Goal: Task Accomplishment & Management: Manage account settings

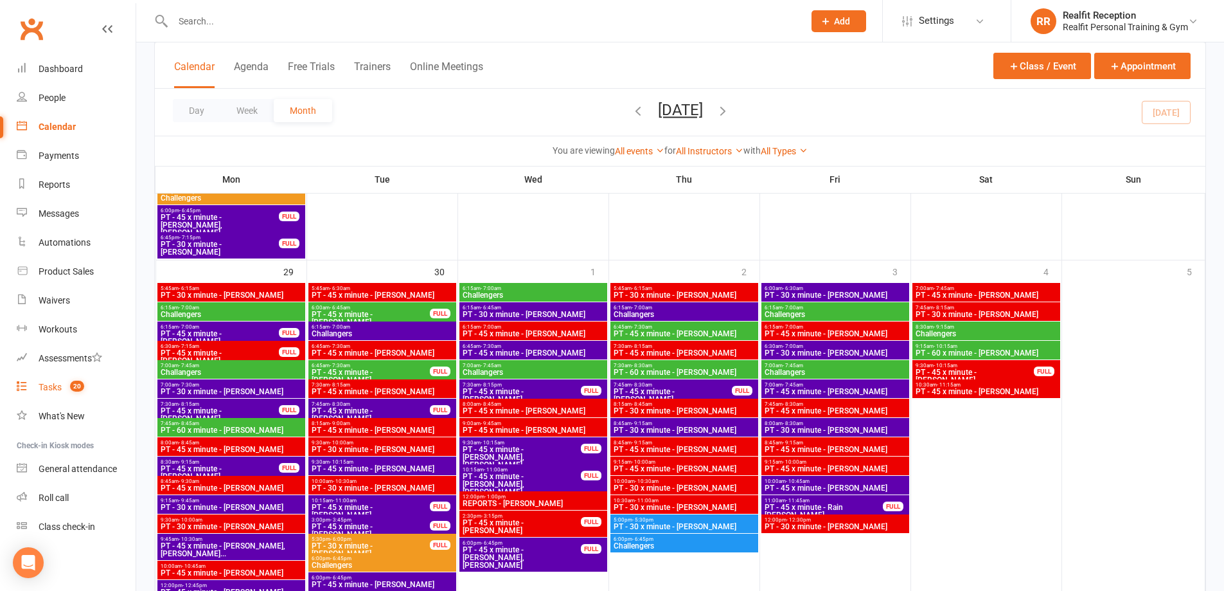
click at [55, 385] on div "Tasks" at bounding box center [50, 387] width 23 height 10
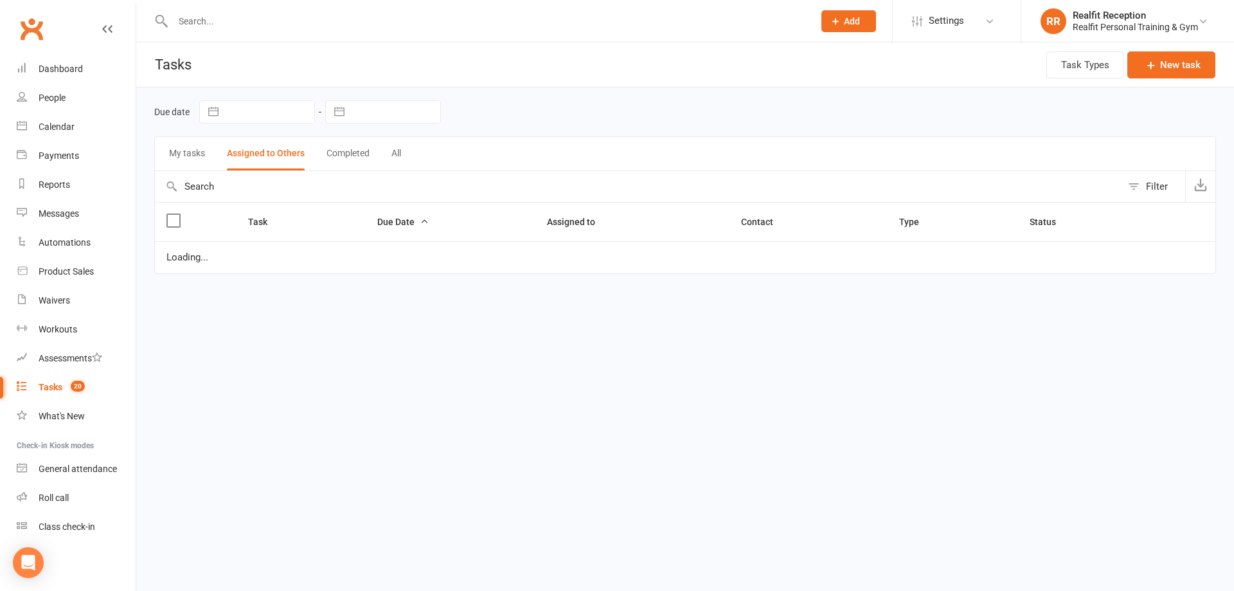
select select "started"
select select "waiting"
select select "started"
select select "waiting"
select select "started"
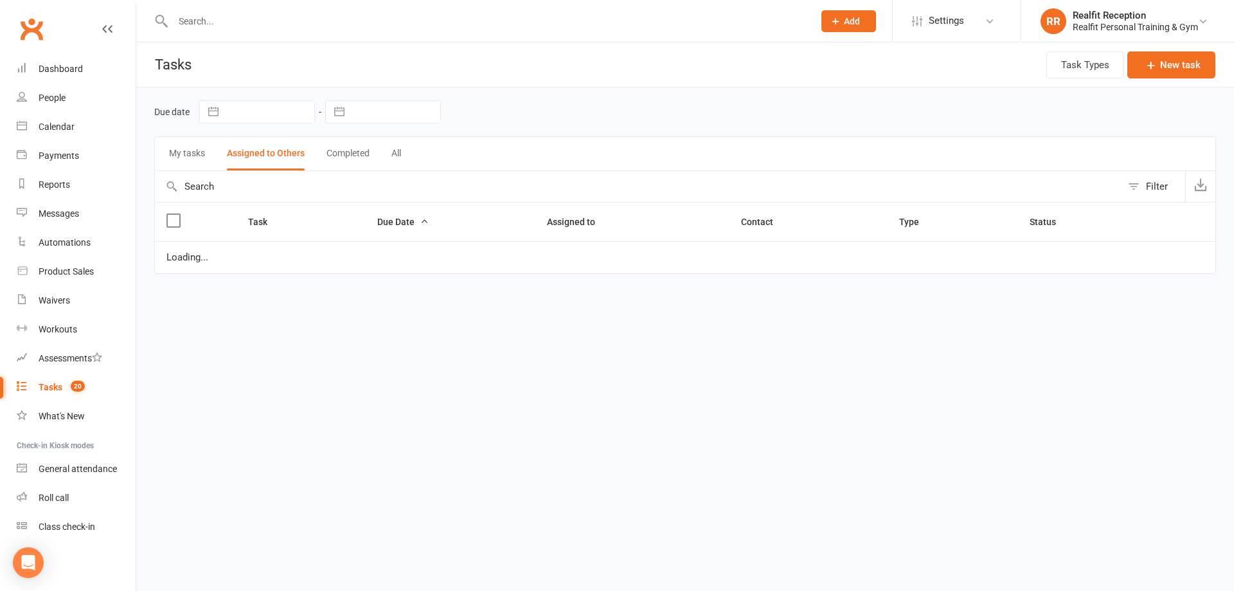
select select "waiting"
select select "started"
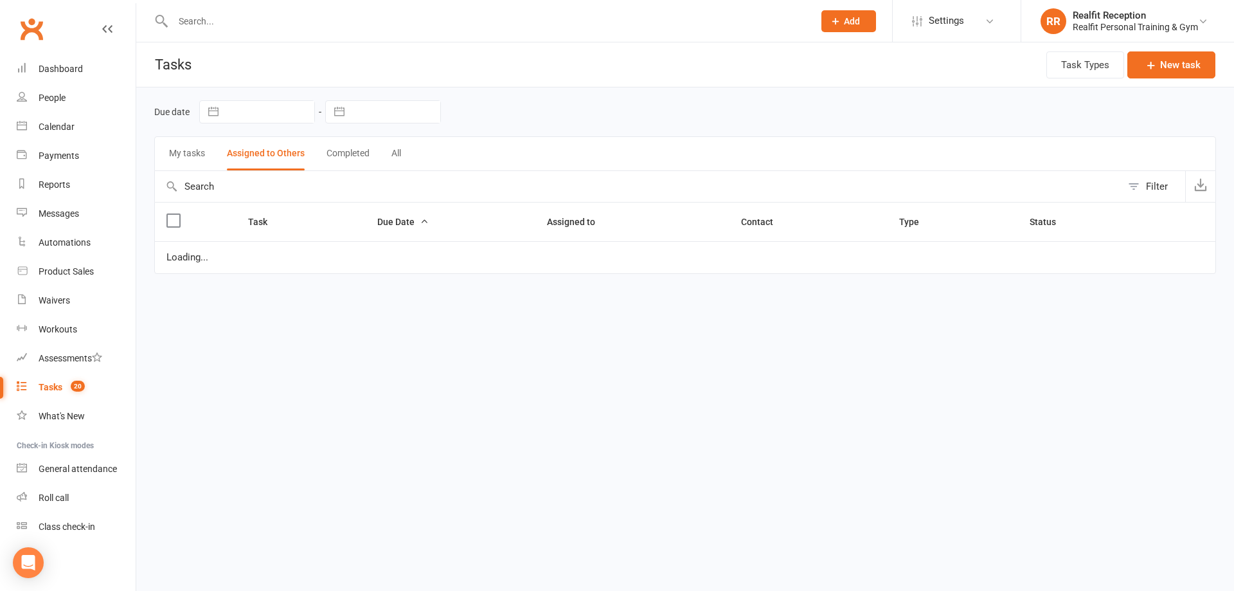
select select "waiting"
select select "started"
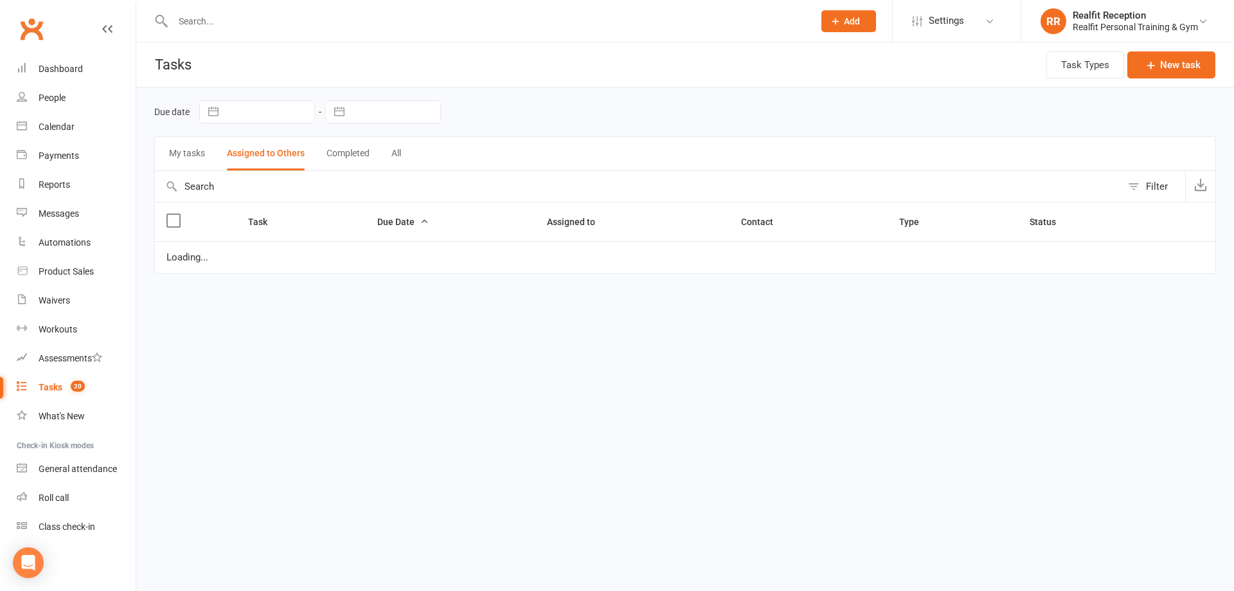
select select "started"
select select "waiting"
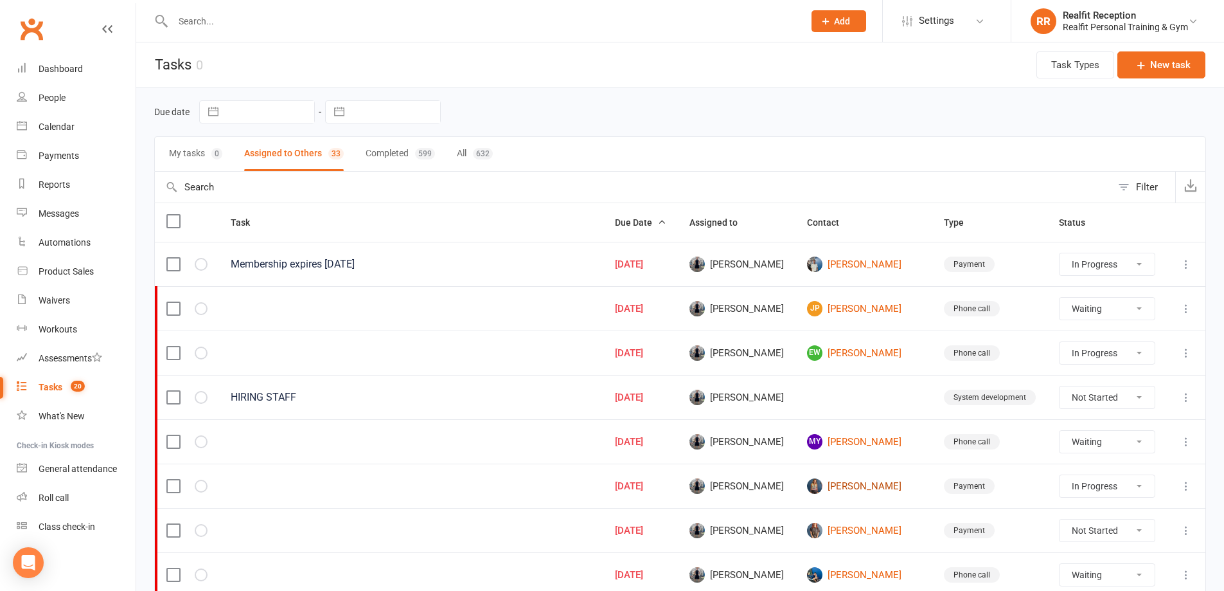
click at [889, 485] on link "[PERSON_NAME]" at bounding box center [864, 485] width 114 height 15
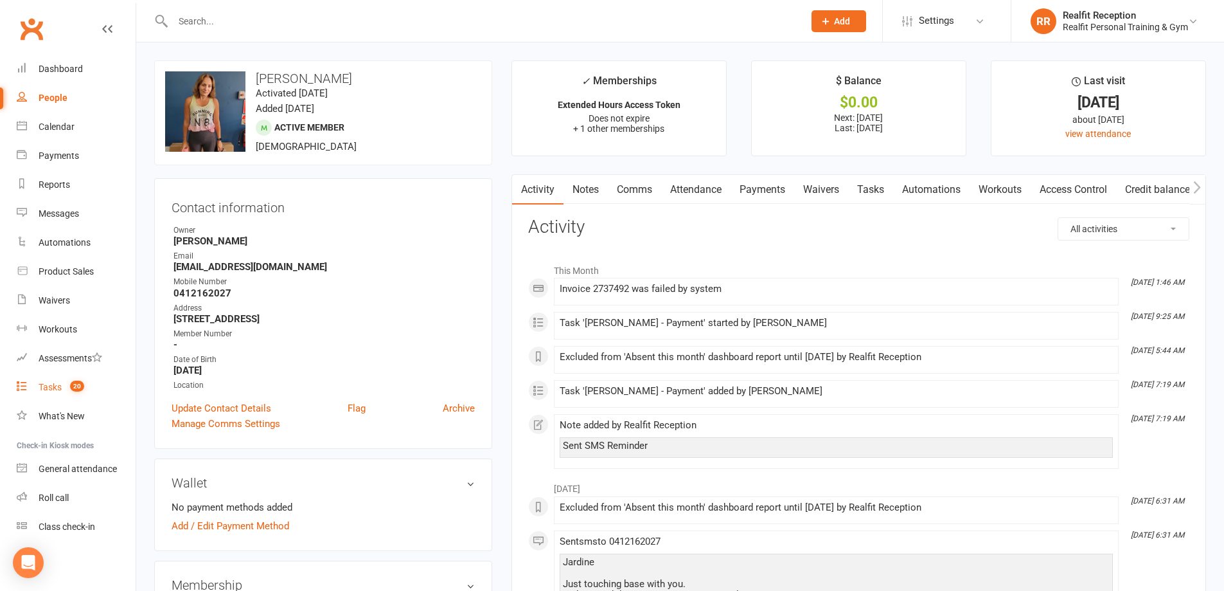
click at [46, 387] on div "Tasks" at bounding box center [50, 387] width 23 height 10
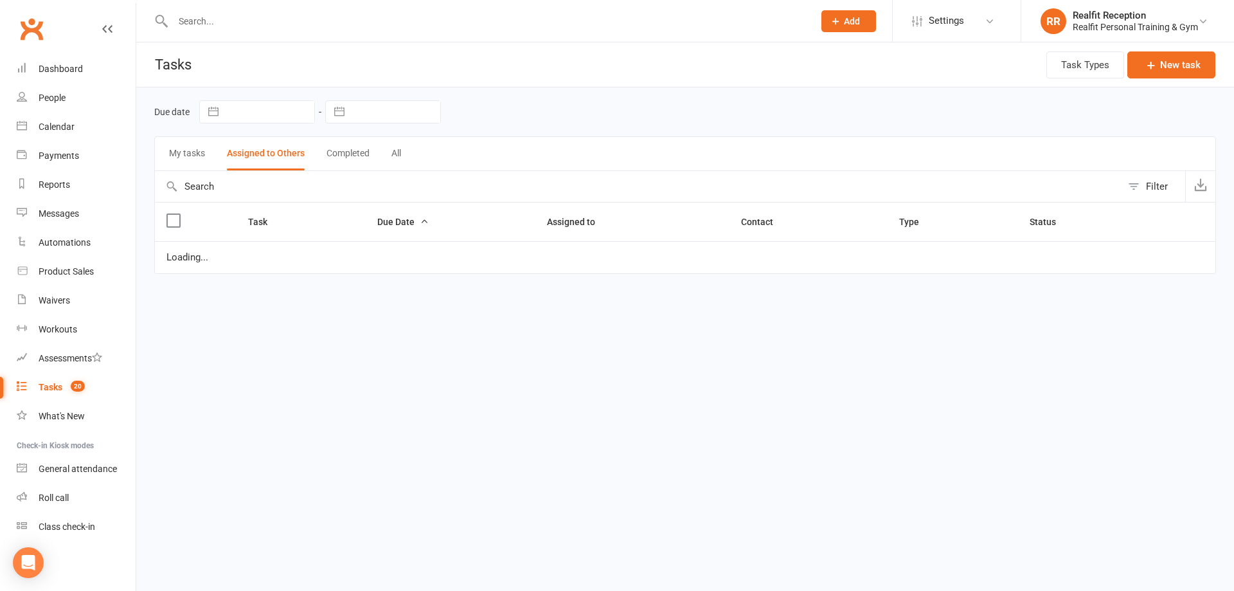
select select "started"
select select "waiting"
select select "started"
select select "waiting"
select select "started"
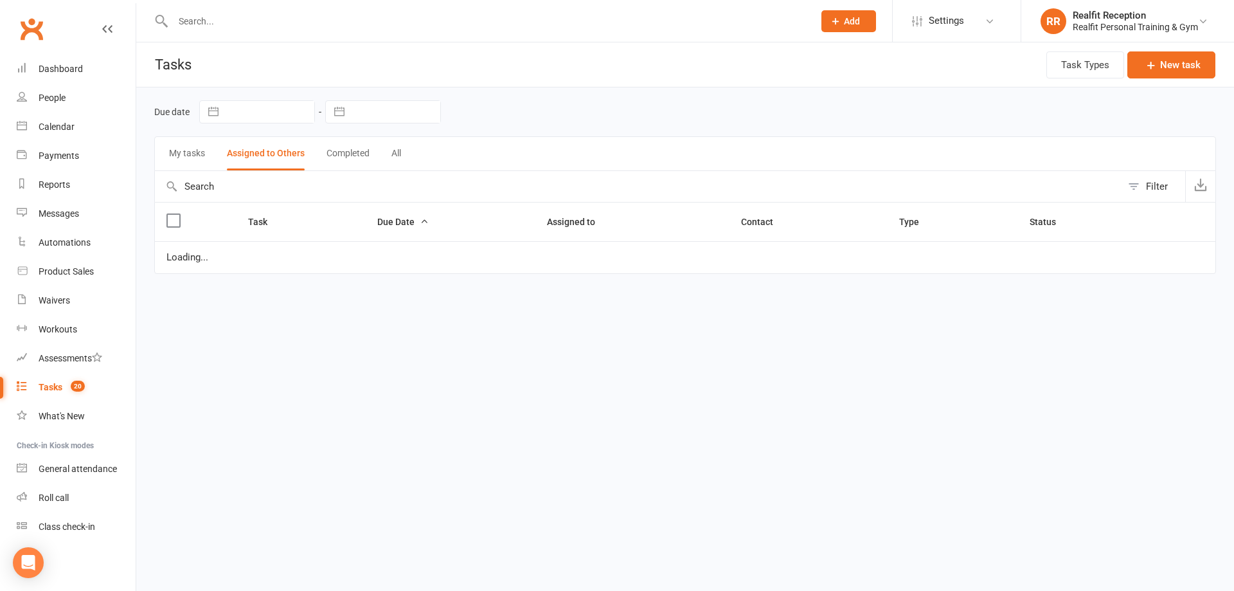
select select "waiting"
select select "started"
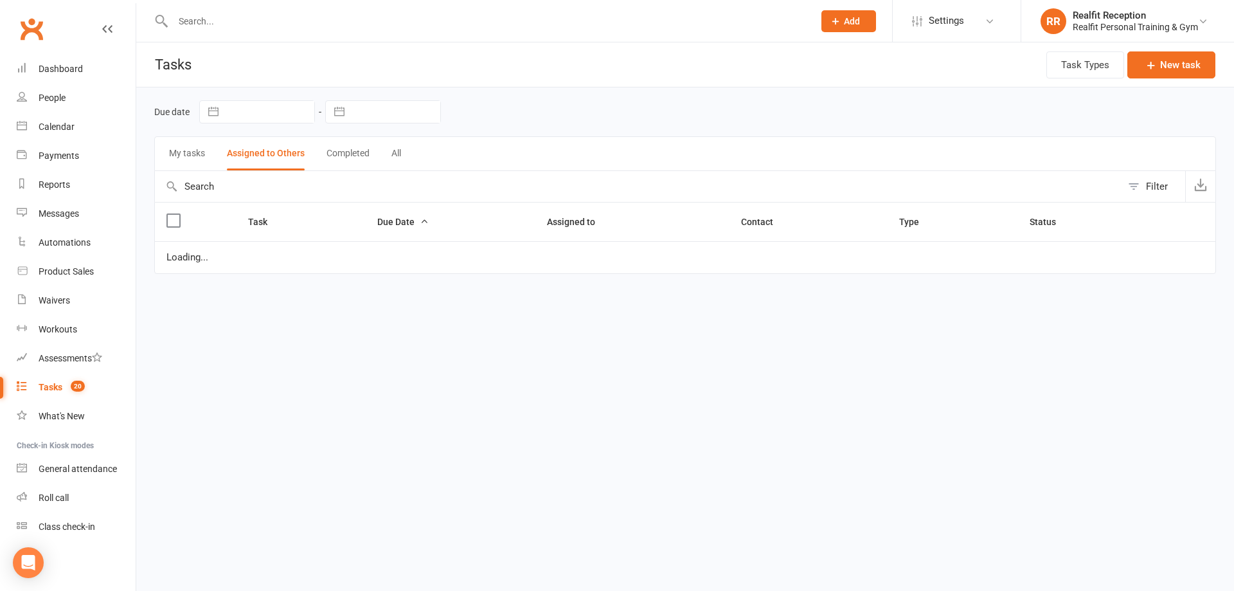
select select "waiting"
select select "started"
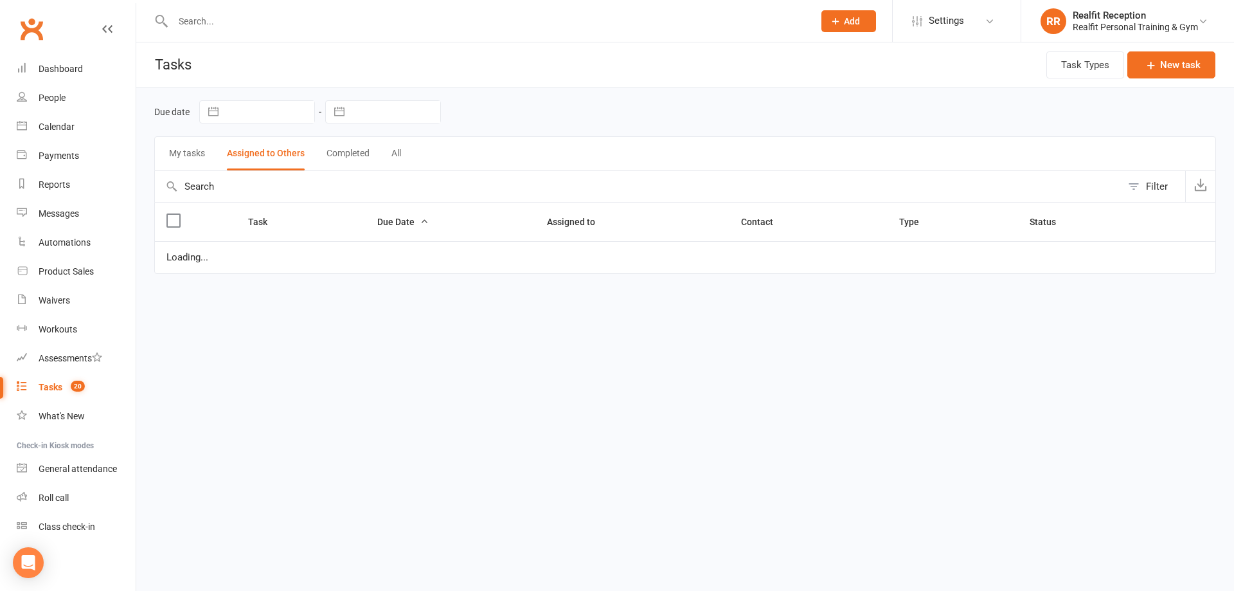
select select "started"
select select "waiting"
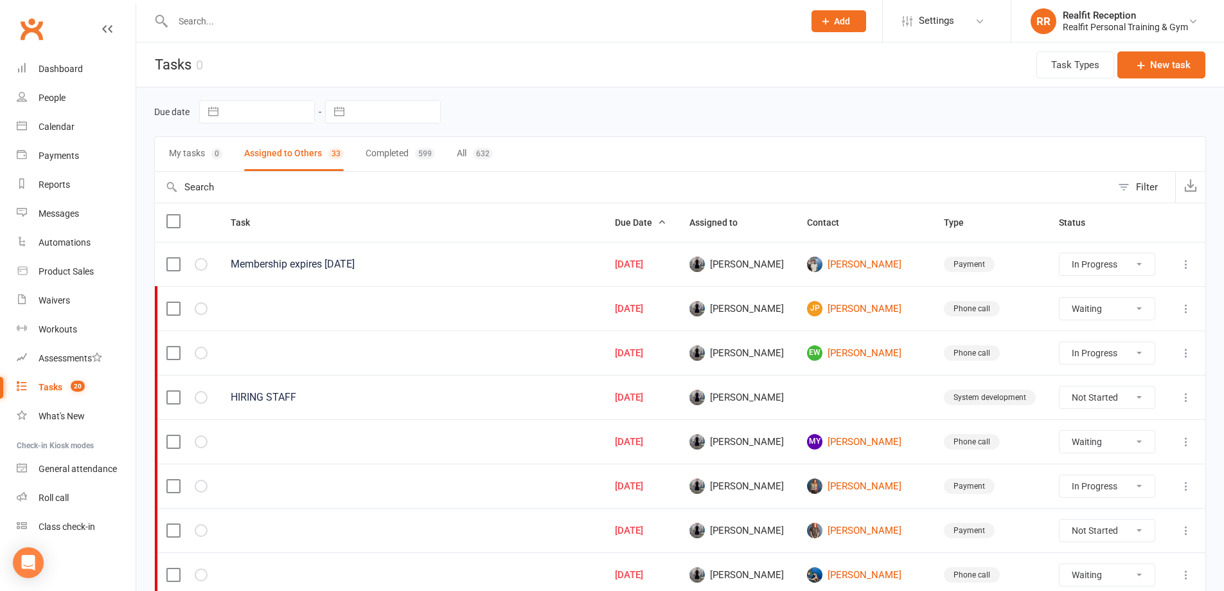
click at [1186, 483] on icon at bounding box center [1186, 485] width 13 height 13
click at [1128, 542] on link "Edit" at bounding box center [1119, 536] width 127 height 26
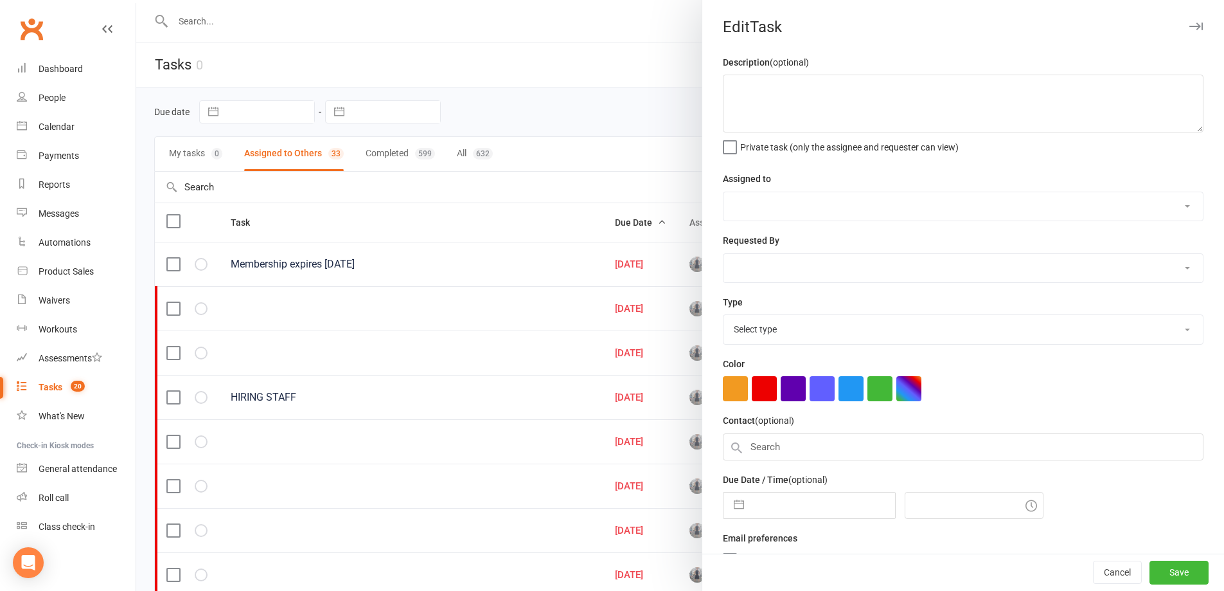
select select "49223"
type input "[DATE]"
type input "7:30am"
select select "30000"
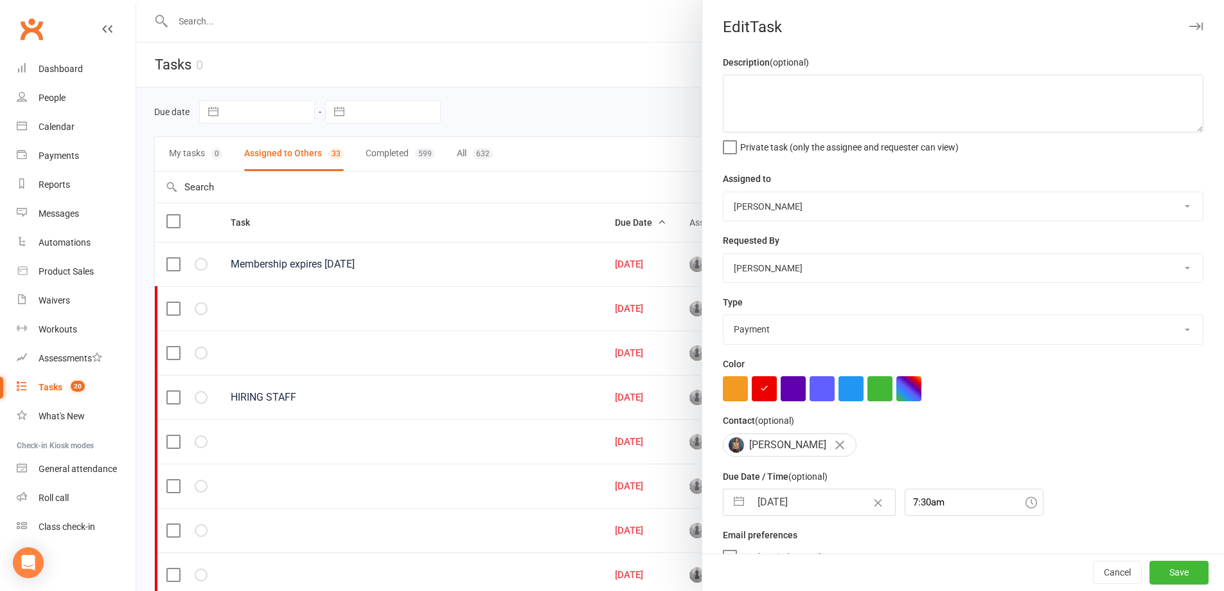
select select "7"
select select "2025"
select select "8"
select select "2025"
select select "9"
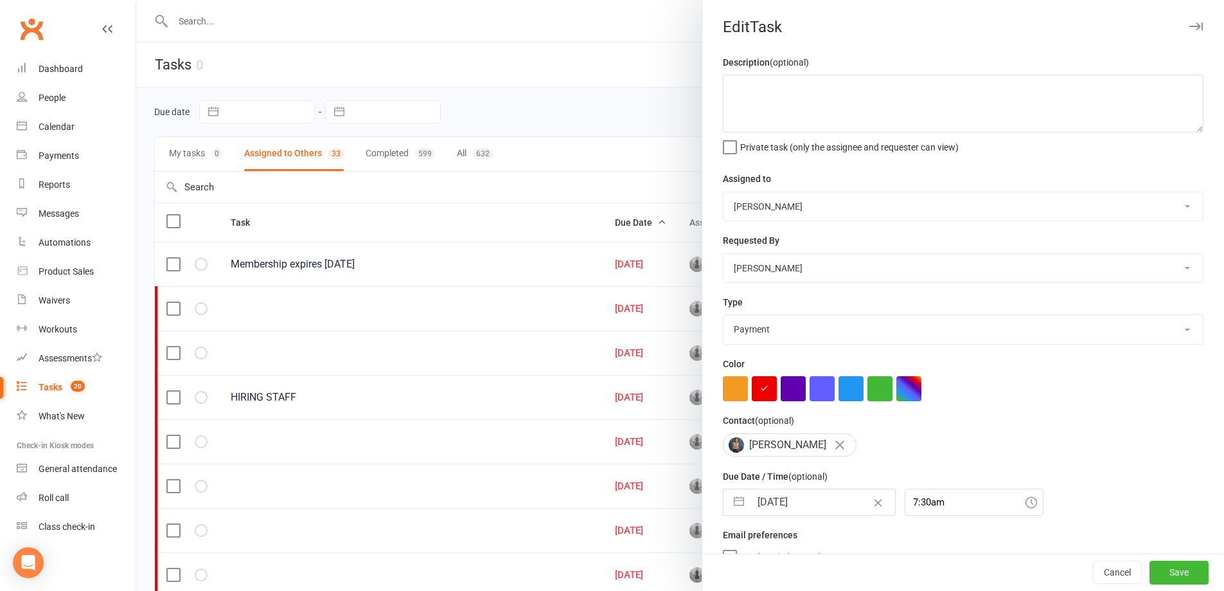
select select "2025"
click at [828, 503] on input "[DATE]" at bounding box center [823, 502] width 145 height 26
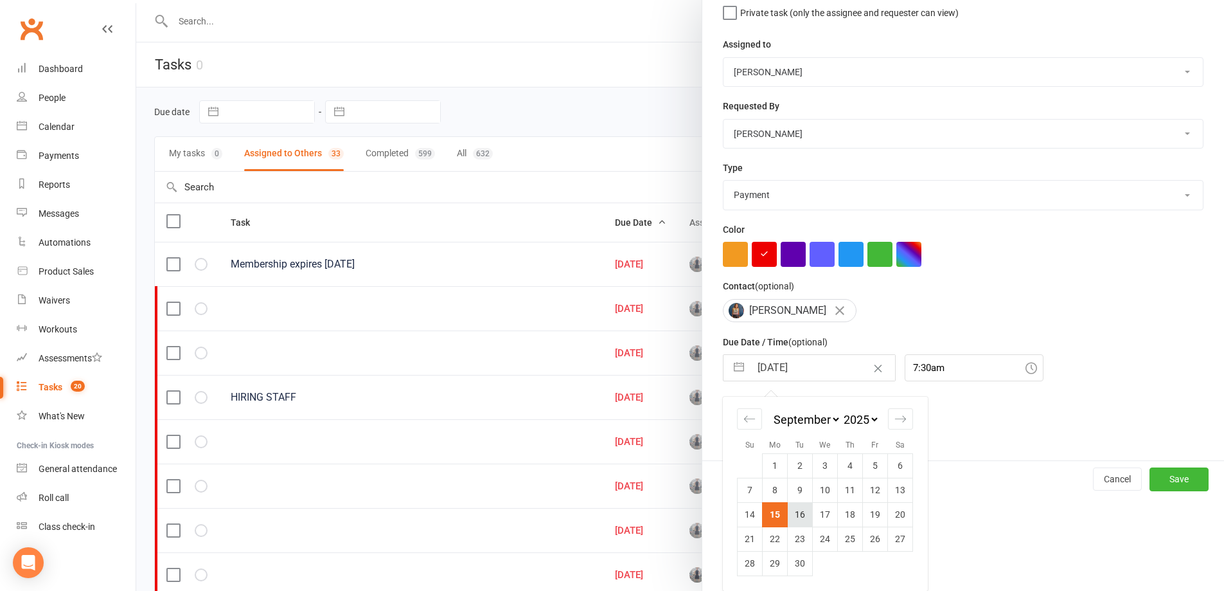
click at [802, 508] on td "16" at bounding box center [800, 514] width 25 height 24
type input "[DATE]"
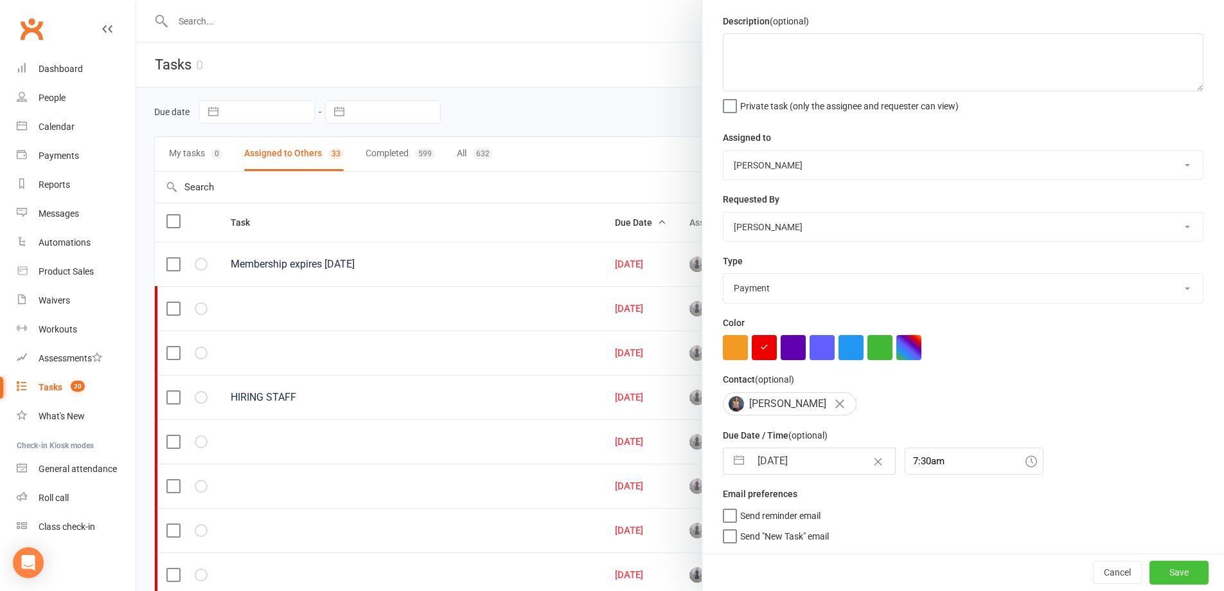
click at [1150, 562] on button "Save" at bounding box center [1179, 571] width 59 height 23
select select "started"
select select "waiting"
select select "started"
select select "waiting"
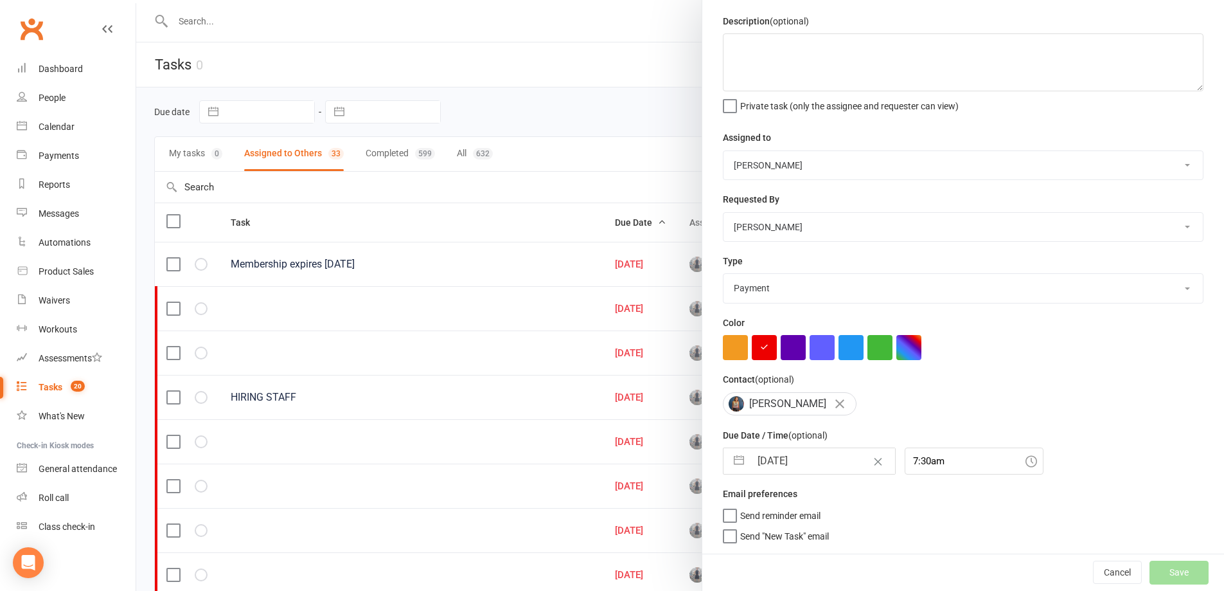
select select "started"
select select "waiting"
select select "started"
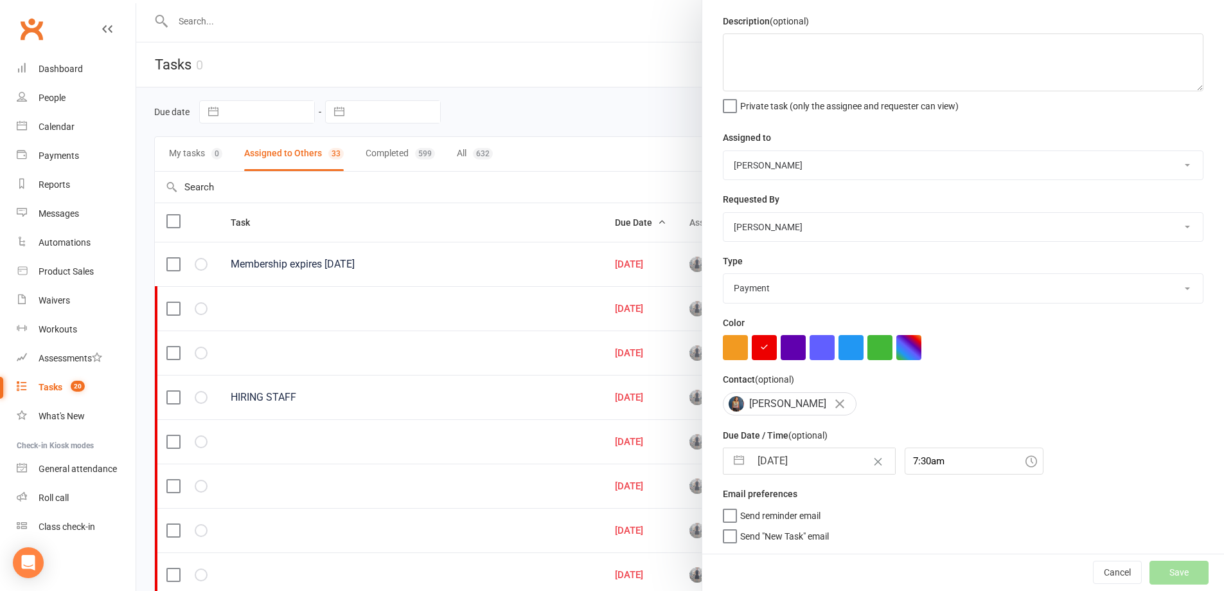
select select "started"
select select "waiting"
select select "started"
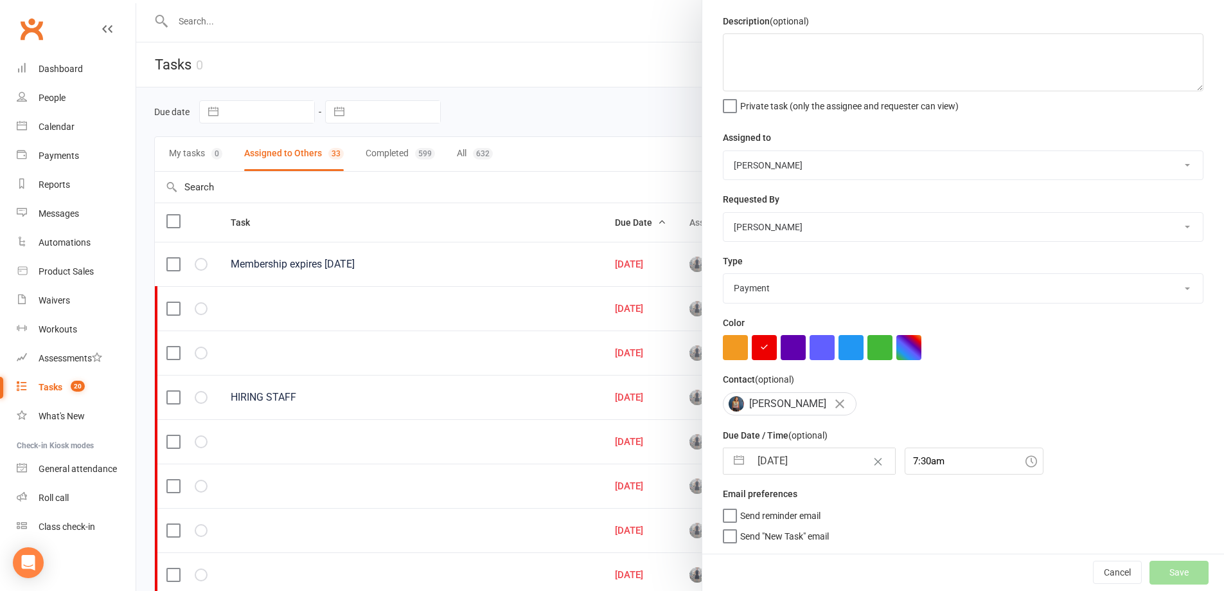
select select "started"
select select "waiting"
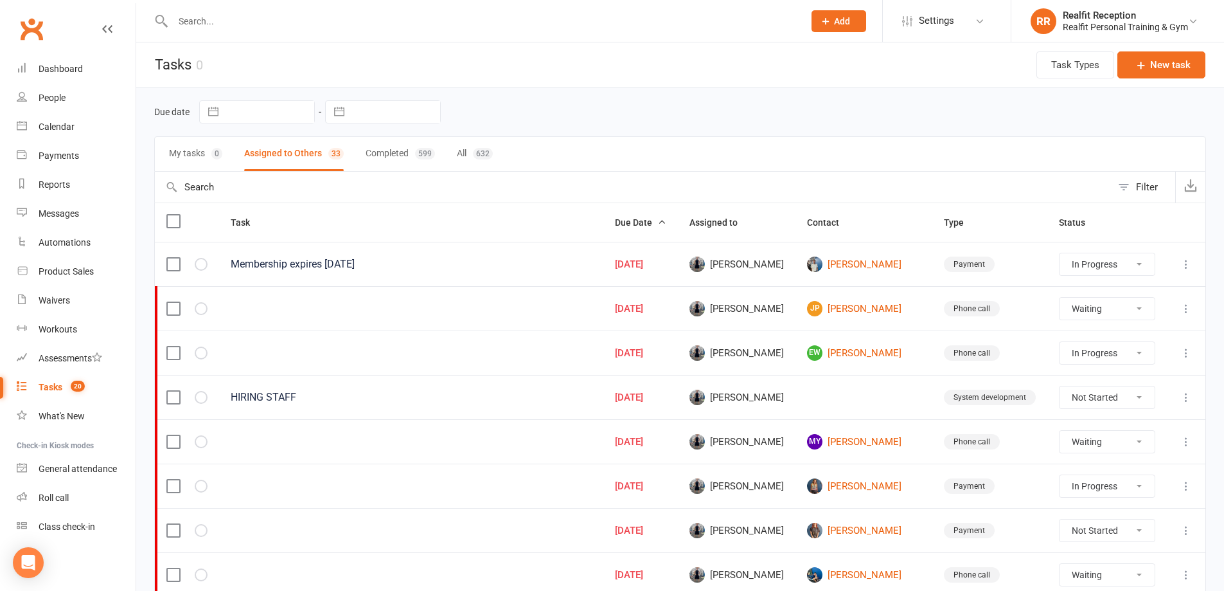
select select "started"
select select "waiting"
select select "started"
select select "waiting"
select select "started"
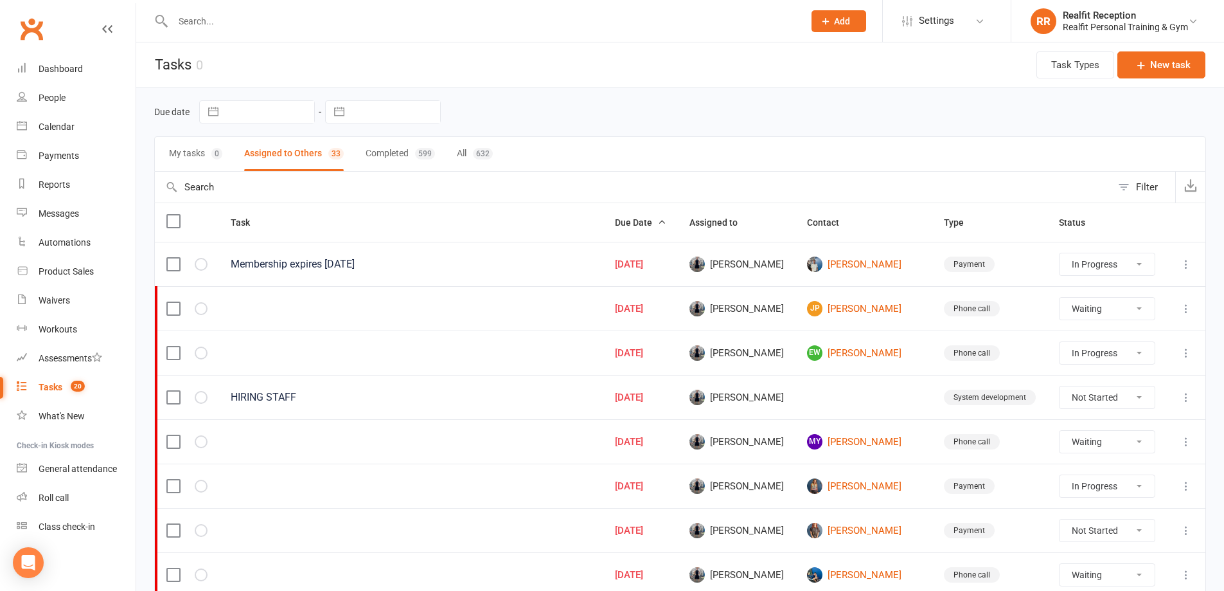
select select "waiting"
select select "started"
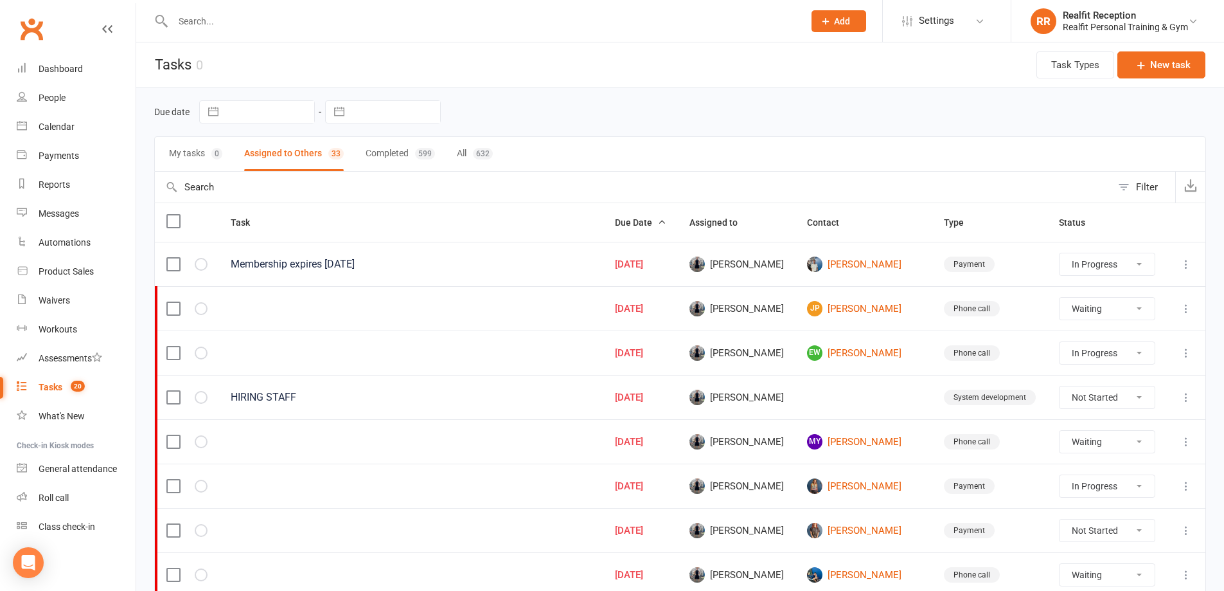
select select "waiting"
select select "started"
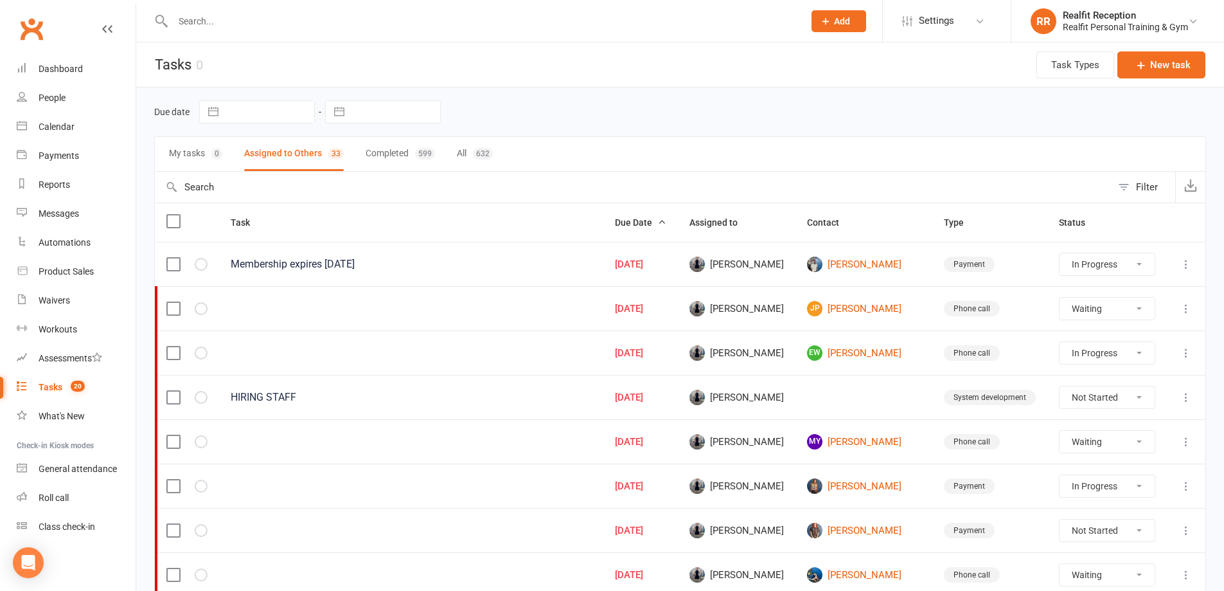
select select "started"
select select "waiting"
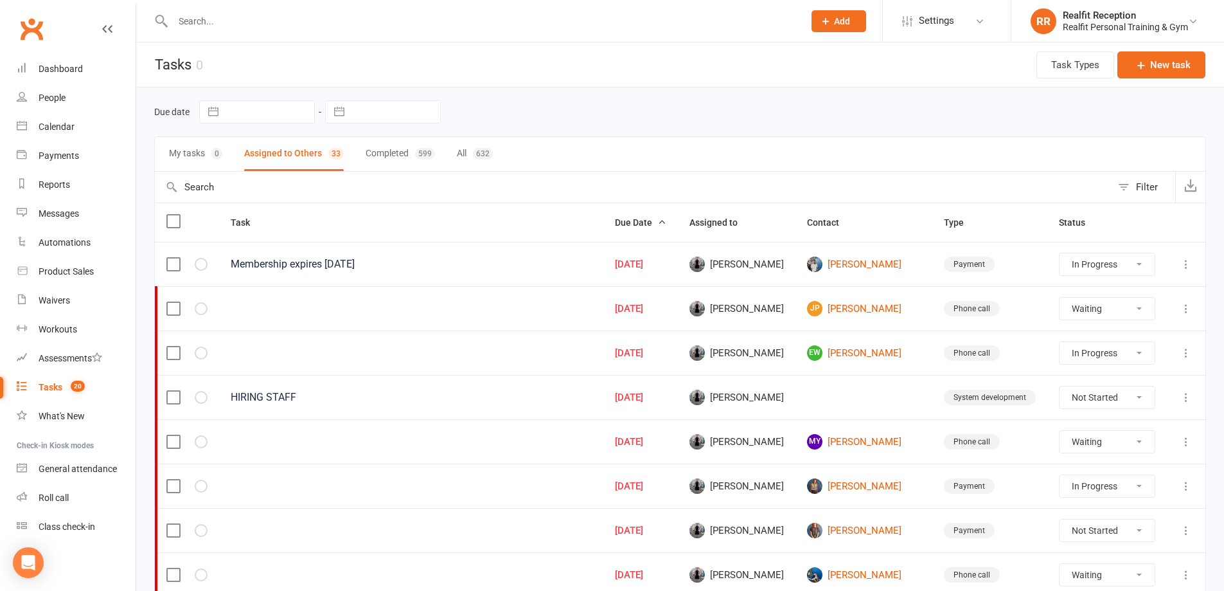
select select "started"
select select "waiting"
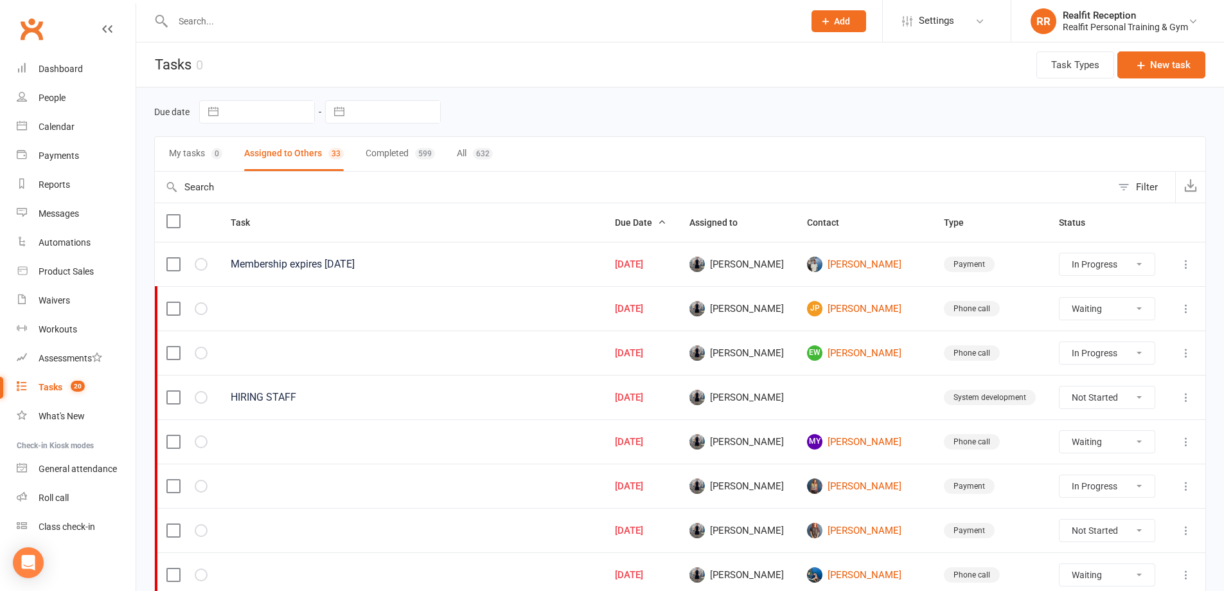
select select "started"
select select "waiting"
select select "started"
select select "waiting"
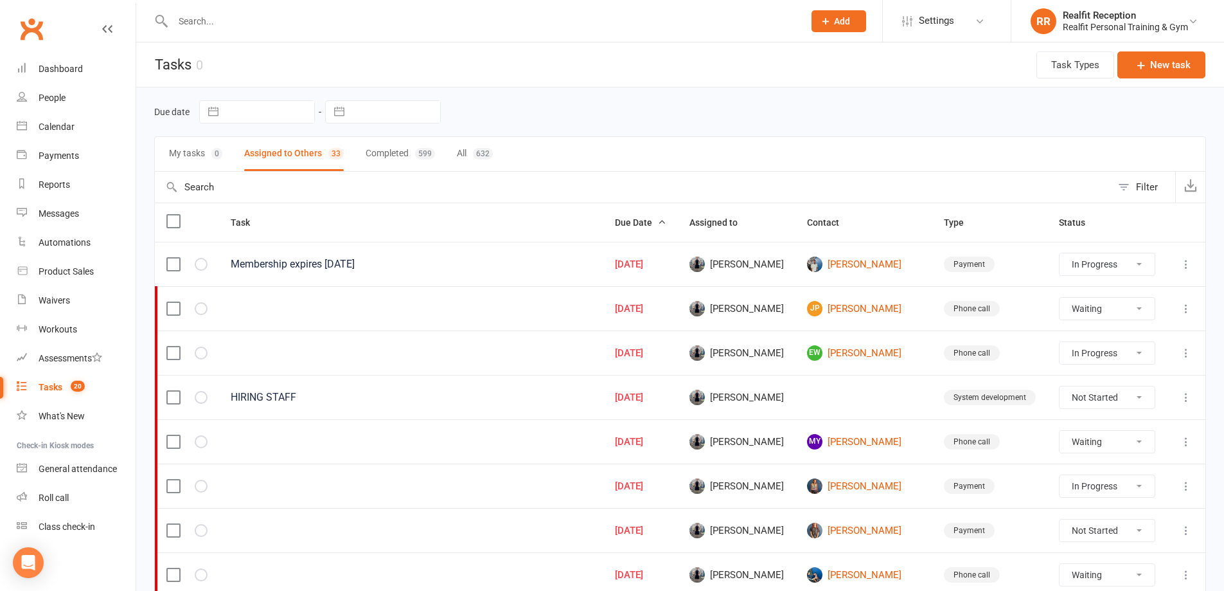
select select "waiting"
select select "started"
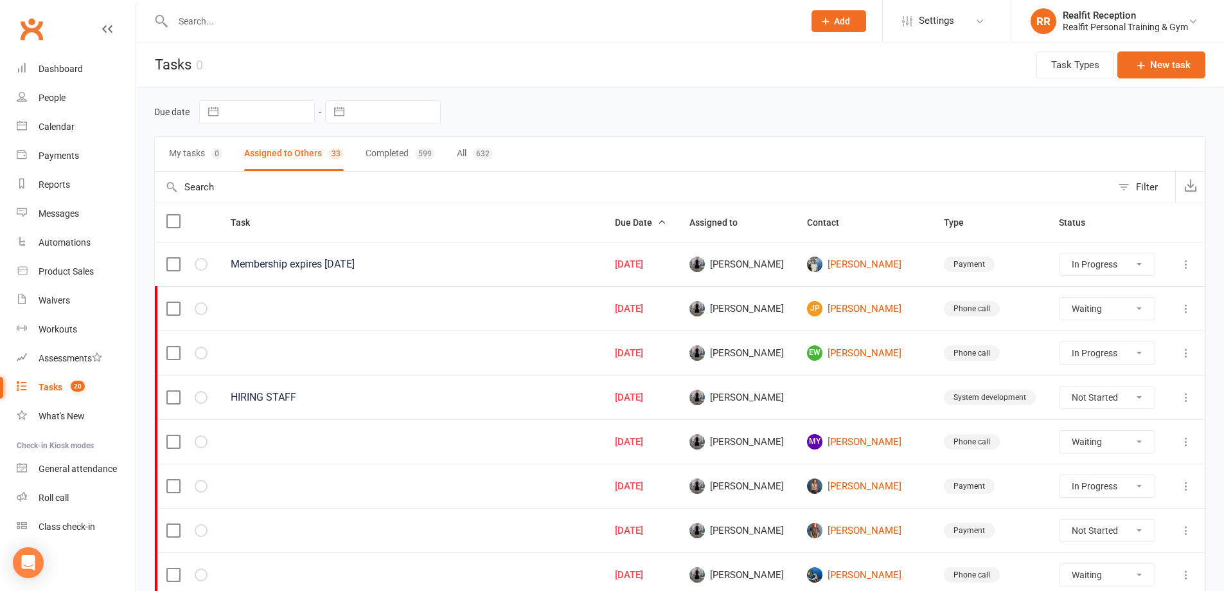
select select "waiting"
click at [1130, 533] on select "Not Started In Progress Waiting Complete" at bounding box center [1107, 530] width 95 height 22
click at [1060, 519] on select "Not Started In Progress Waiting Complete" at bounding box center [1107, 530] width 95 height 22
select select "unstarted"
select select "started"
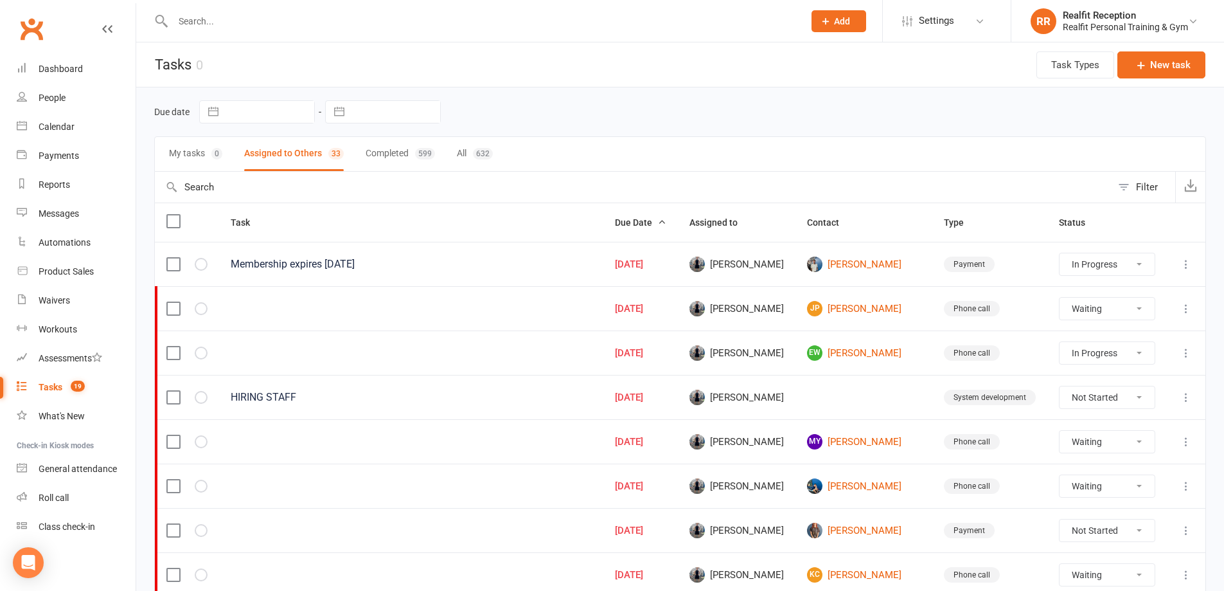
select select "waiting"
select select "started"
select select "waiting"
select select "started"
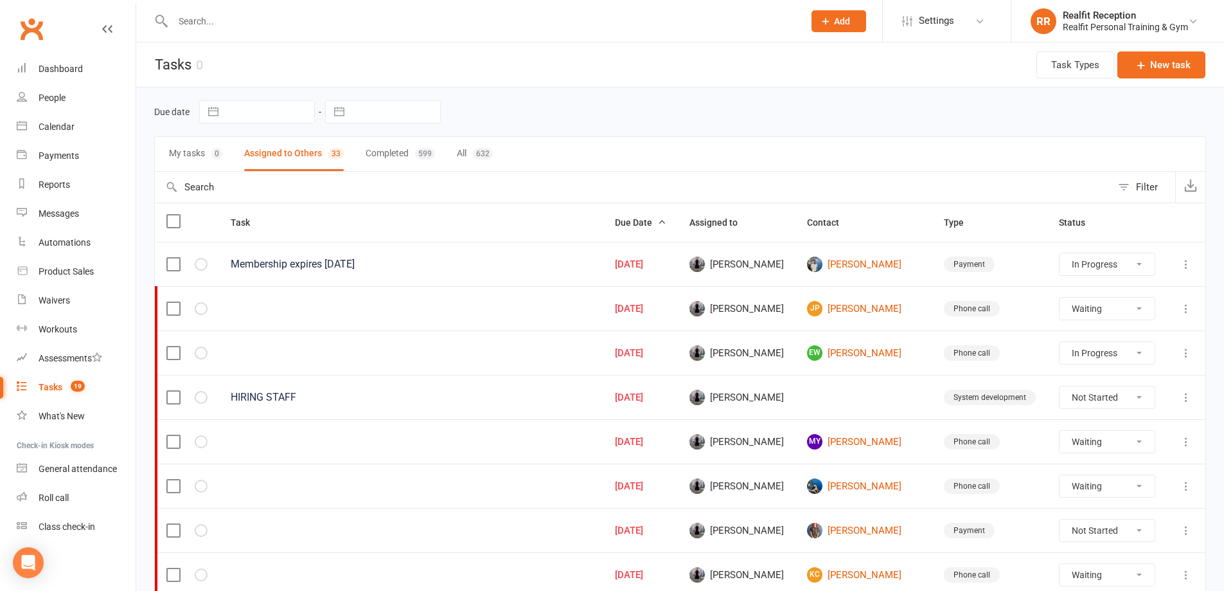
select select "started"
select select "waiting"
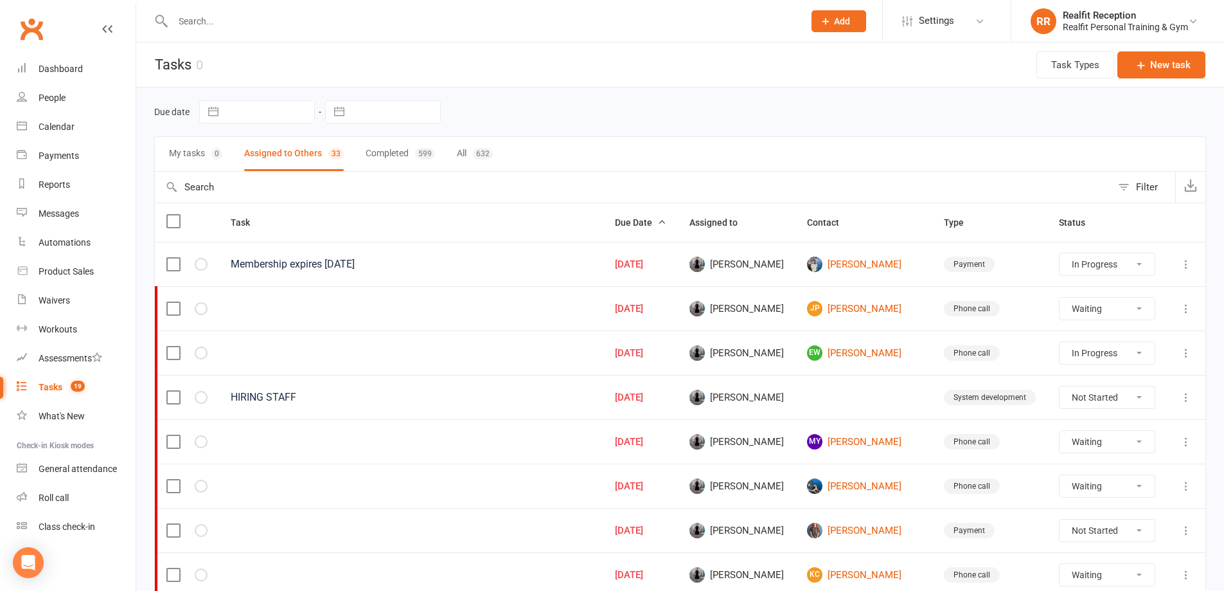
select select "waiting"
select select "started"
select select "waiting"
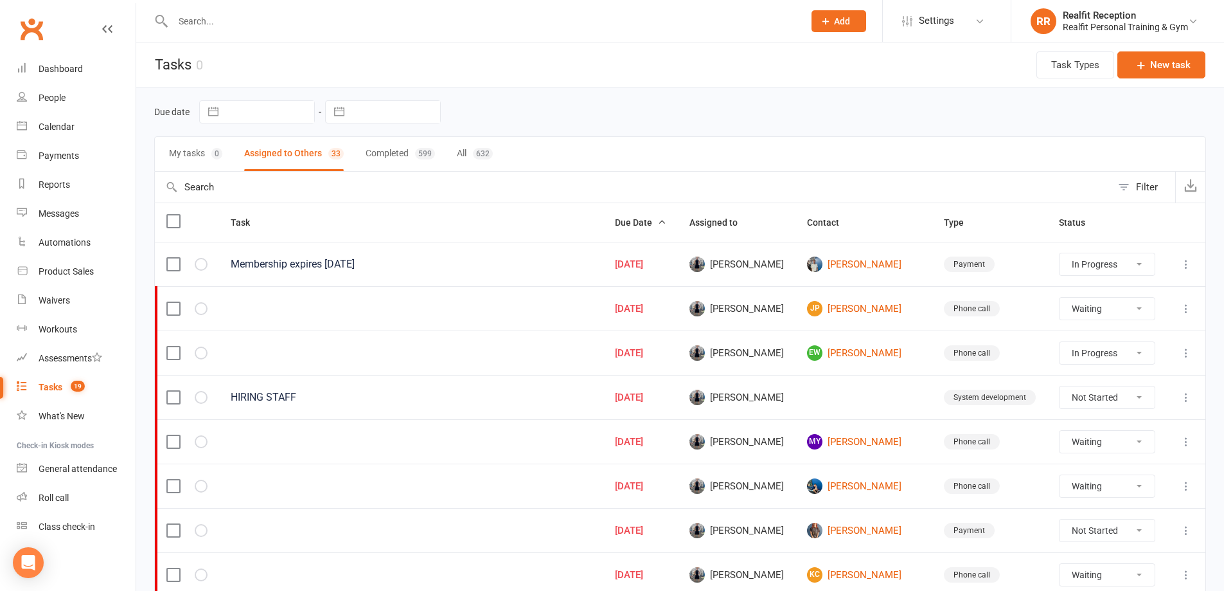
select select "waiting"
select select "started"
select select "waiting"
select select "started"
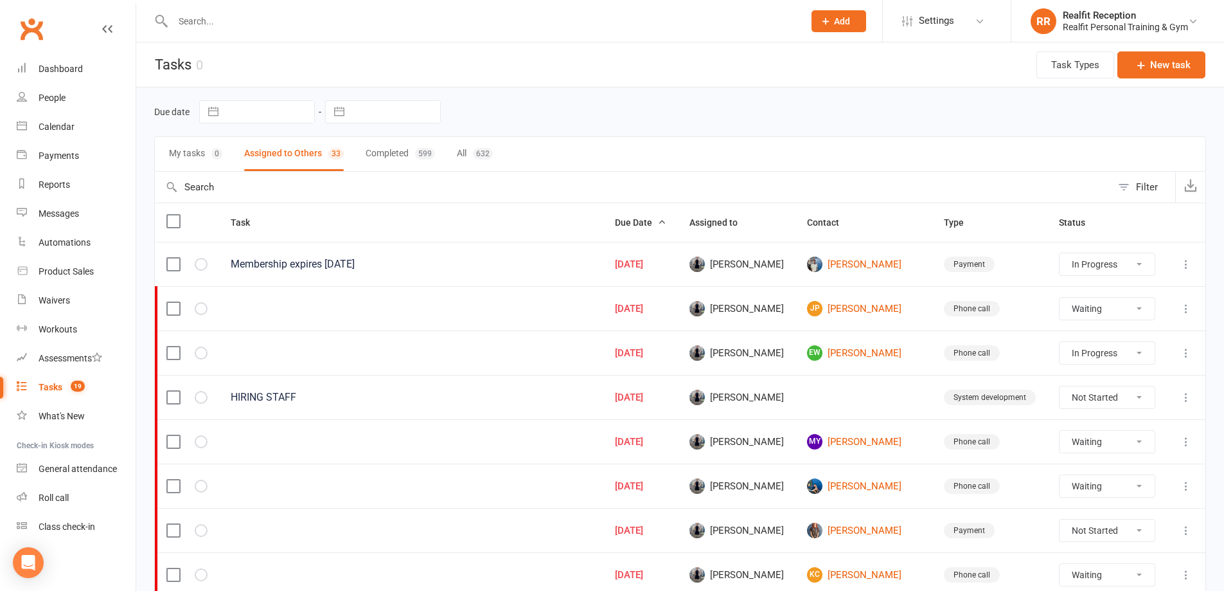
select select "waiting"
select select "started"
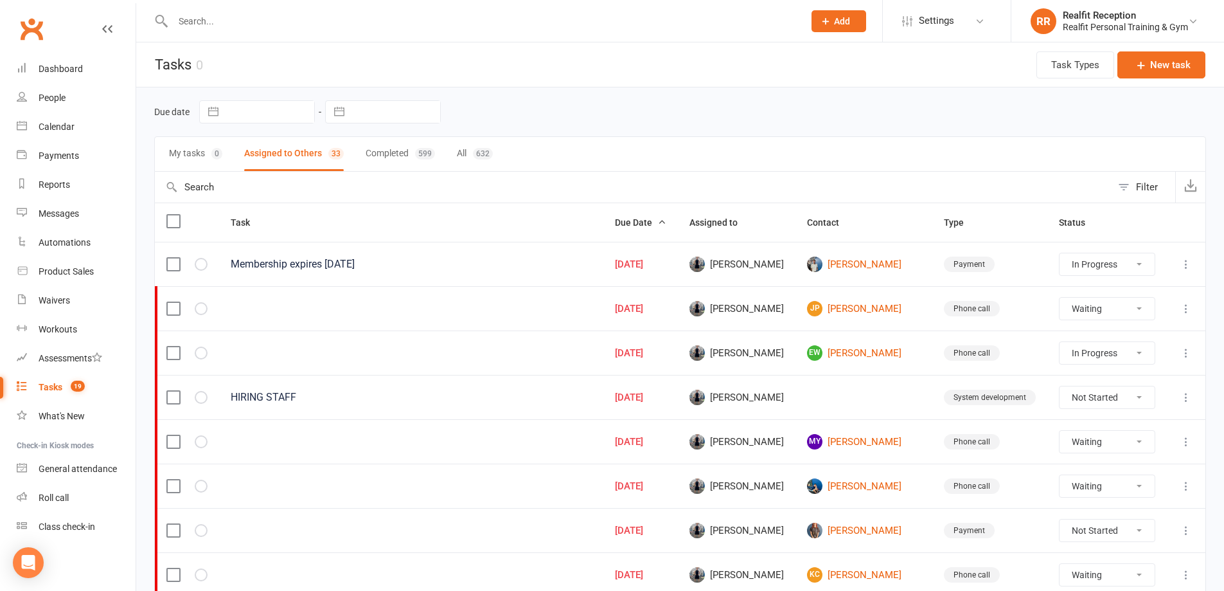
select select "started"
select select "waiting"
select select "started"
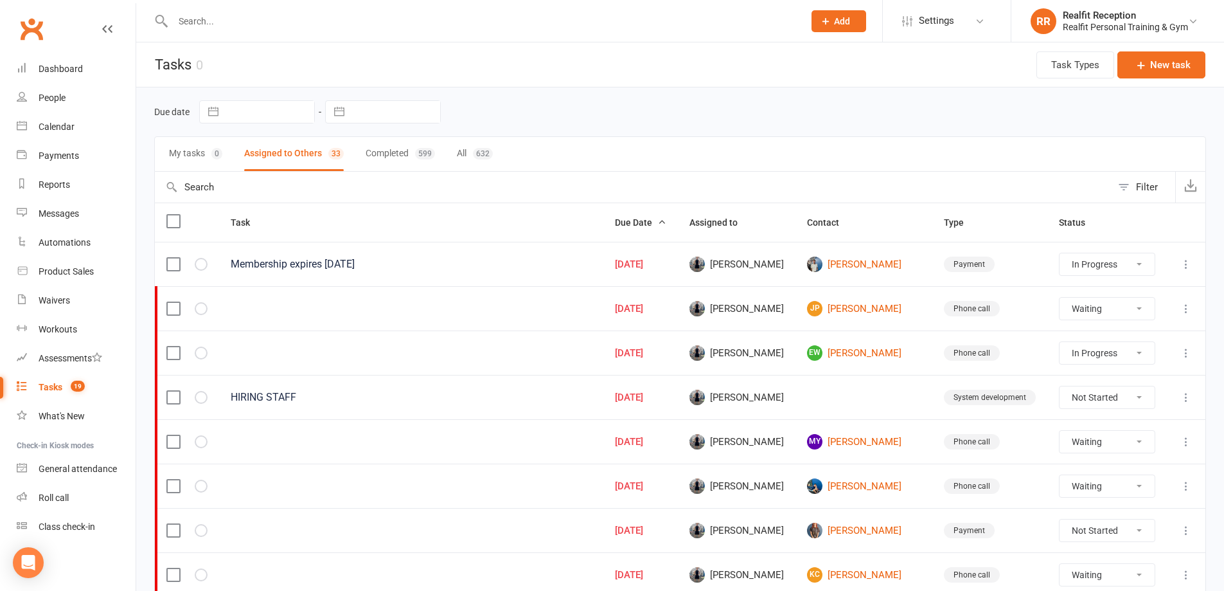
select select "started"
select select "waiting"
select select "started"
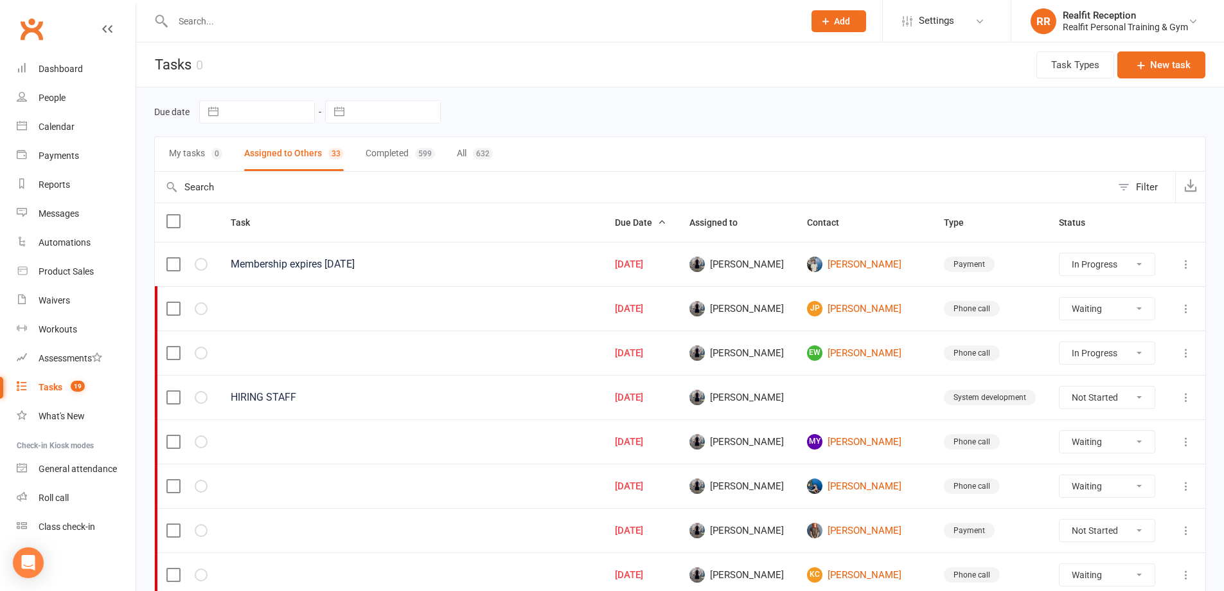
select select "started"
select select "waiting"
select select "started"
select select "waiting"
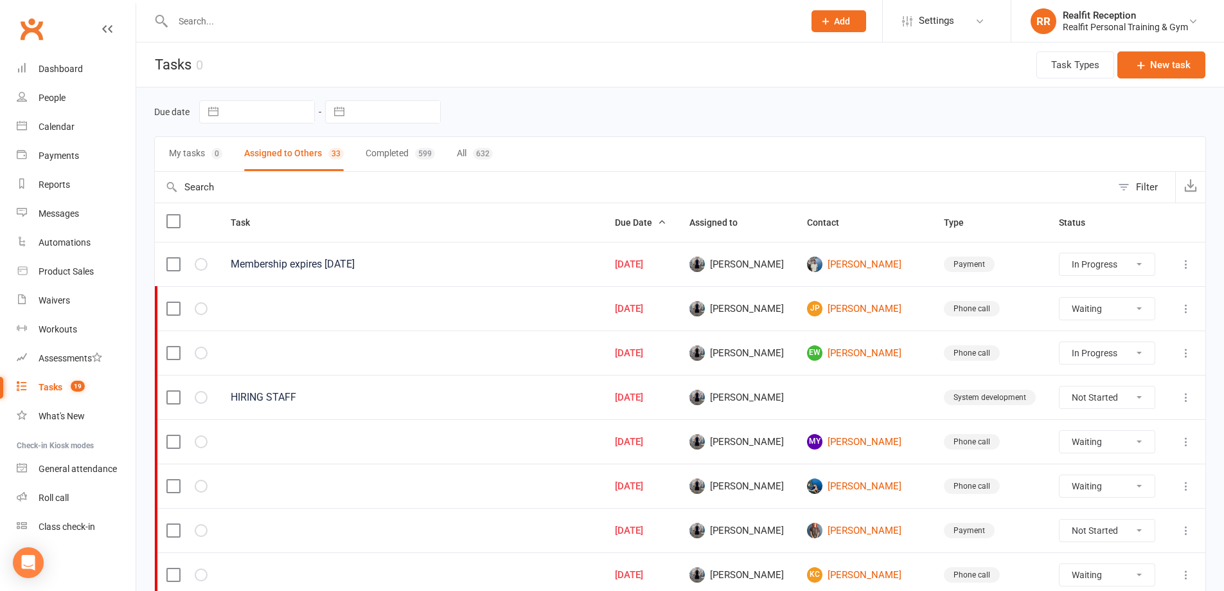
select select "waiting"
select select "started"
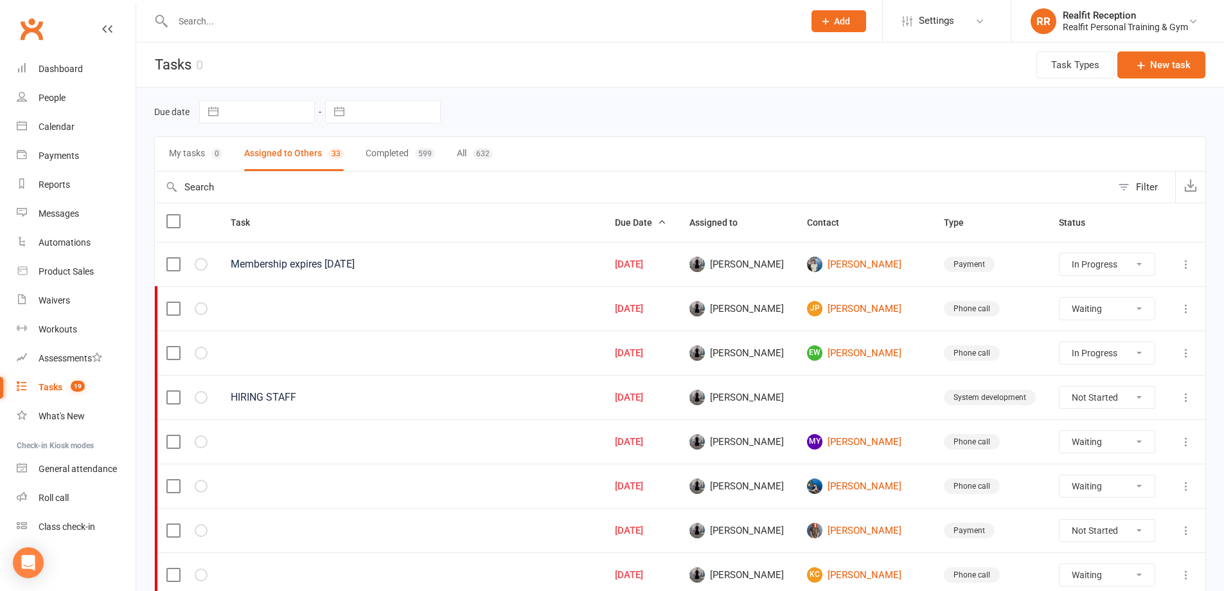
select select "waiting"
select select "started"
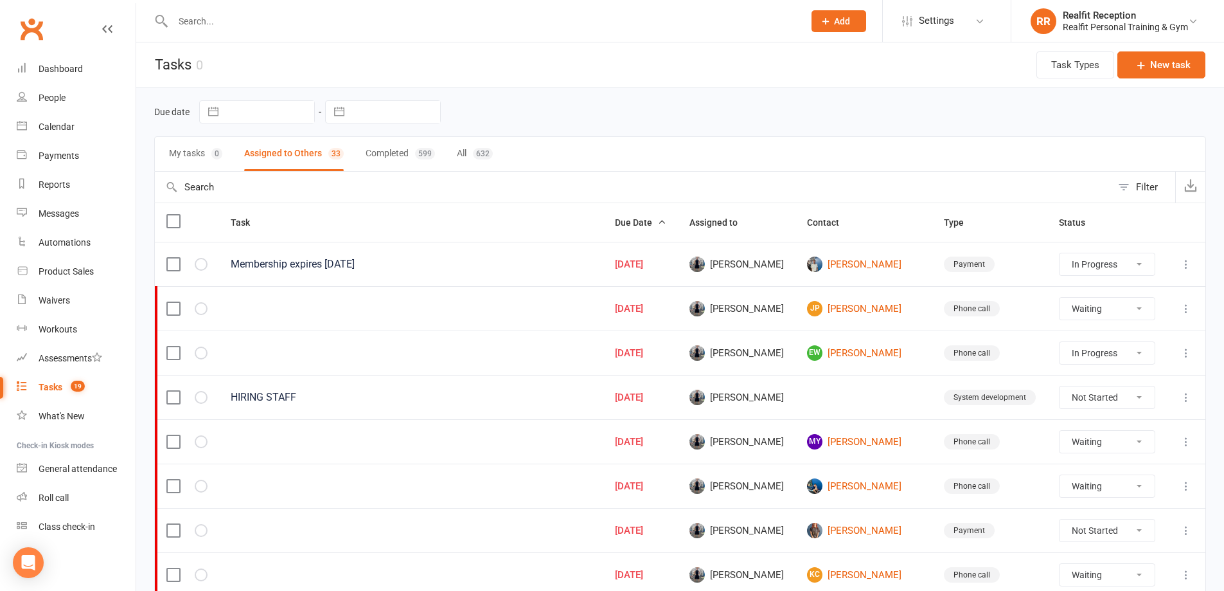
select select "started"
select select "waiting"
select select "started"
click at [1186, 530] on icon at bounding box center [1186, 530] width 13 height 13
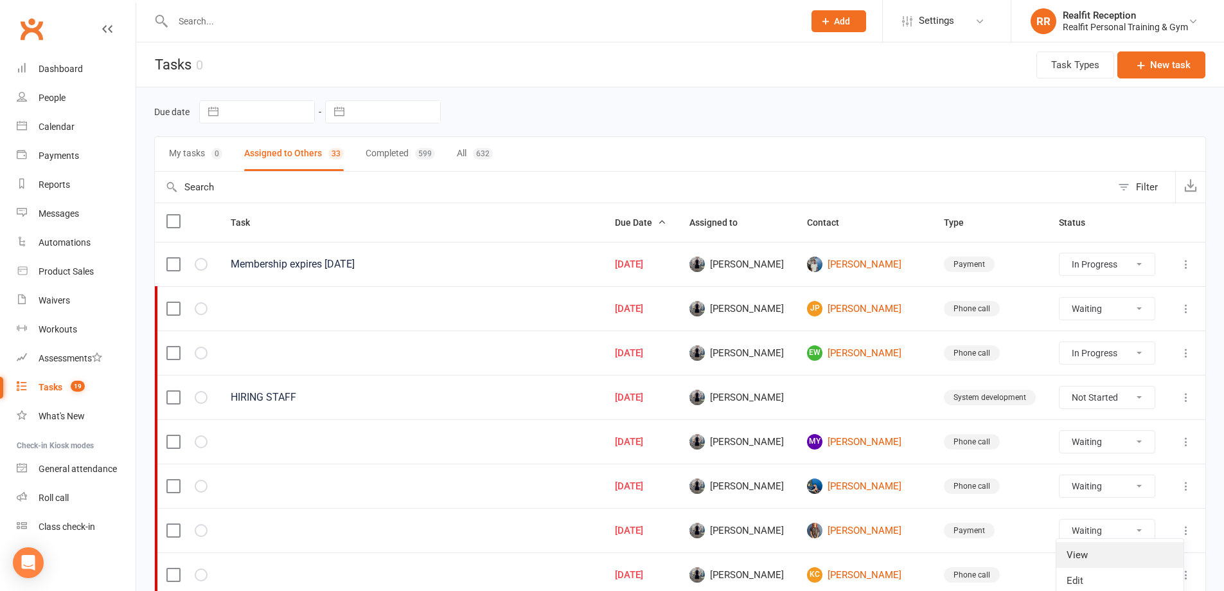
click at [1147, 556] on link "View" at bounding box center [1119, 555] width 127 height 26
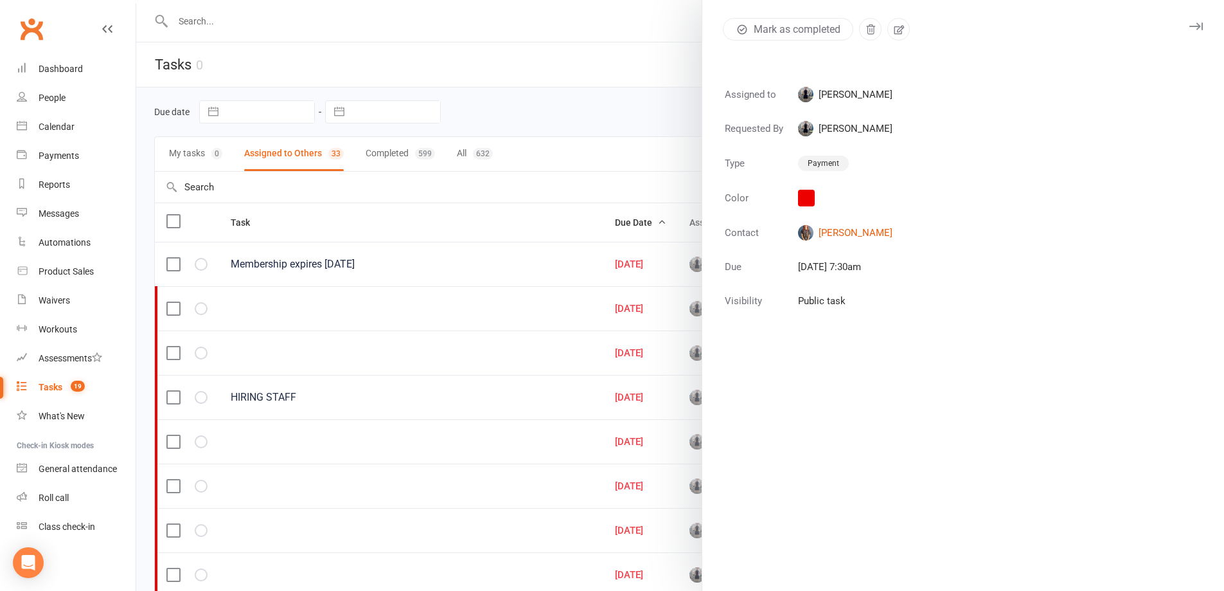
click at [1191, 29] on icon "button" at bounding box center [1195, 26] width 13 height 8
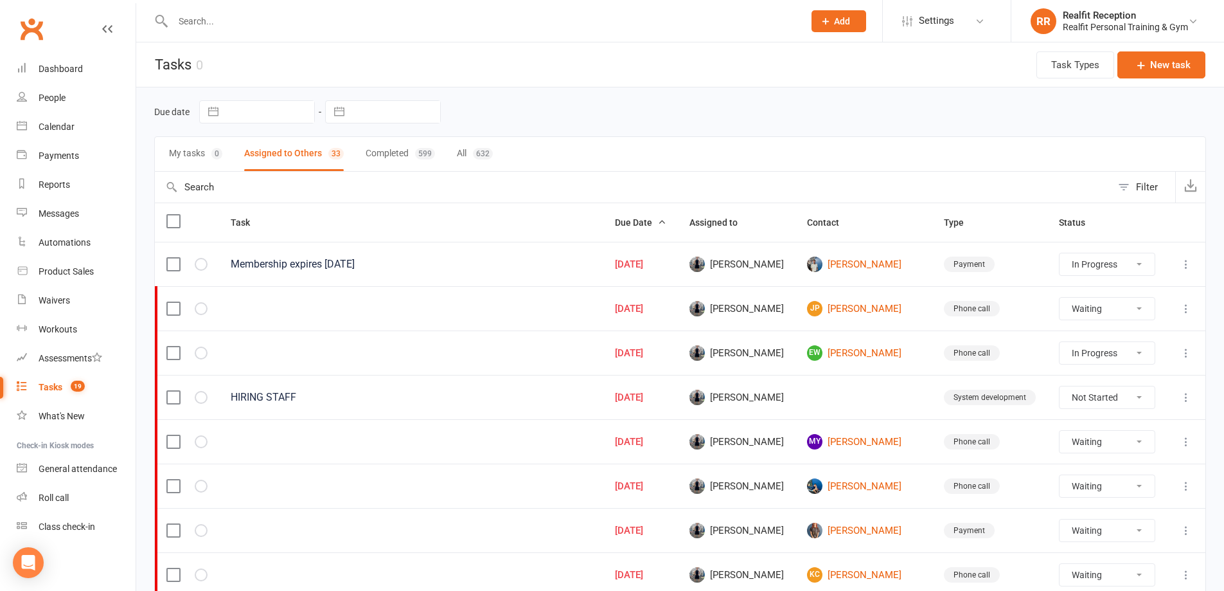
click at [1186, 528] on icon at bounding box center [1186, 530] width 13 height 13
click at [1121, 573] on link "Edit" at bounding box center [1119, 580] width 127 height 26
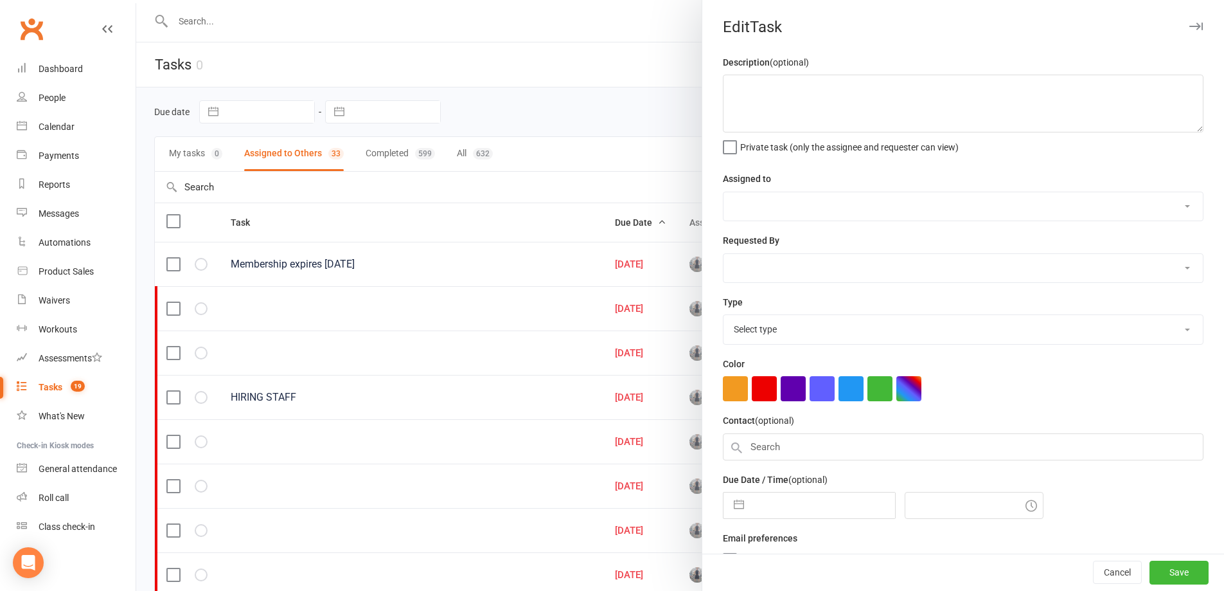
select select "49223"
type input "[DATE]"
type input "7:30am"
select select "30000"
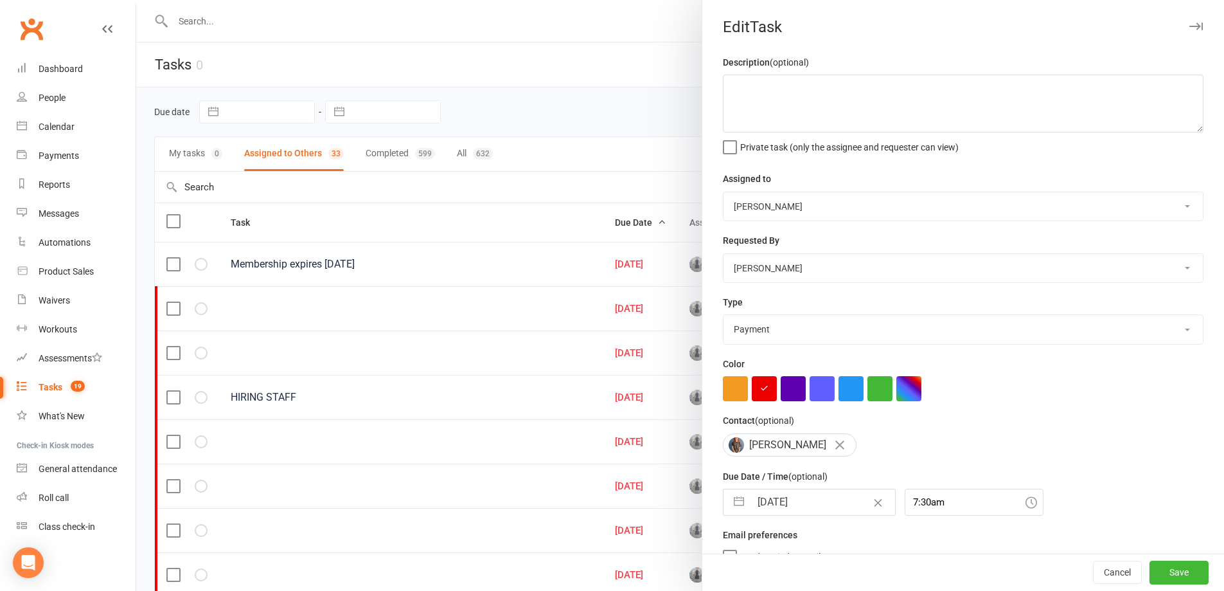
select select "7"
select select "2025"
select select "8"
select select "2025"
select select "9"
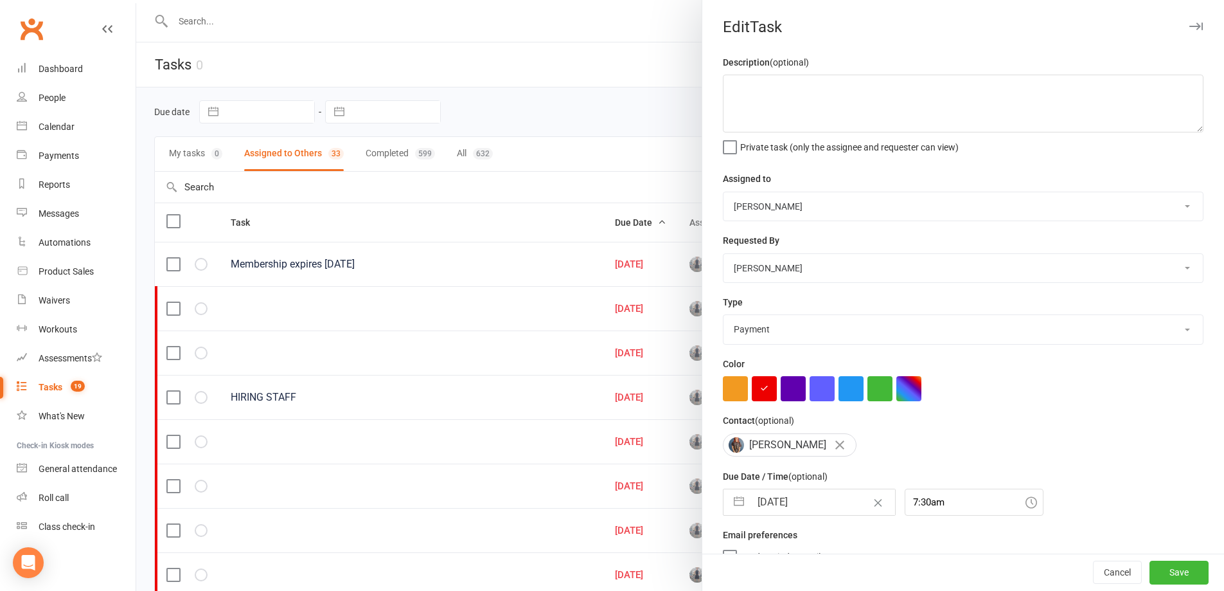
select select "2025"
click at [817, 506] on input "[DATE]" at bounding box center [823, 502] width 145 height 26
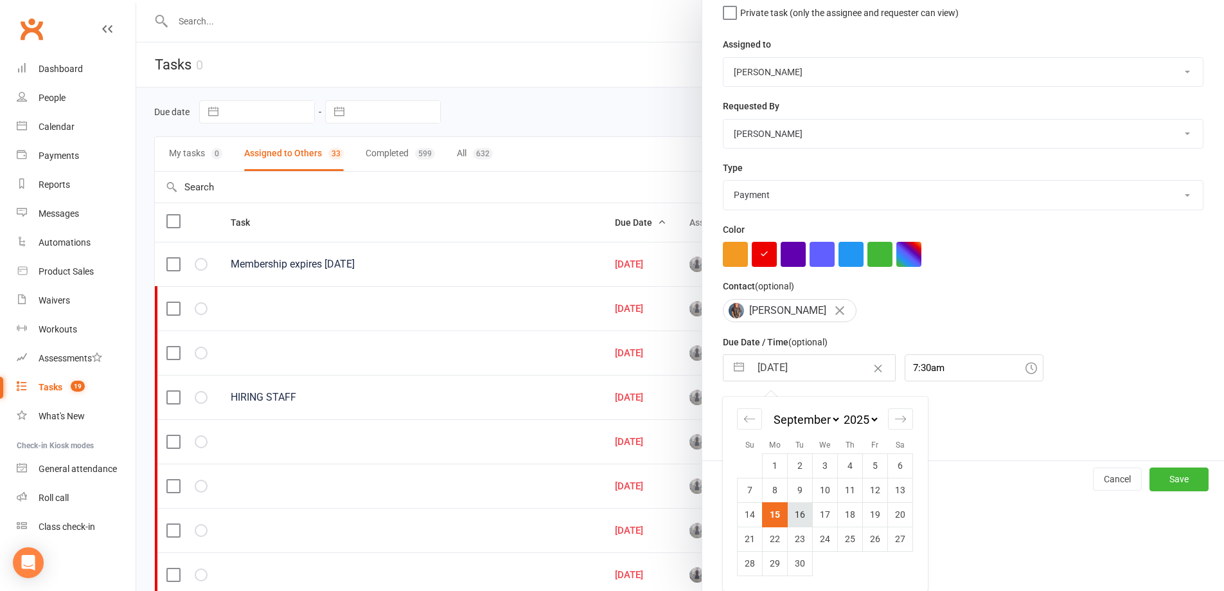
click at [797, 516] on td "16" at bounding box center [800, 514] width 25 height 24
type input "[DATE]"
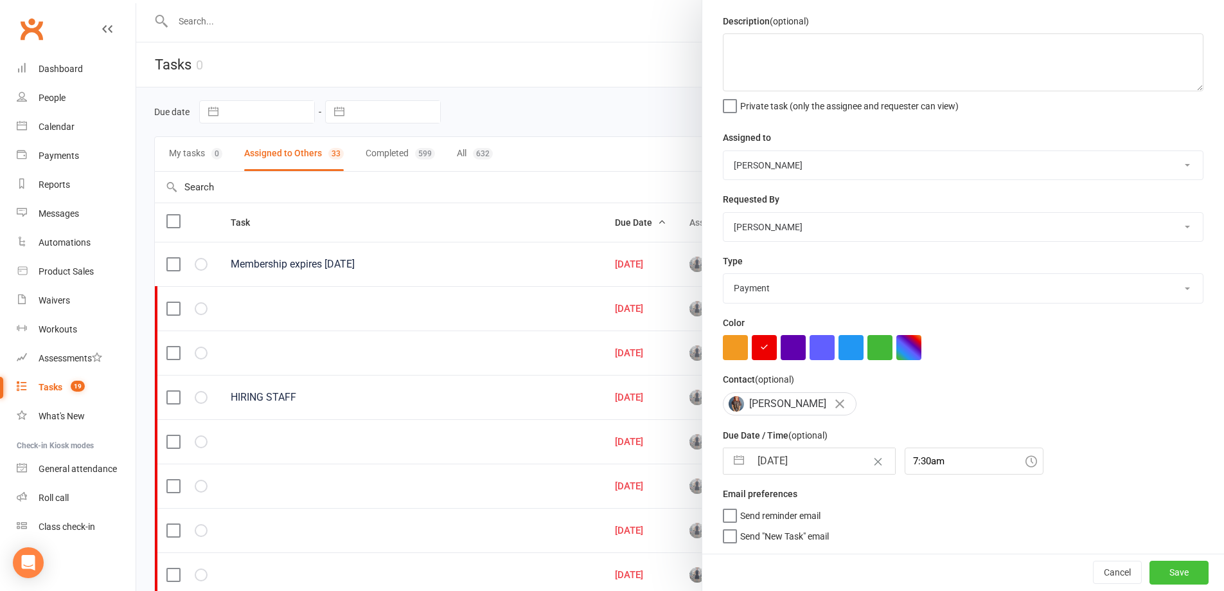
click at [1150, 570] on button "Save" at bounding box center [1179, 571] width 59 height 23
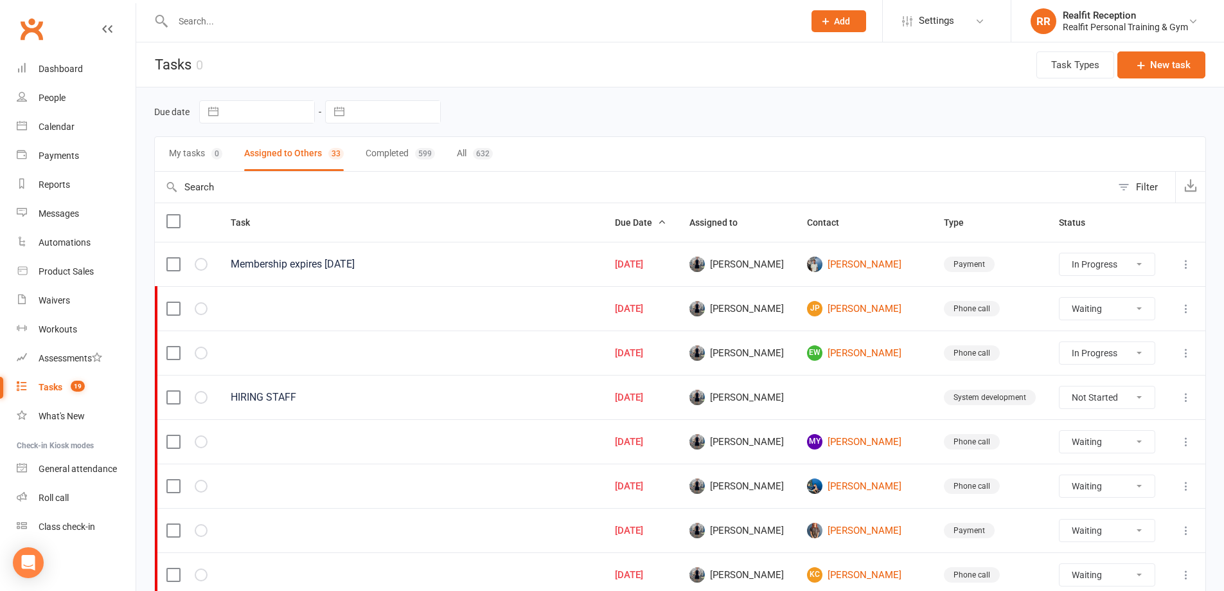
select select "started"
select select "waiting"
select select "started"
select select "waiting"
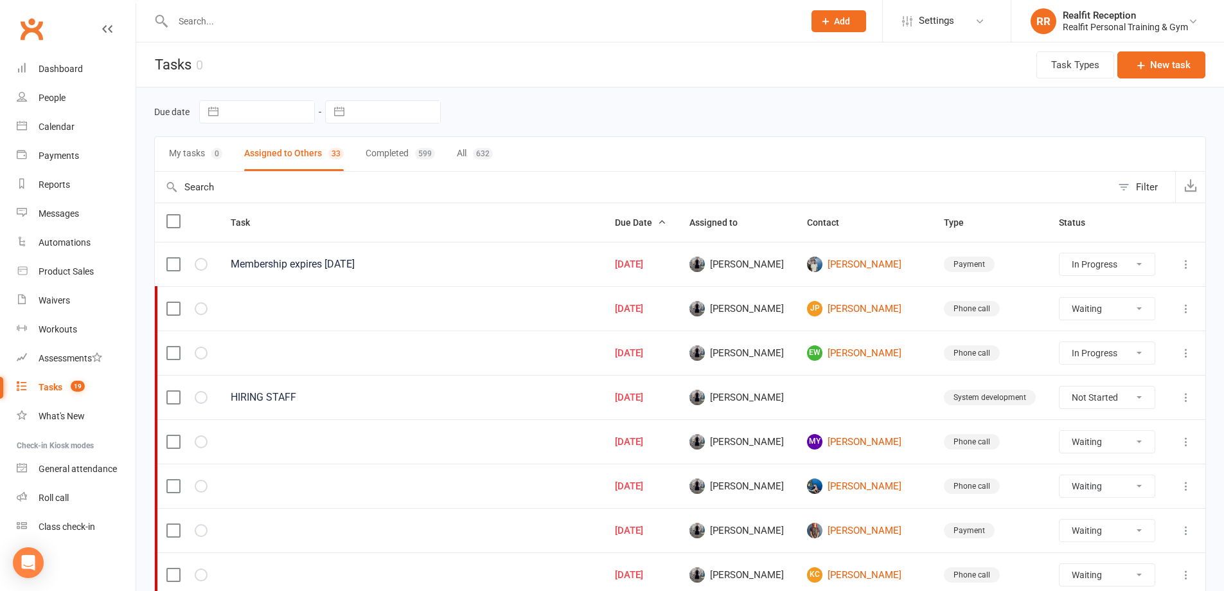
select select "waiting"
select select "started"
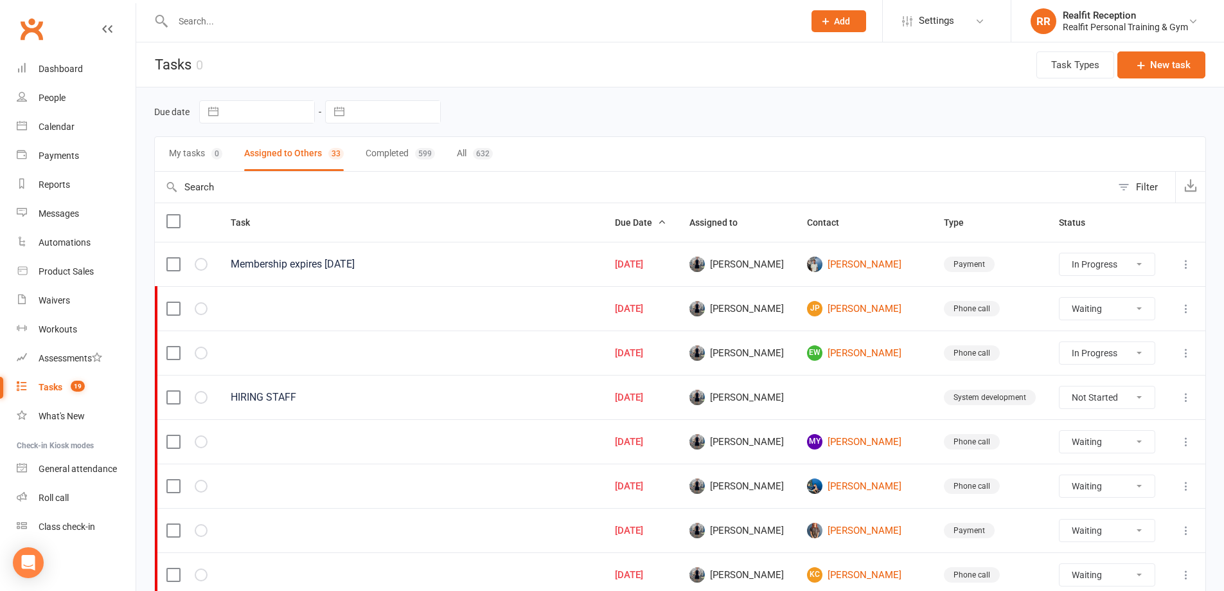
select select "waiting"
select select "started"
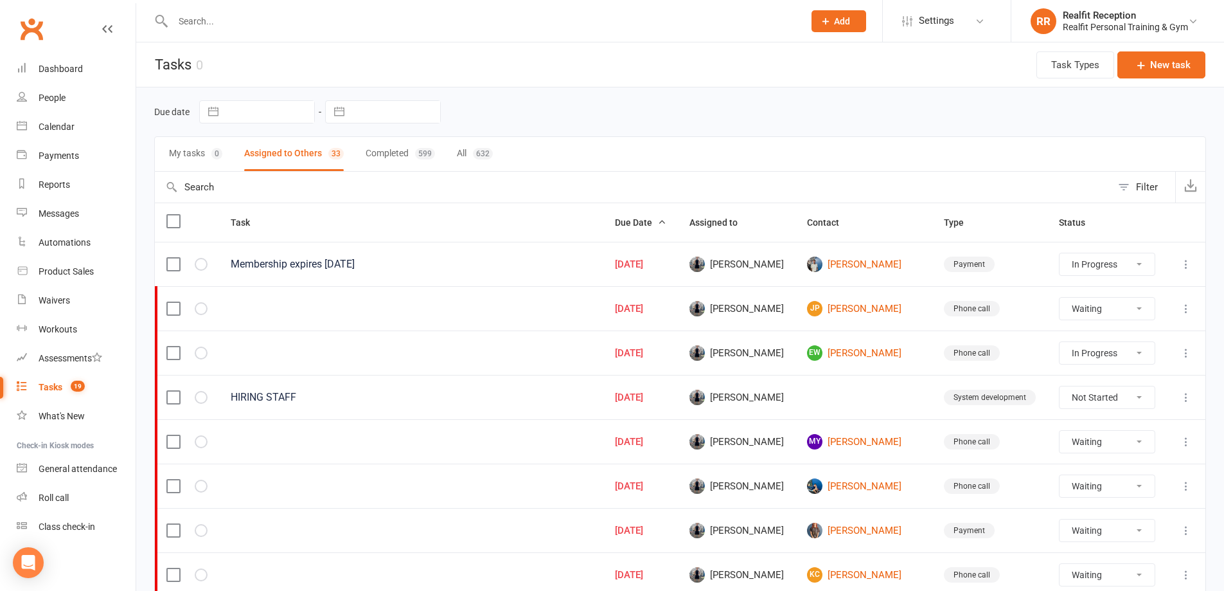
select select "started"
select select "waiting"
select select "started"
select select "waiting"
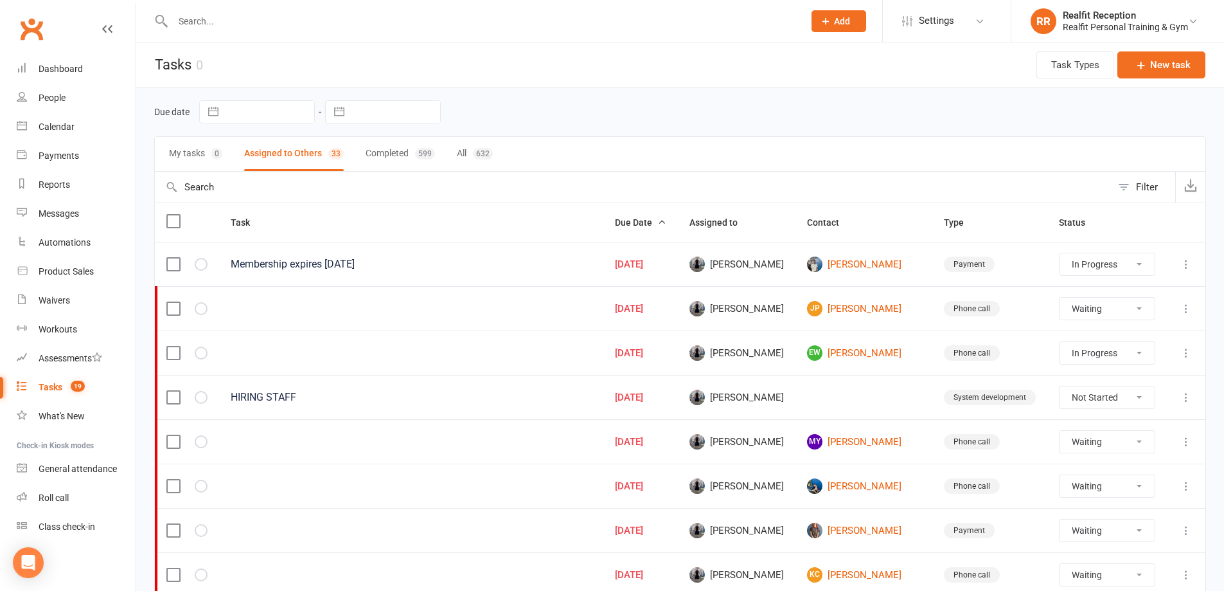
select select "started"
select select "waiting"
select select "started"
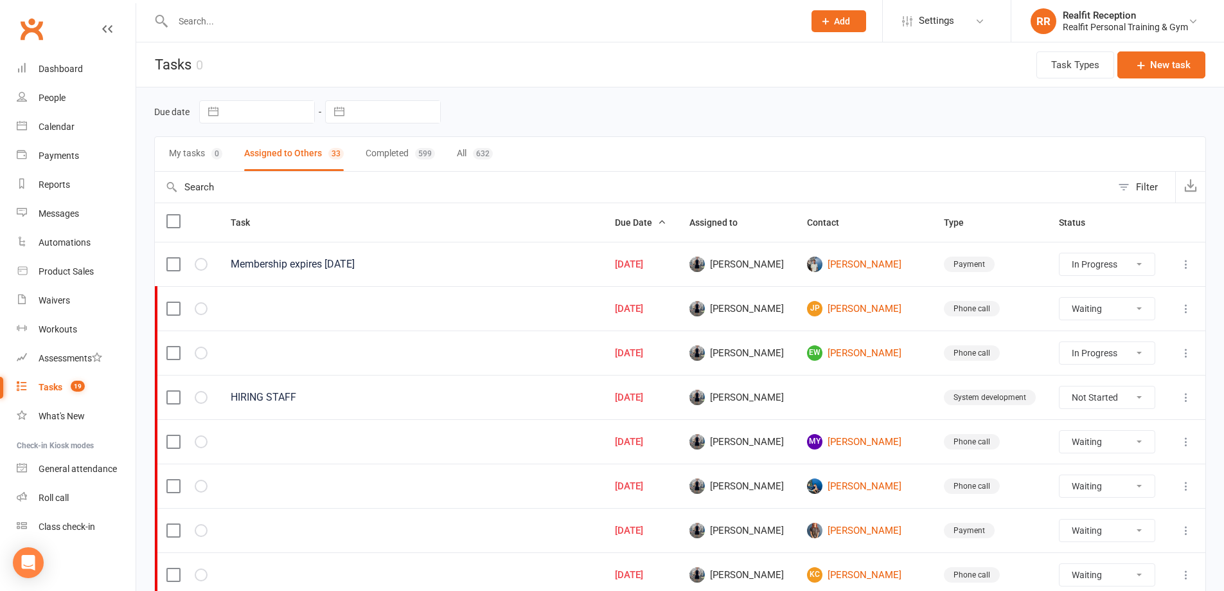
select select "started"
select select "waiting"
select select "started"
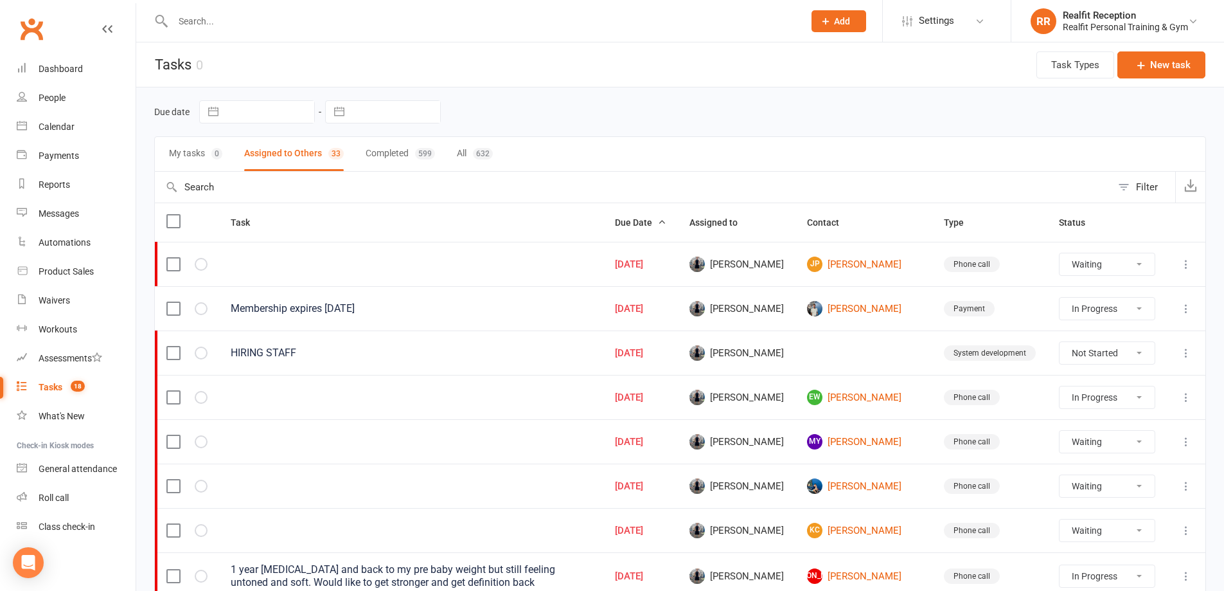
click at [1184, 529] on icon at bounding box center [1186, 530] width 13 height 13
click at [1073, 575] on link "Edit" at bounding box center [1119, 580] width 127 height 26
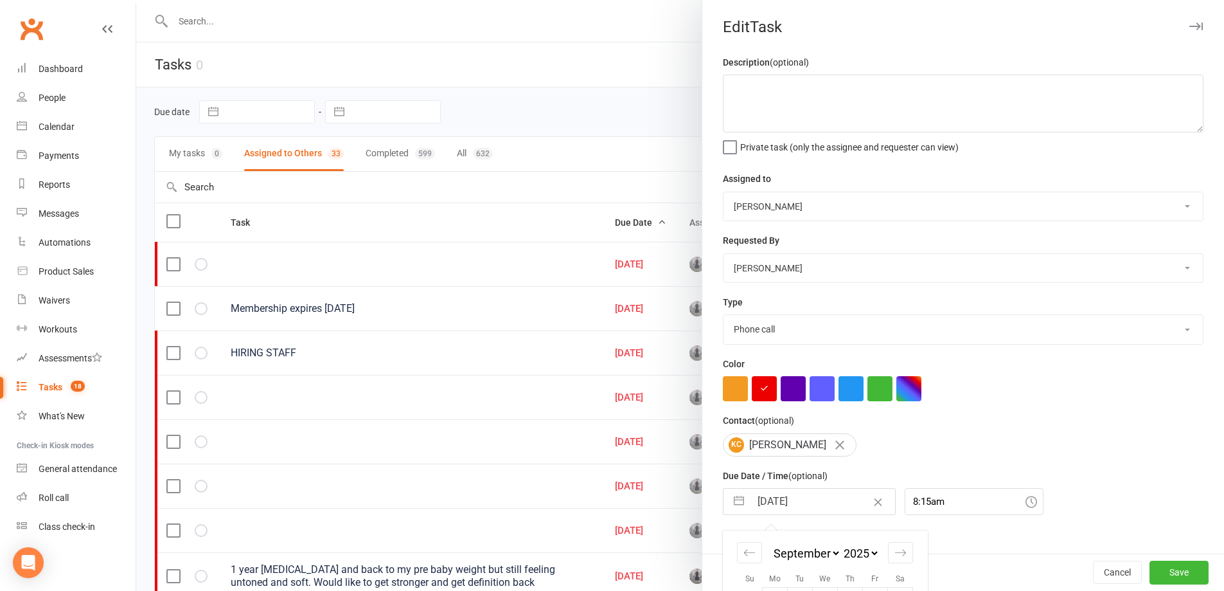
click at [817, 505] on input "[DATE]" at bounding box center [823, 501] width 145 height 26
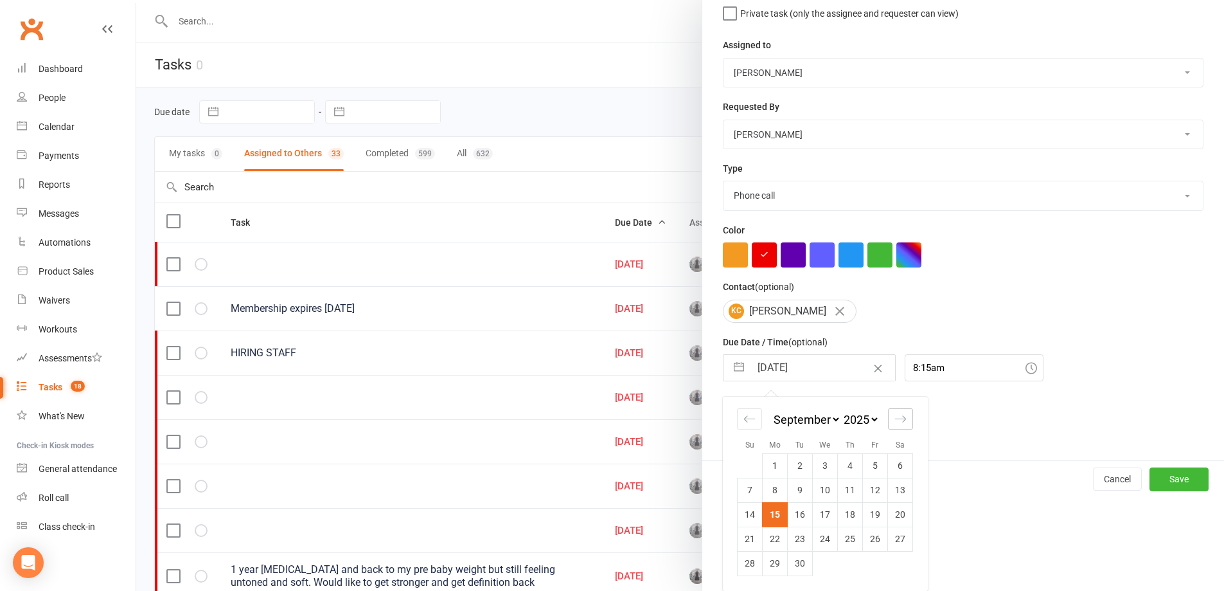
click at [899, 419] on icon "Move forward to switch to the next month." at bounding box center [900, 419] width 12 height 12
click at [826, 460] on td "1" at bounding box center [825, 465] width 25 height 24
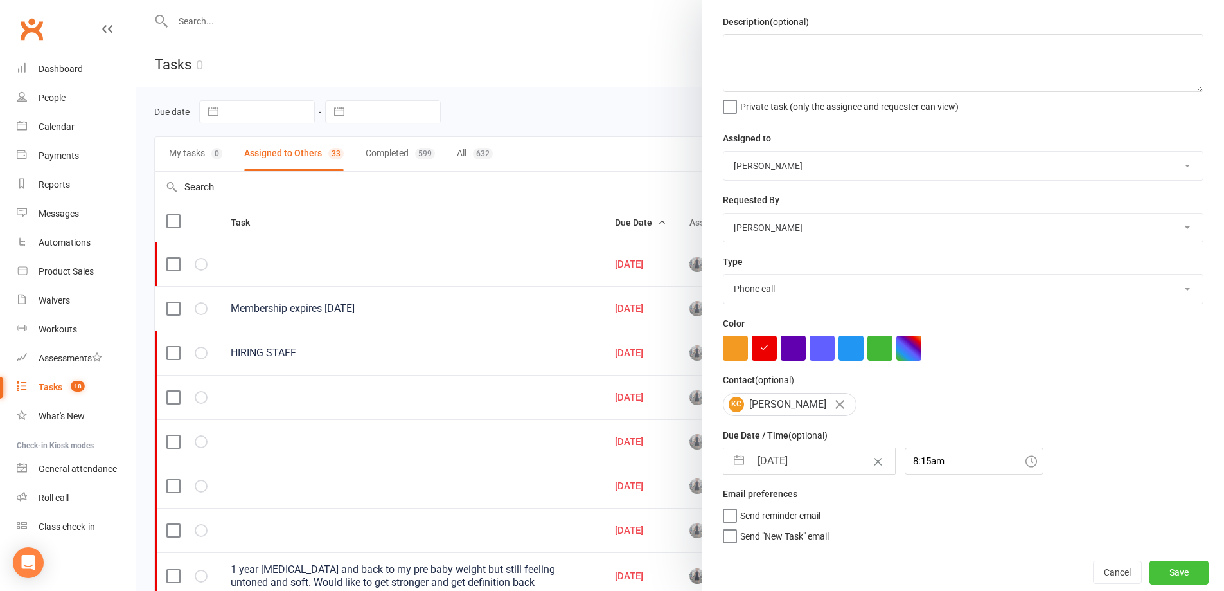
click at [1160, 570] on button "Save" at bounding box center [1179, 571] width 59 height 23
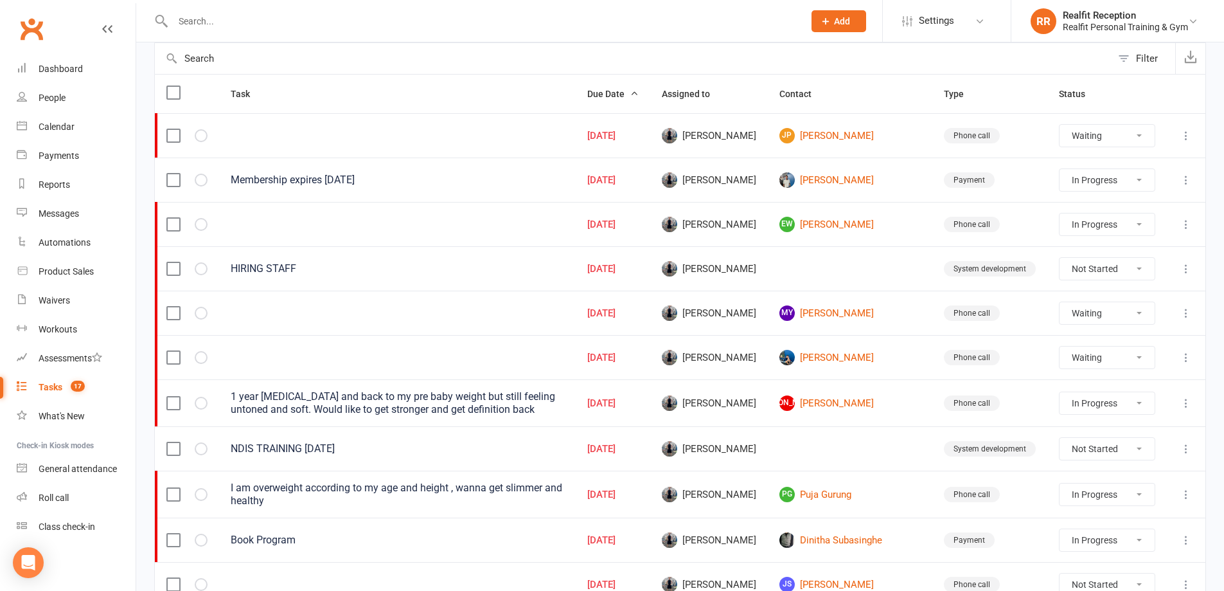
scroll to position [321, 0]
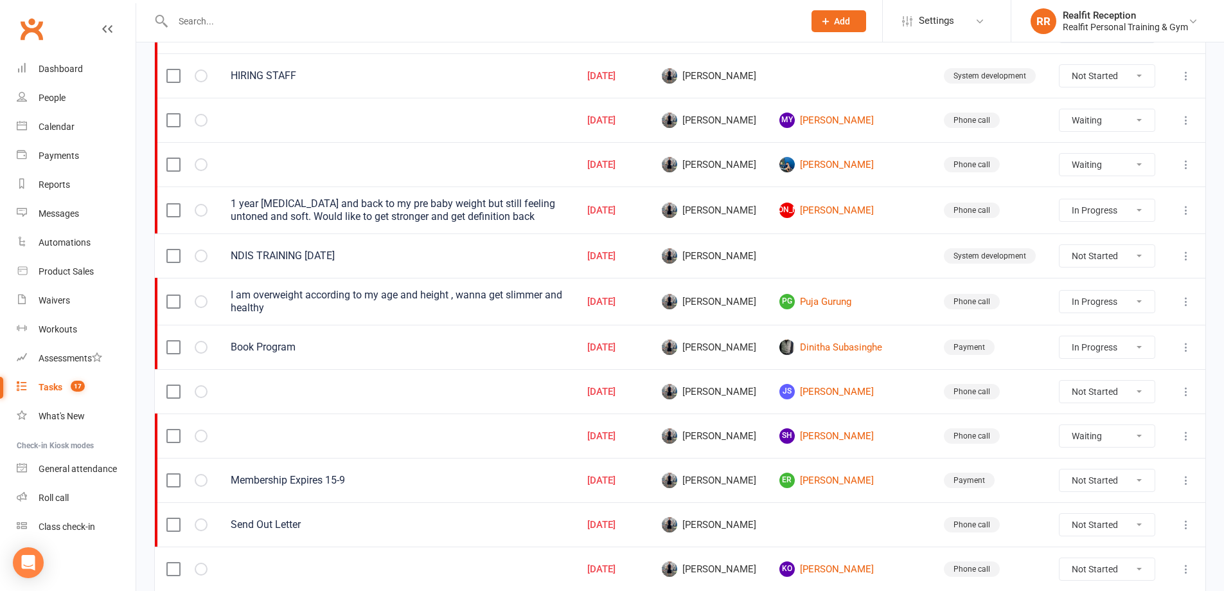
click at [1186, 524] on icon at bounding box center [1186, 524] width 13 height 13
click at [1107, 569] on link "Edit" at bounding box center [1119, 572] width 127 height 26
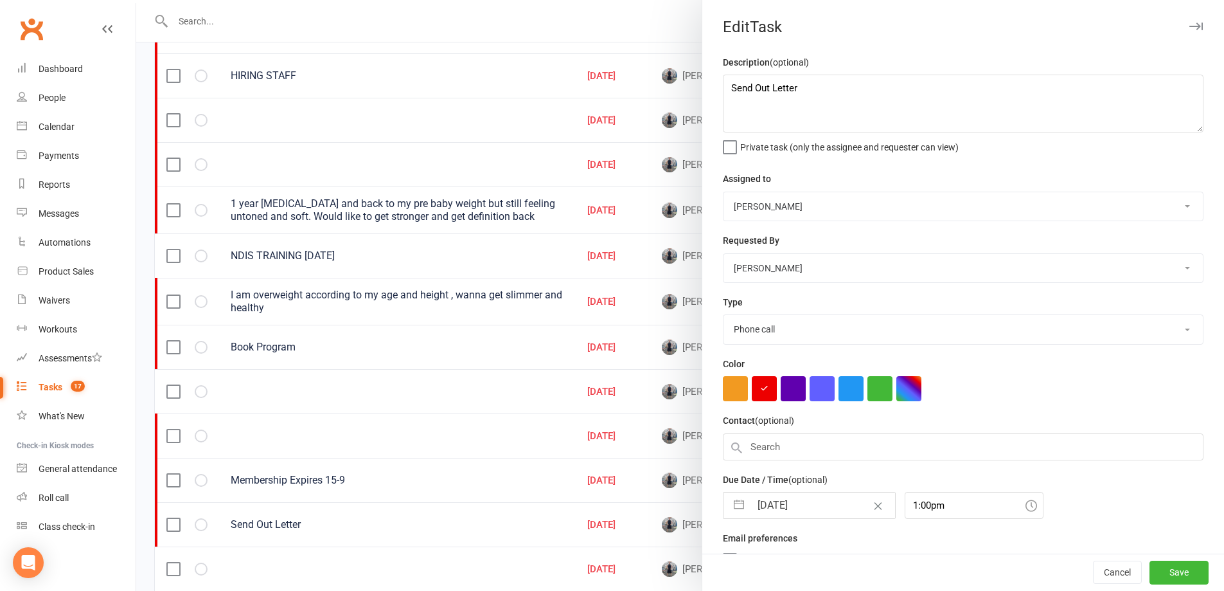
click at [827, 512] on input "[DATE]" at bounding box center [823, 505] width 145 height 26
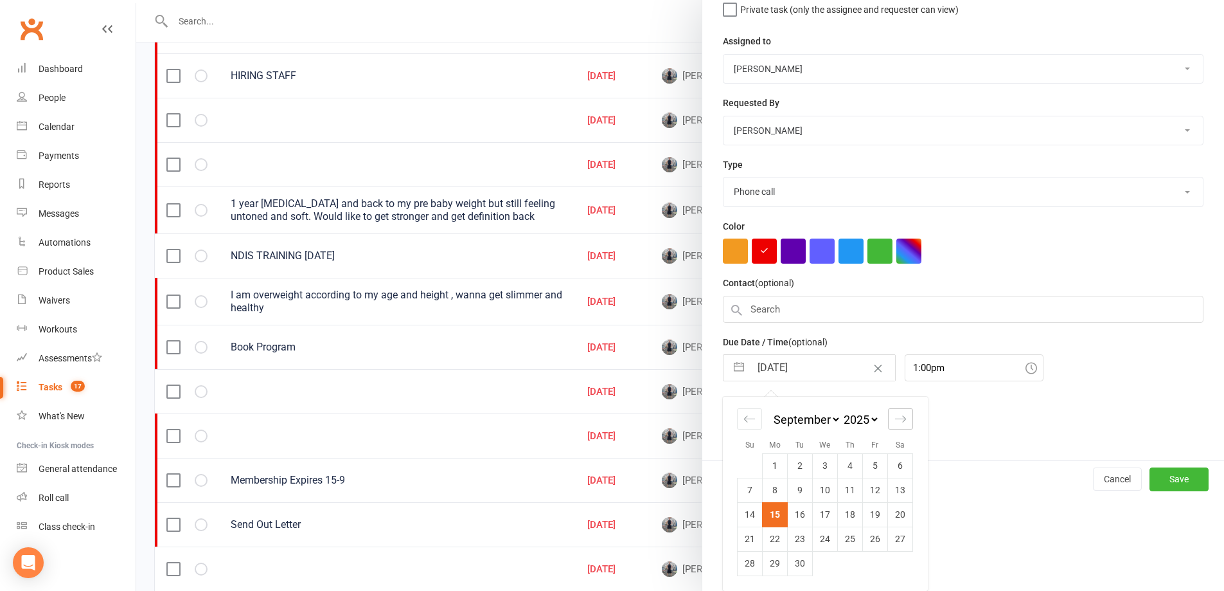
click at [903, 423] on div "Move forward to switch to the next month." at bounding box center [900, 418] width 25 height 21
click at [827, 461] on td "1" at bounding box center [825, 465] width 25 height 24
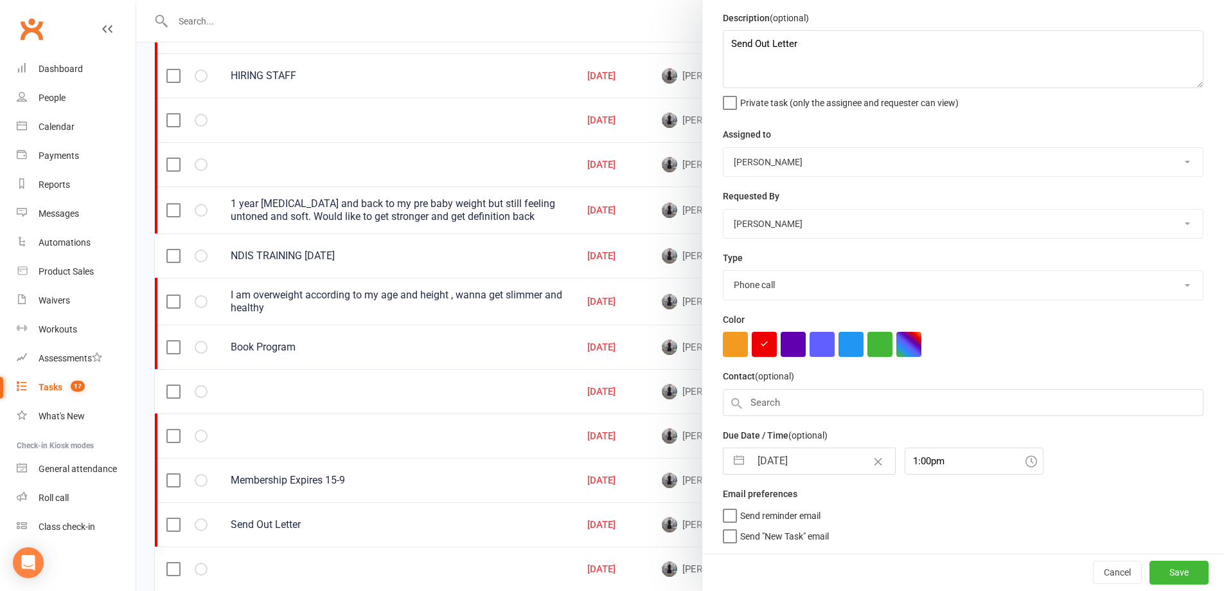
scroll to position [49, 0]
click at [1150, 576] on button "Save" at bounding box center [1179, 571] width 59 height 23
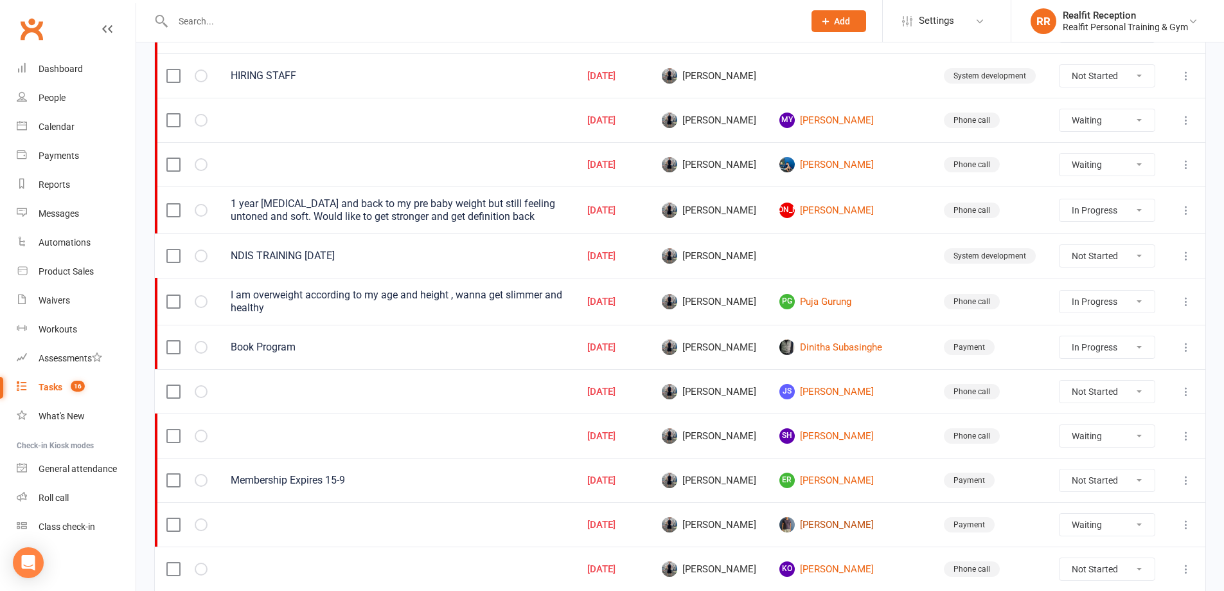
click at [869, 522] on link "[PERSON_NAME]" at bounding box center [849, 524] width 141 height 15
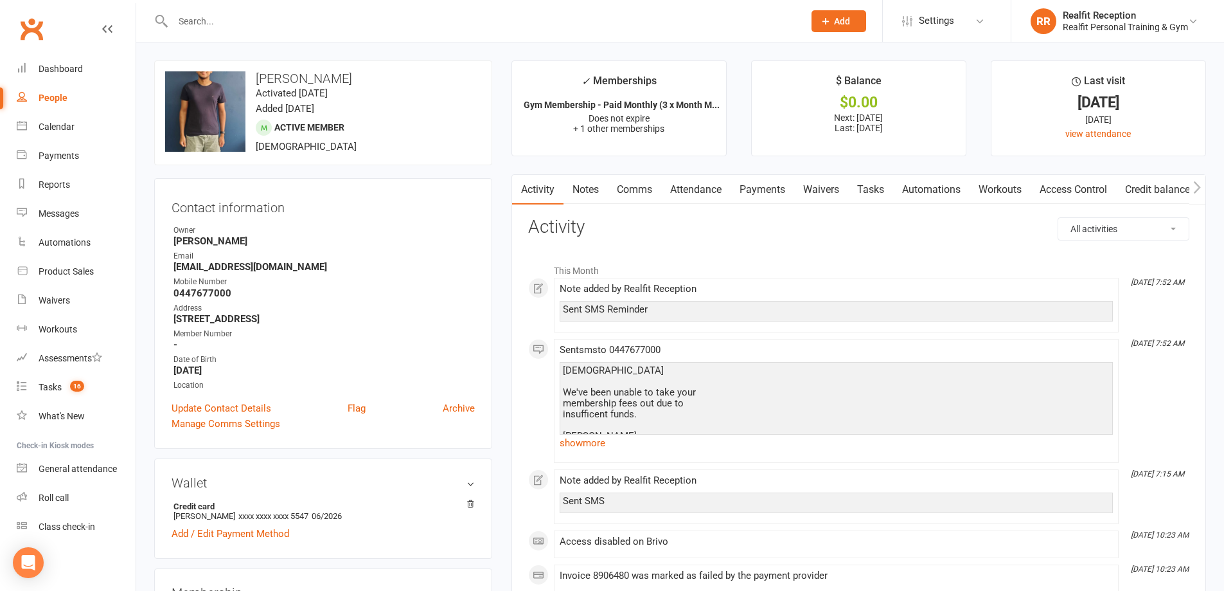
click at [778, 190] on link "Payments" at bounding box center [763, 190] width 64 height 30
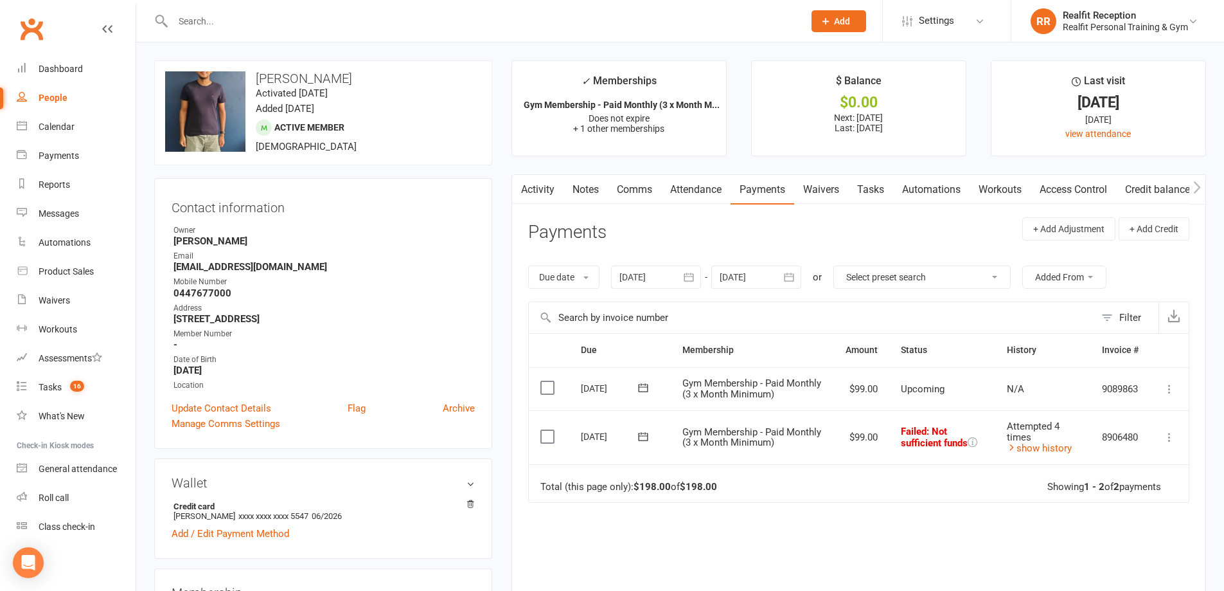
click at [1164, 436] on icon at bounding box center [1169, 437] width 13 height 13
click at [893, 490] on td "Total (this page only): $198.00 of $198.00 Showing 1 - 2 of 2 payments" at bounding box center [859, 483] width 660 height 39
click at [58, 386] on div "Tasks" at bounding box center [50, 387] width 23 height 10
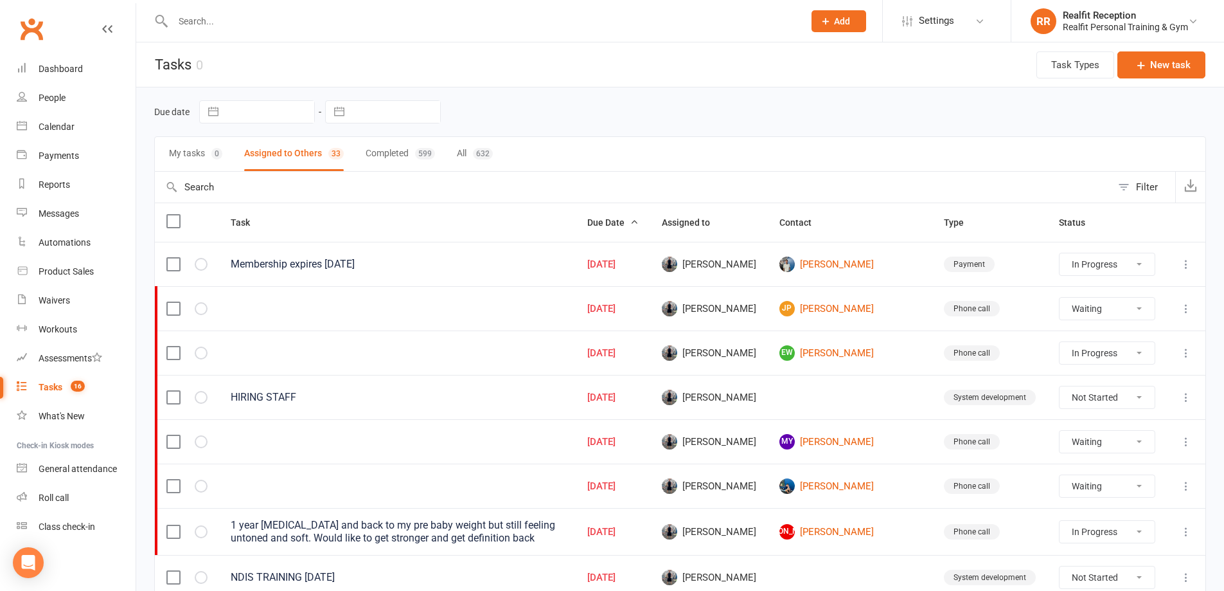
scroll to position [450, 0]
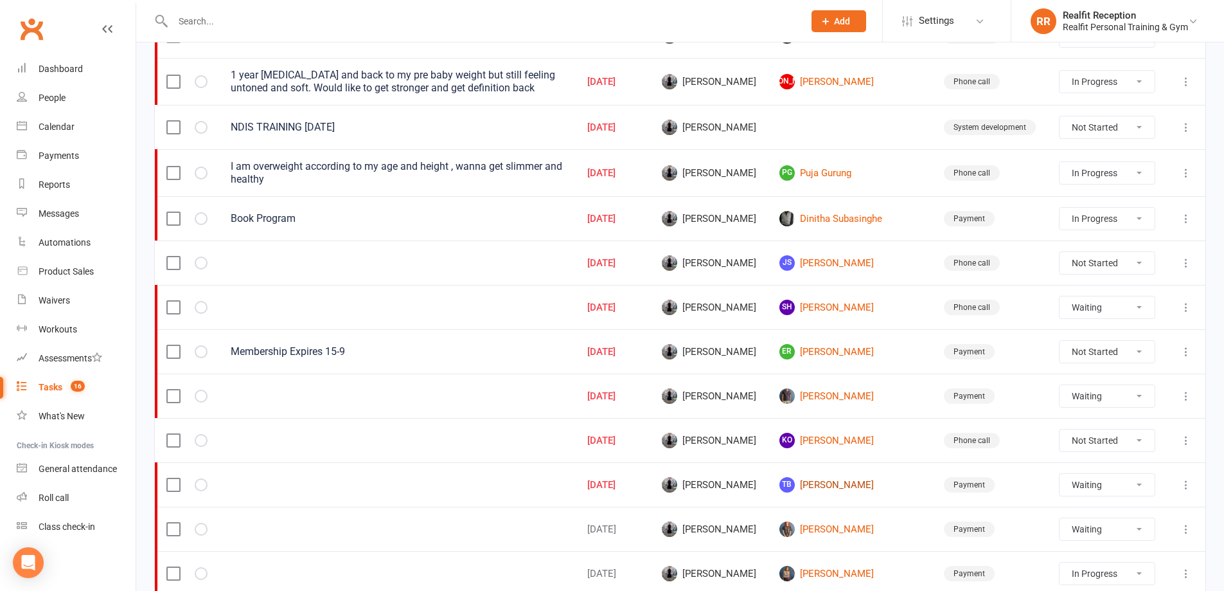
click at [898, 481] on link "TB [PERSON_NAME]" at bounding box center [849, 484] width 141 height 15
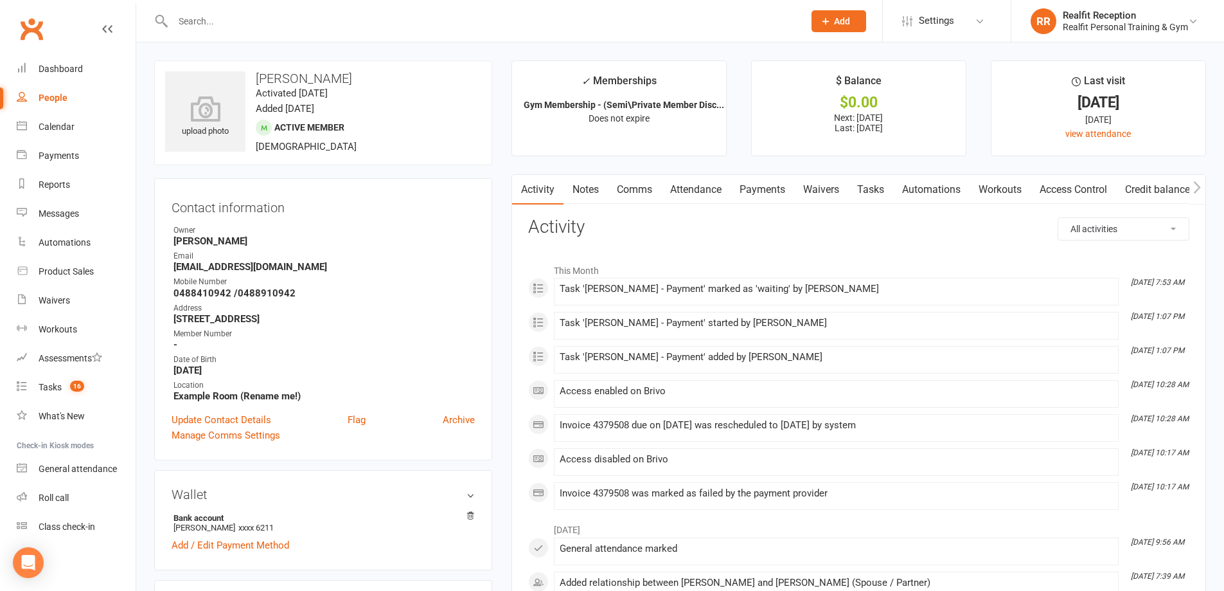
click at [763, 186] on link "Payments" at bounding box center [763, 190] width 64 height 30
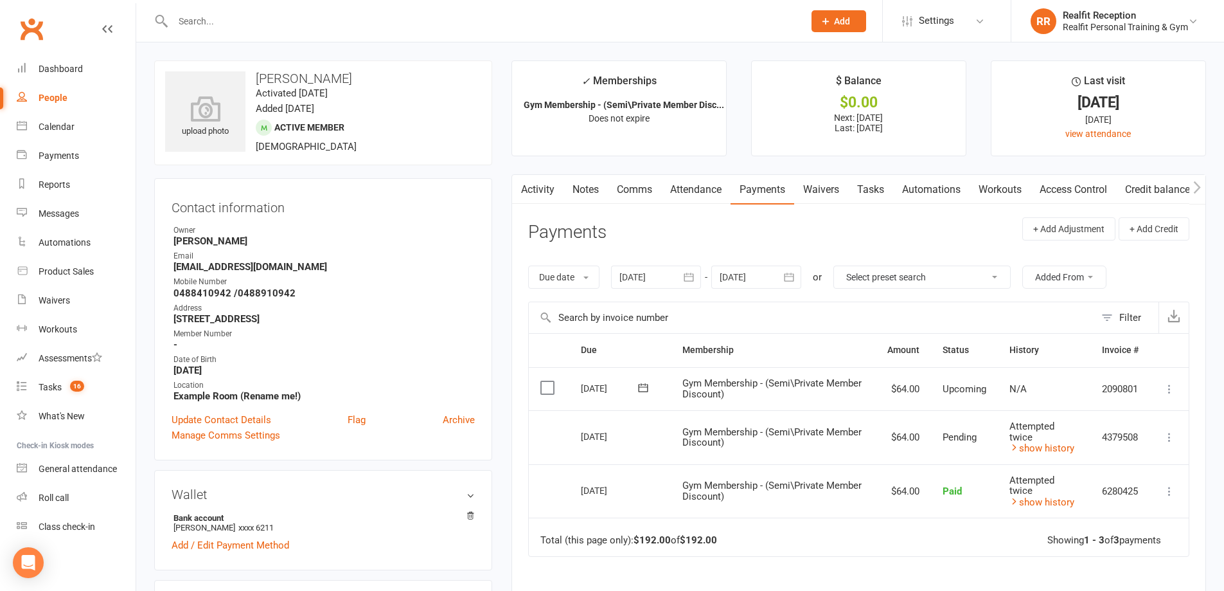
click at [867, 189] on link "Tasks" at bounding box center [870, 190] width 45 height 30
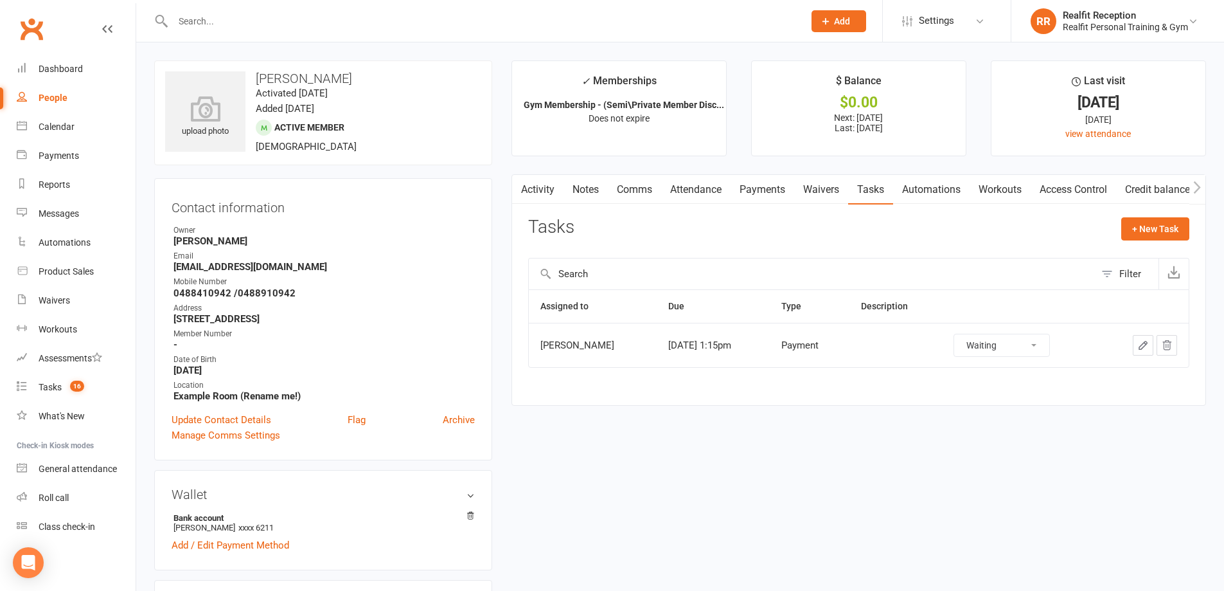
click at [1140, 347] on icon "button" at bounding box center [1143, 345] width 8 height 8
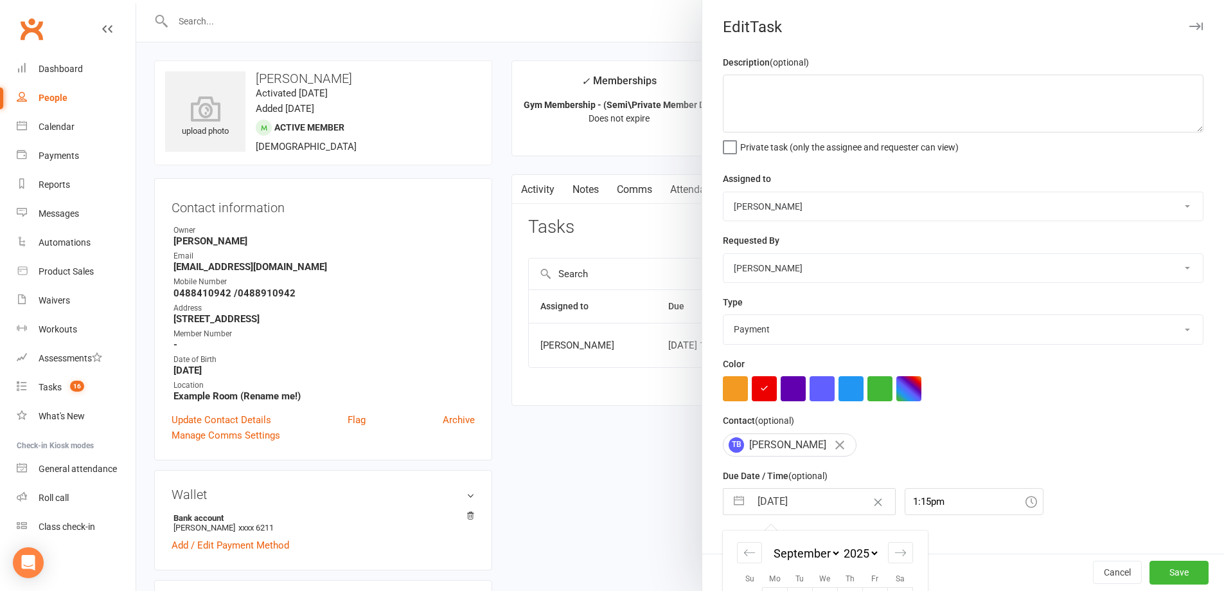
click at [824, 506] on input "[DATE]" at bounding box center [823, 501] width 145 height 26
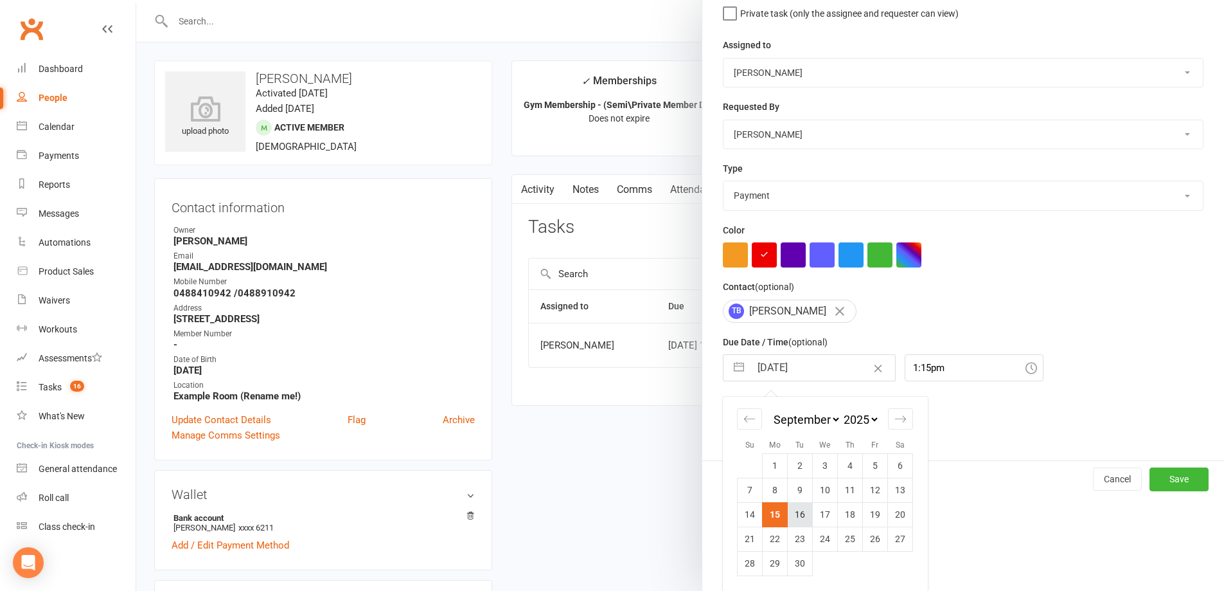
click at [796, 513] on td "16" at bounding box center [800, 514] width 25 height 24
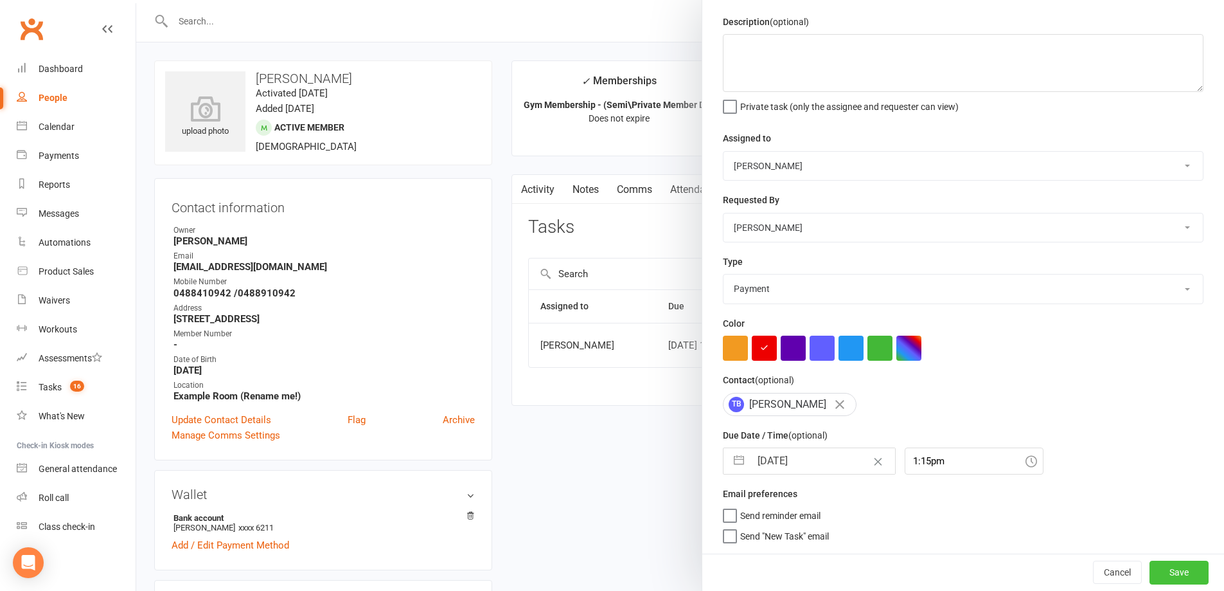
click at [1152, 575] on button "Save" at bounding box center [1179, 571] width 59 height 23
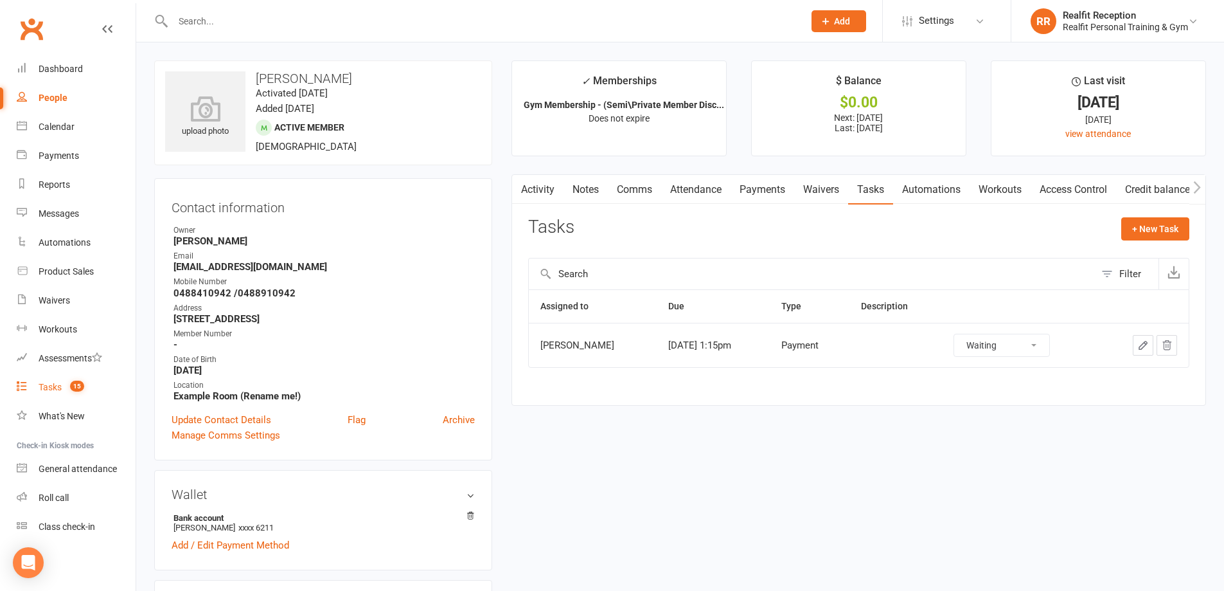
click at [41, 387] on div "Tasks" at bounding box center [50, 387] width 23 height 10
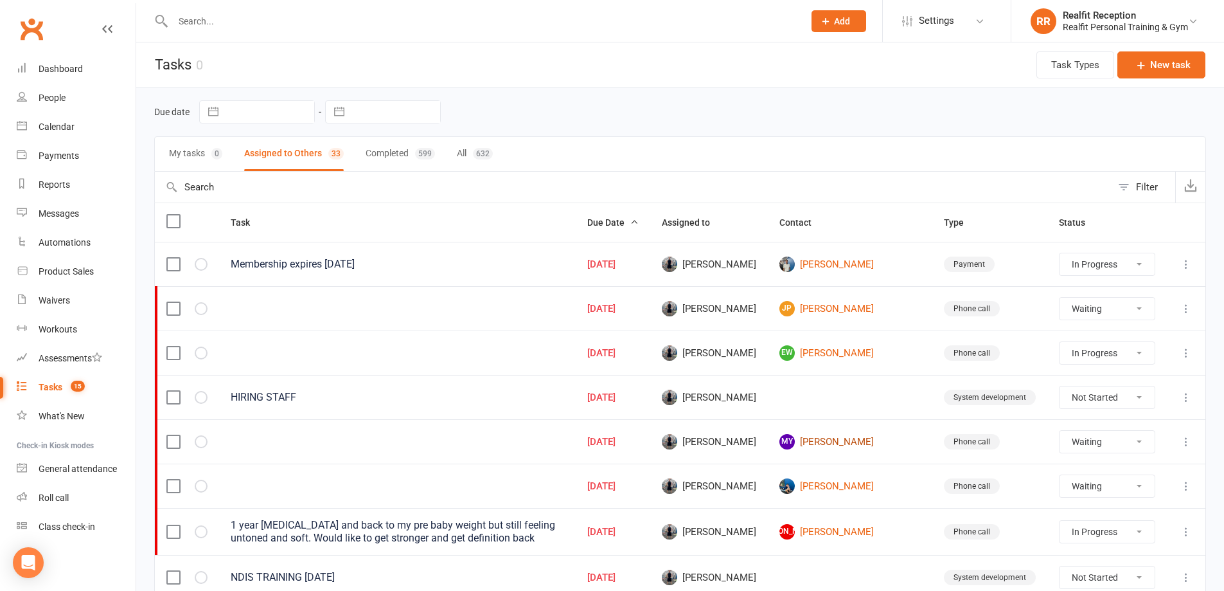
scroll to position [193, 0]
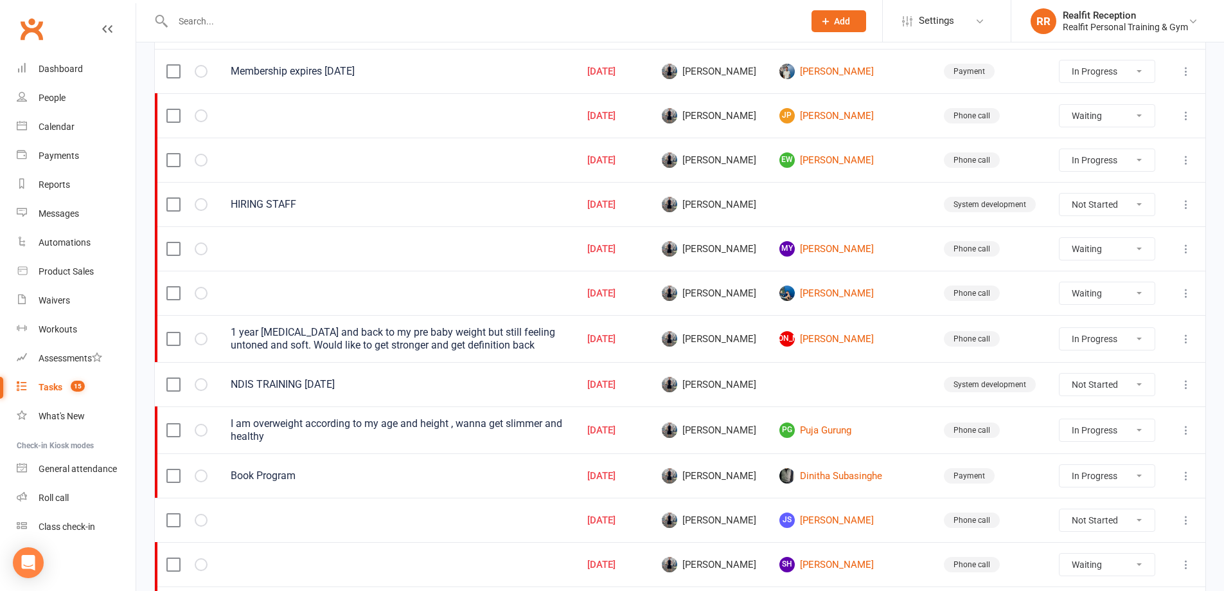
click at [245, 21] on input "text" at bounding box center [482, 21] width 626 height 18
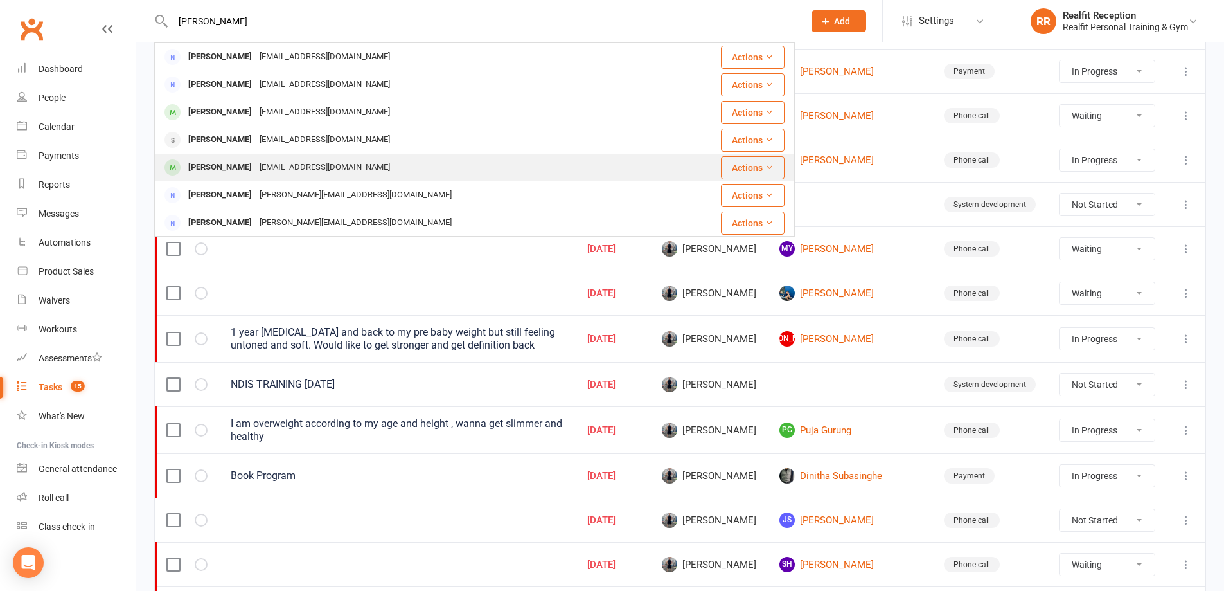
click at [256, 159] on div "[EMAIL_ADDRESS][DOMAIN_NAME]" at bounding box center [325, 167] width 138 height 19
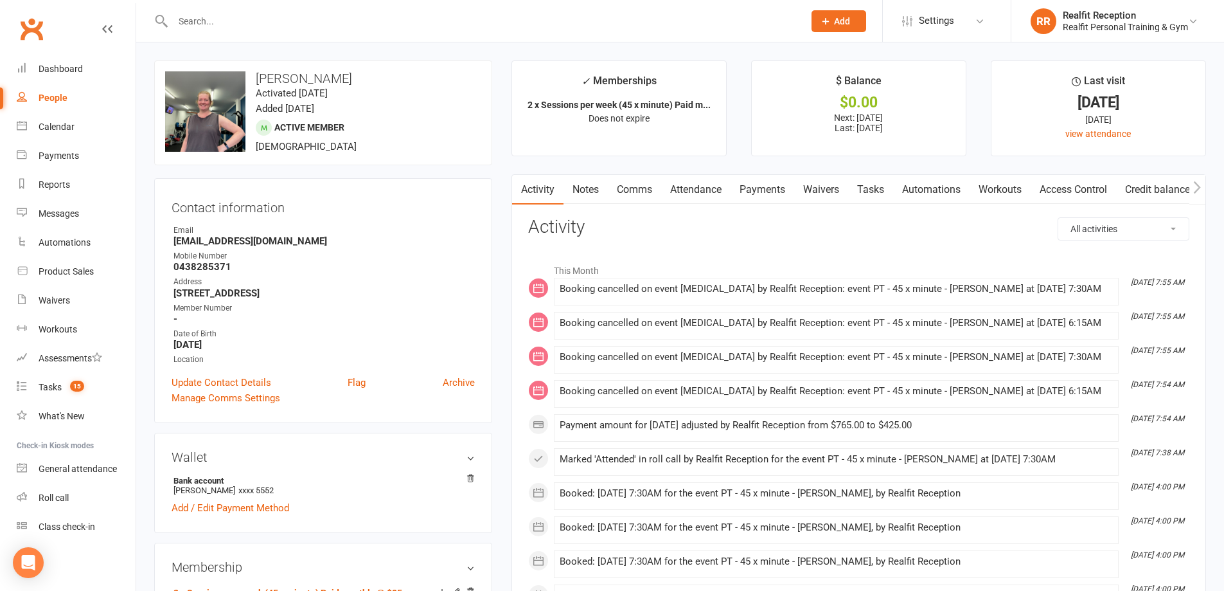
click at [754, 192] on link "Payments" at bounding box center [763, 190] width 64 height 30
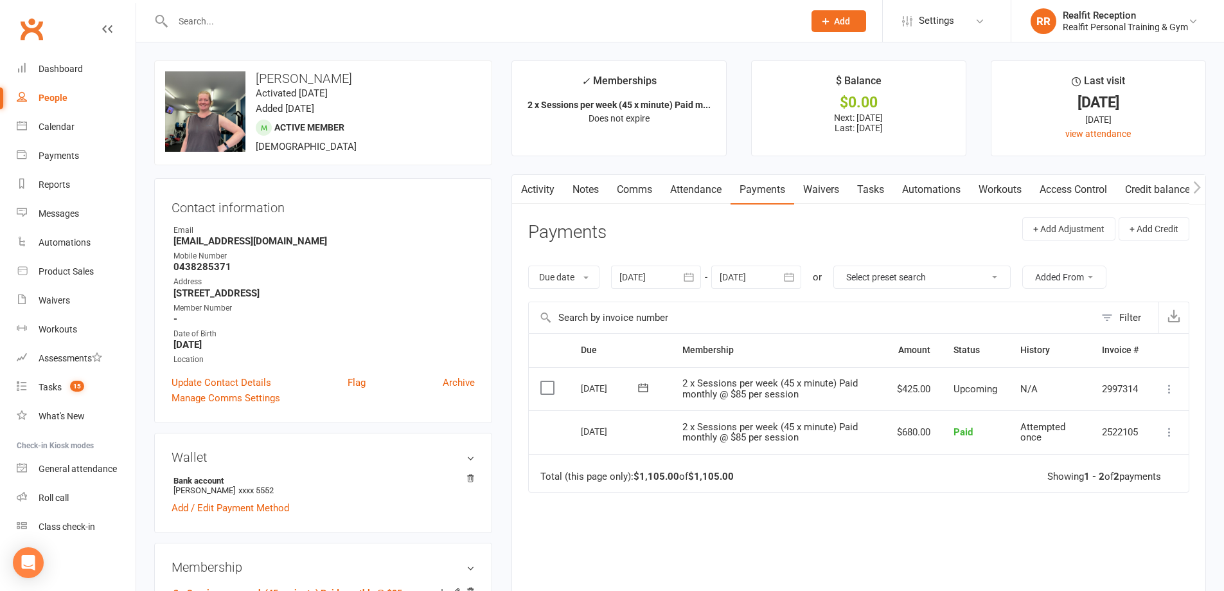
click at [531, 191] on link "Activity" at bounding box center [537, 190] width 51 height 30
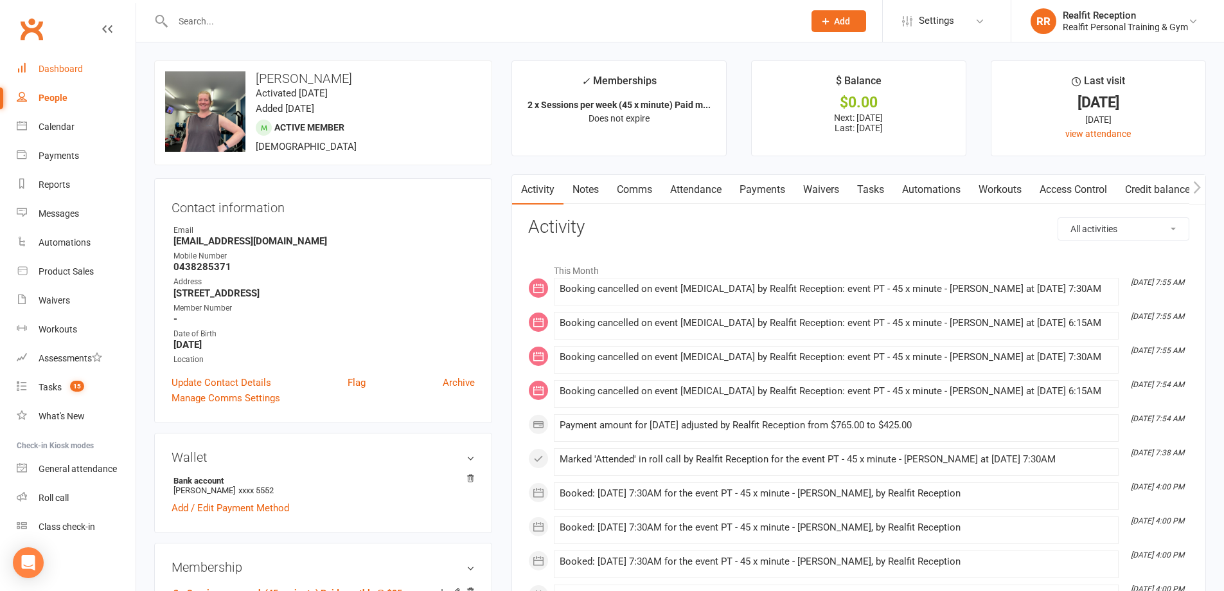
click at [66, 67] on div "Dashboard" at bounding box center [61, 69] width 44 height 10
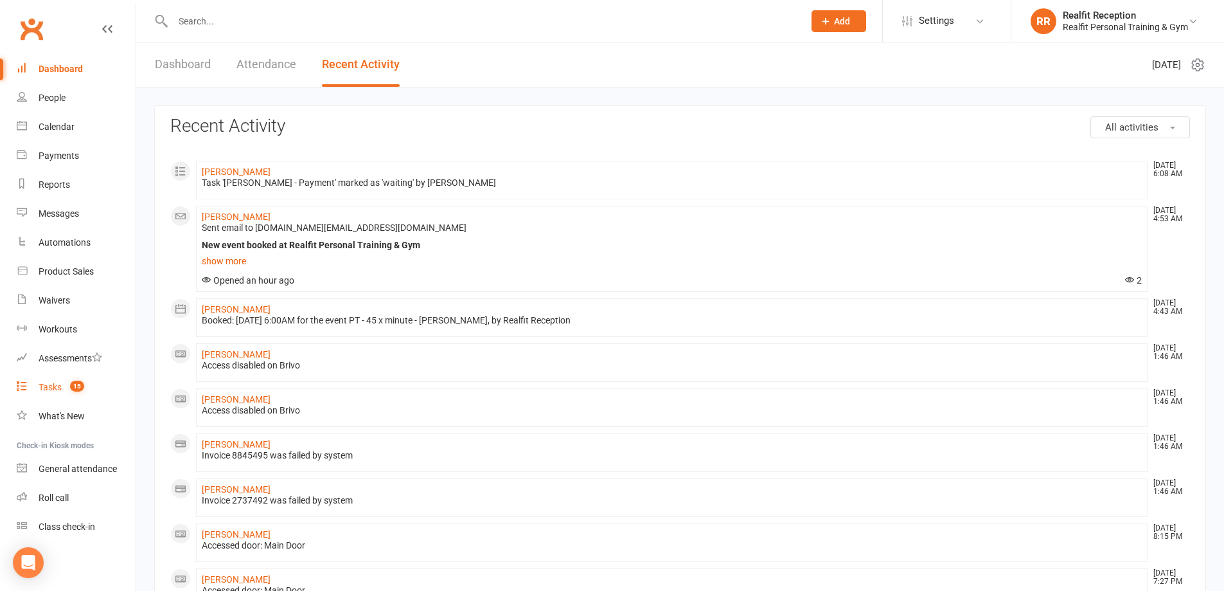
click at [55, 385] on div "Tasks" at bounding box center [50, 387] width 23 height 10
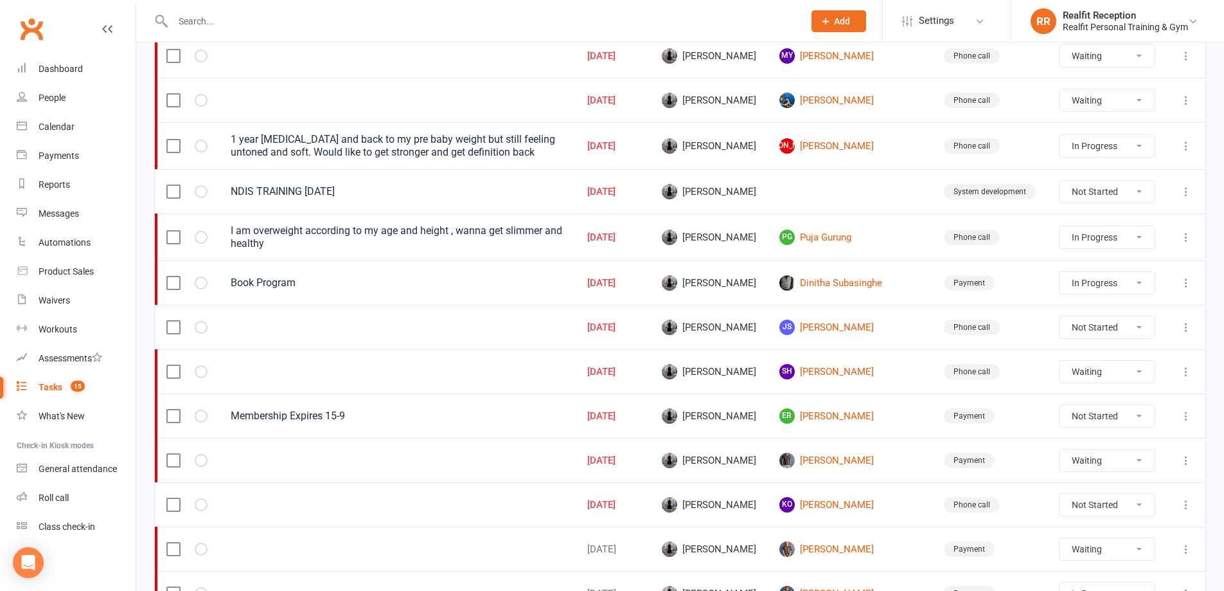
scroll to position [643, 0]
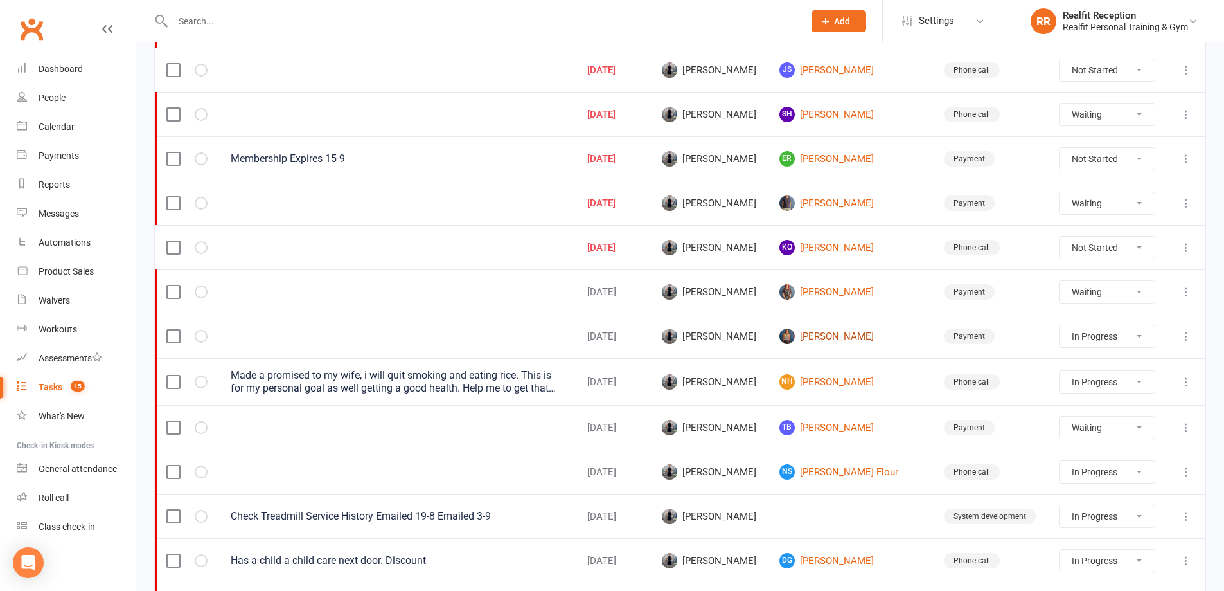
click at [872, 334] on link "[PERSON_NAME]" at bounding box center [849, 335] width 141 height 15
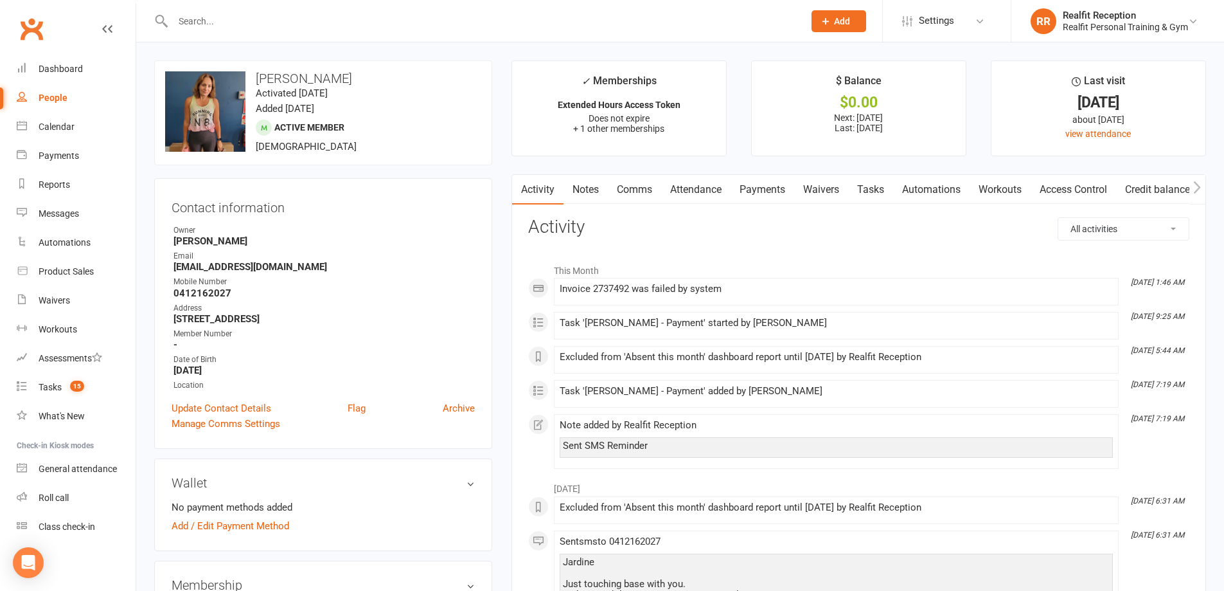
click at [589, 189] on link "Notes" at bounding box center [586, 190] width 44 height 30
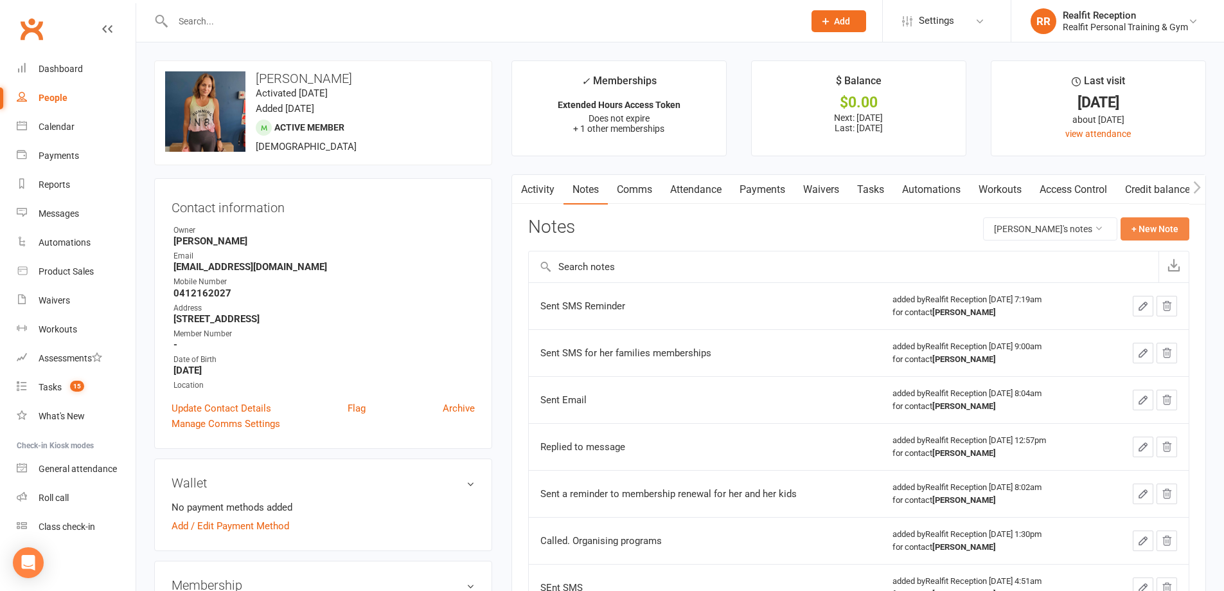
click at [1166, 227] on button "+ New Note" at bounding box center [1155, 228] width 69 height 23
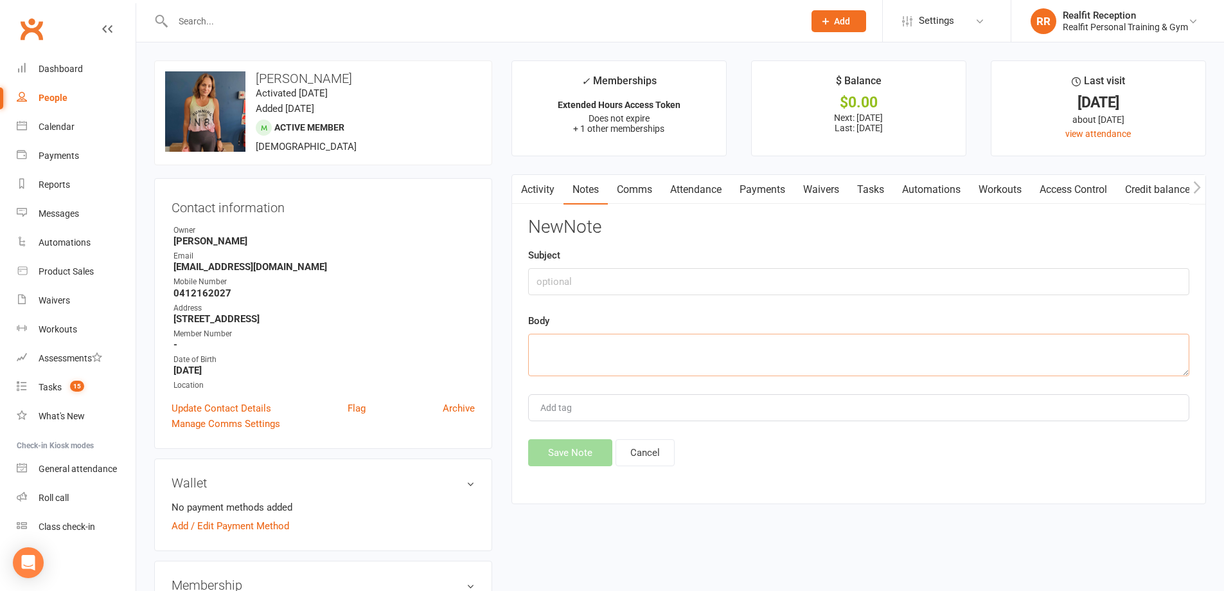
click at [698, 344] on textarea at bounding box center [858, 355] width 661 height 42
click at [567, 458] on button "Save Note" at bounding box center [570, 452] width 84 height 27
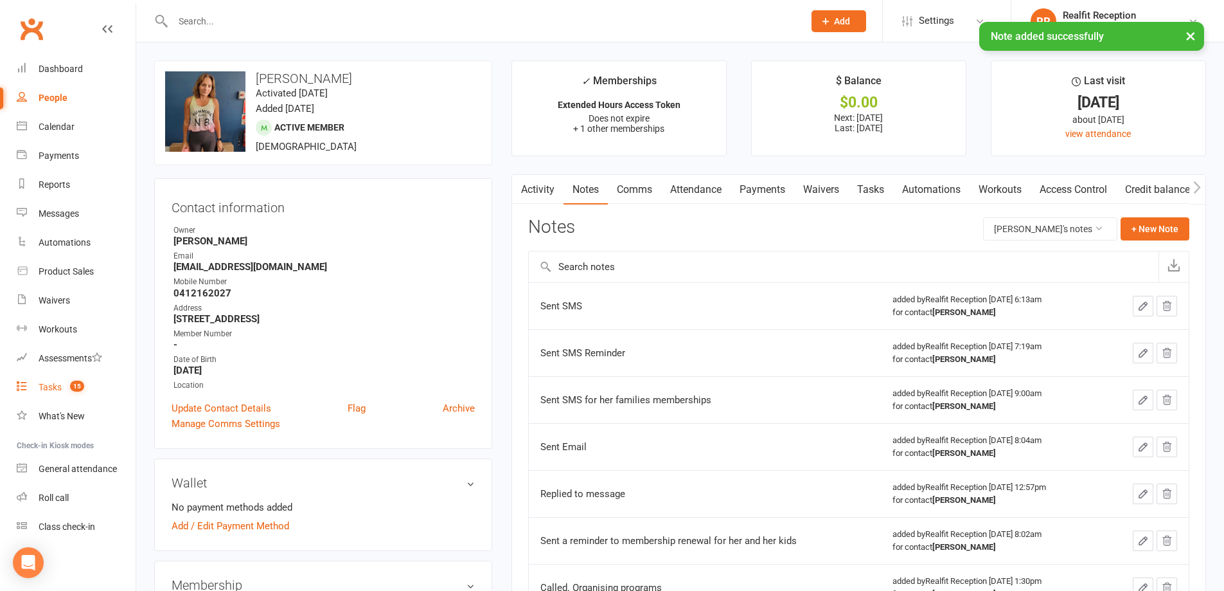
click at [39, 386] on link "Tasks 15" at bounding box center [76, 387] width 119 height 29
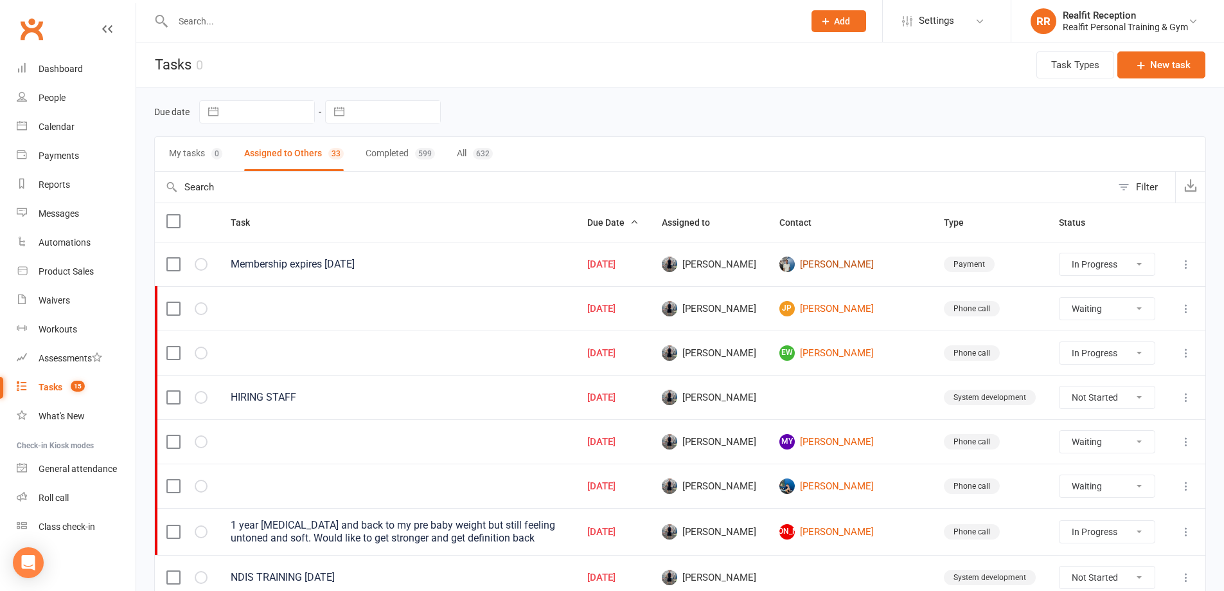
click at [855, 265] on link "[PERSON_NAME]" at bounding box center [849, 263] width 141 height 15
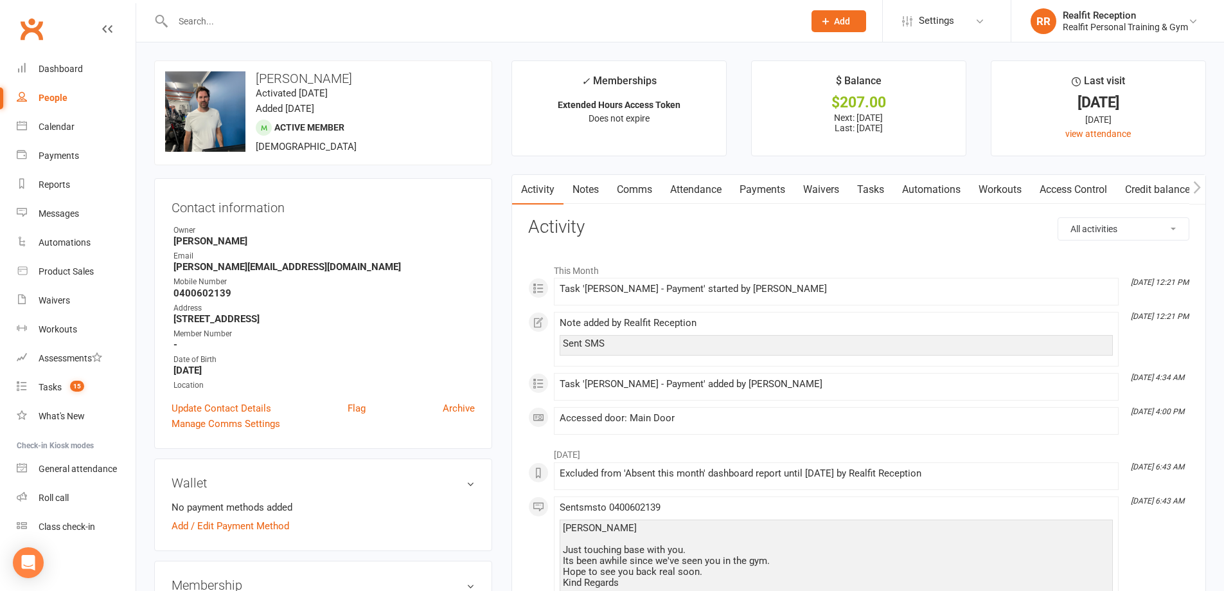
click at [587, 193] on link "Notes" at bounding box center [586, 190] width 44 height 30
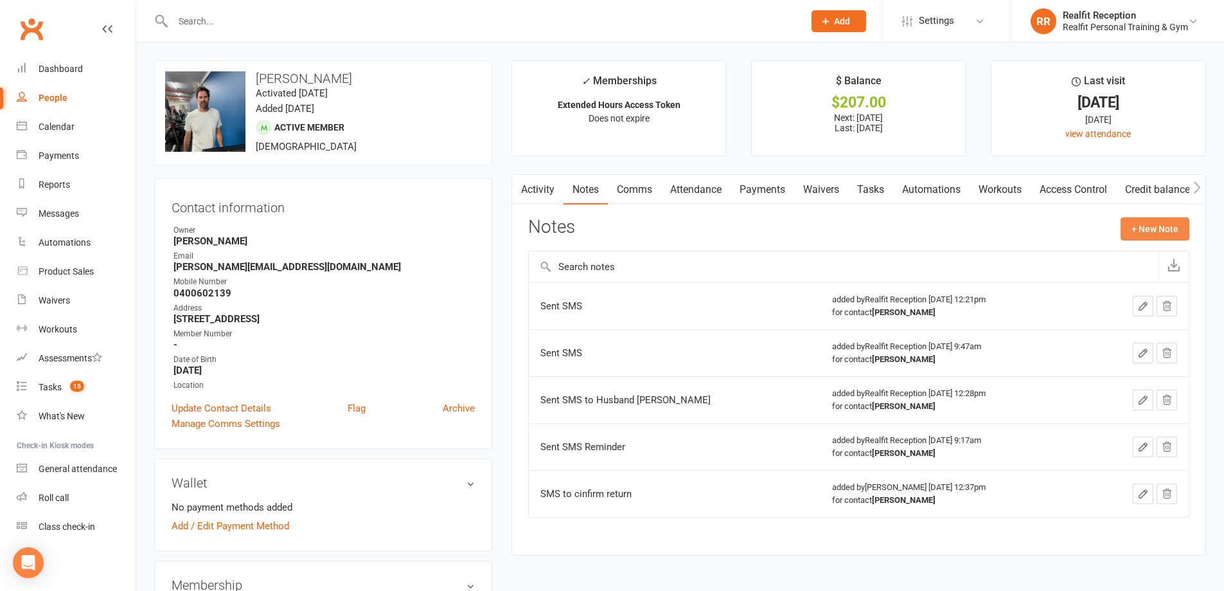
click at [1157, 233] on button "+ New Note" at bounding box center [1155, 228] width 69 height 23
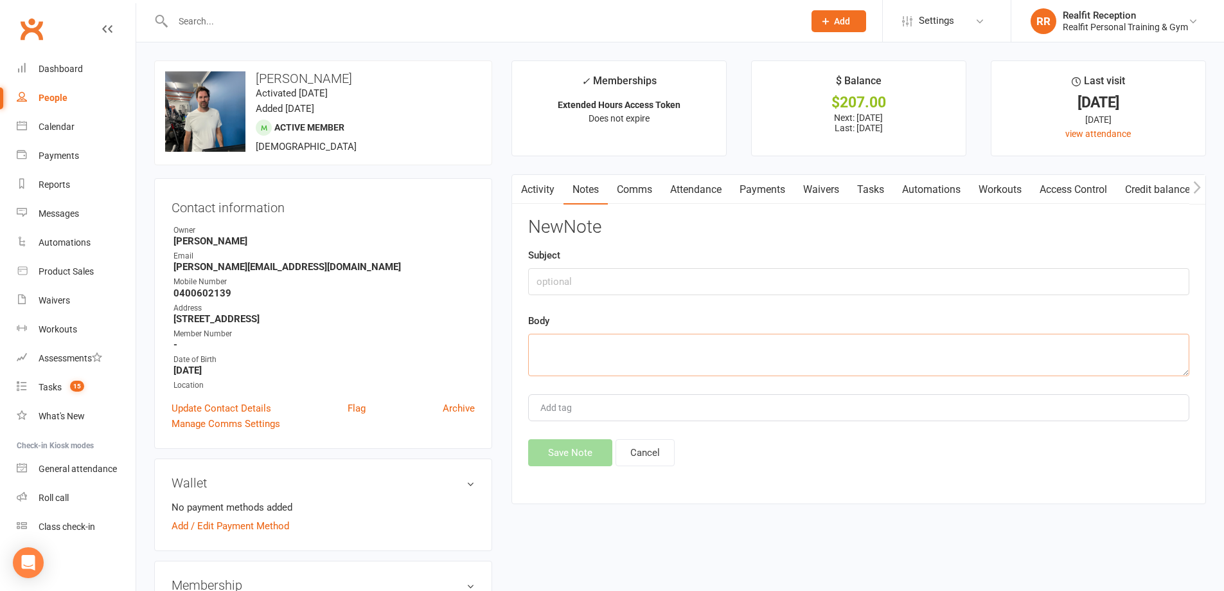
drag, startPoint x: 535, startPoint y: 344, endPoint x: 542, endPoint y: 341, distance: 7.8
click at [537, 343] on textarea at bounding box center [858, 355] width 661 height 42
click at [537, 448] on button "Save Note" at bounding box center [570, 452] width 84 height 27
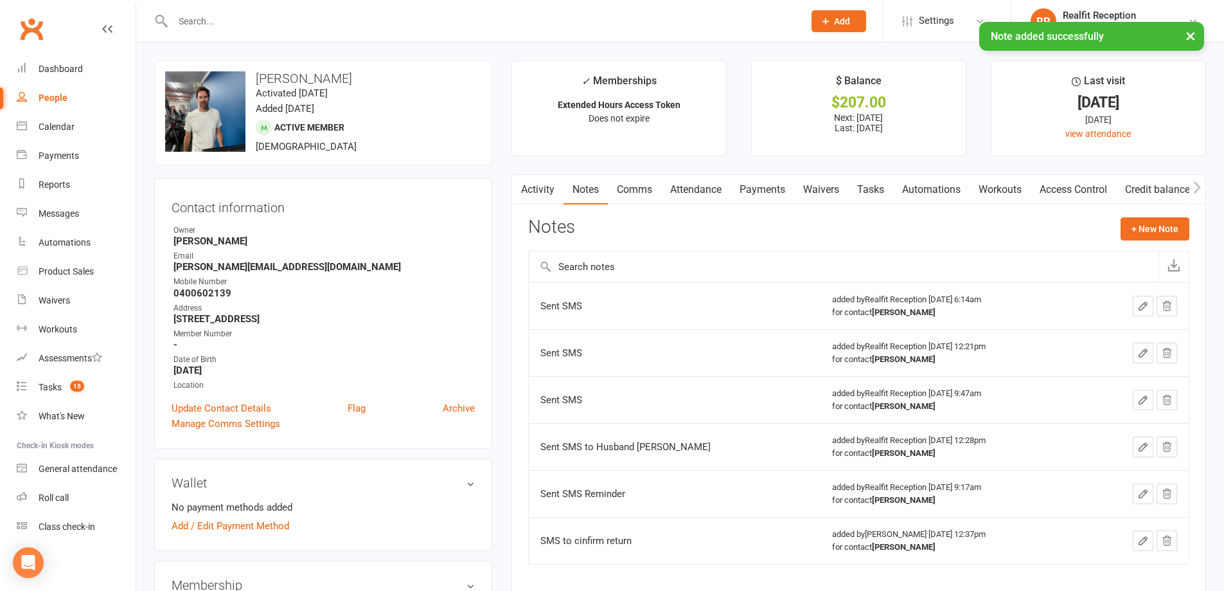
click at [887, 192] on link "Tasks" at bounding box center [870, 190] width 45 height 30
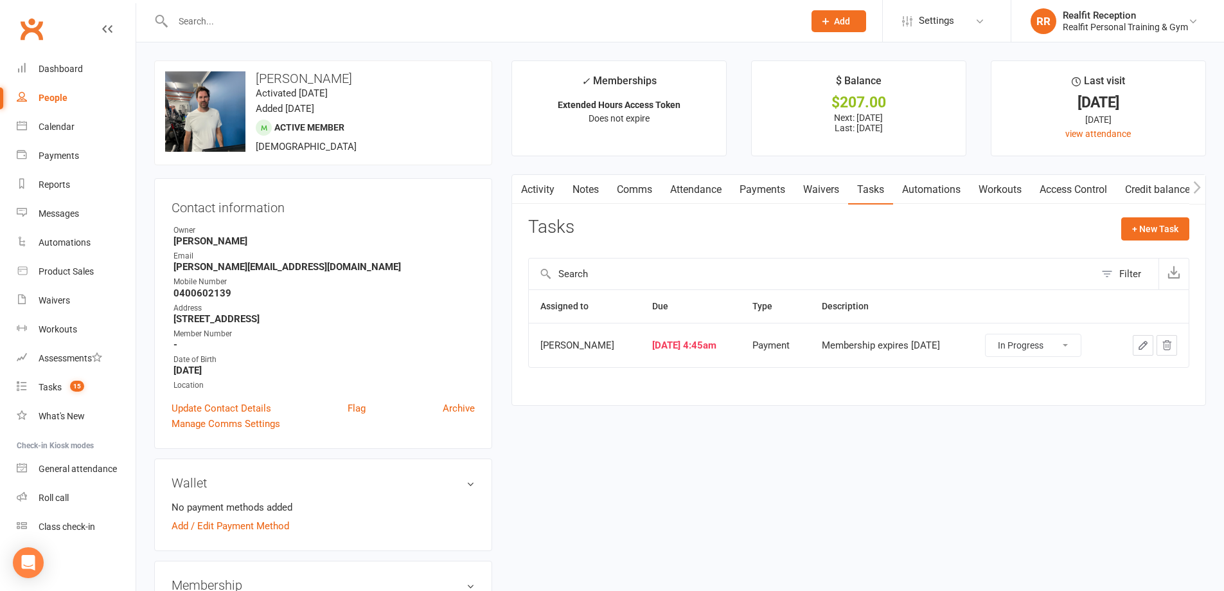
click at [1139, 347] on icon "button" at bounding box center [1143, 345] width 12 height 12
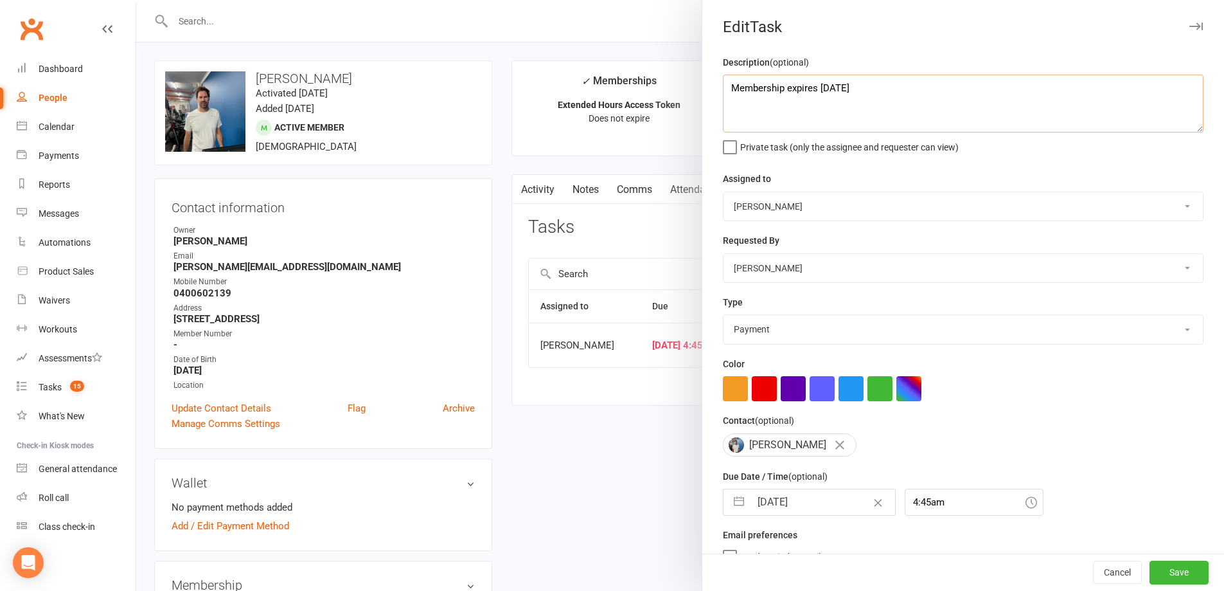
drag, startPoint x: 867, startPoint y: 94, endPoint x: 799, endPoint y: 89, distance: 67.7
click at [799, 89] on textarea "Membership expires [DATE]" at bounding box center [963, 104] width 481 height 58
click at [815, 506] on input "[DATE]" at bounding box center [823, 502] width 145 height 26
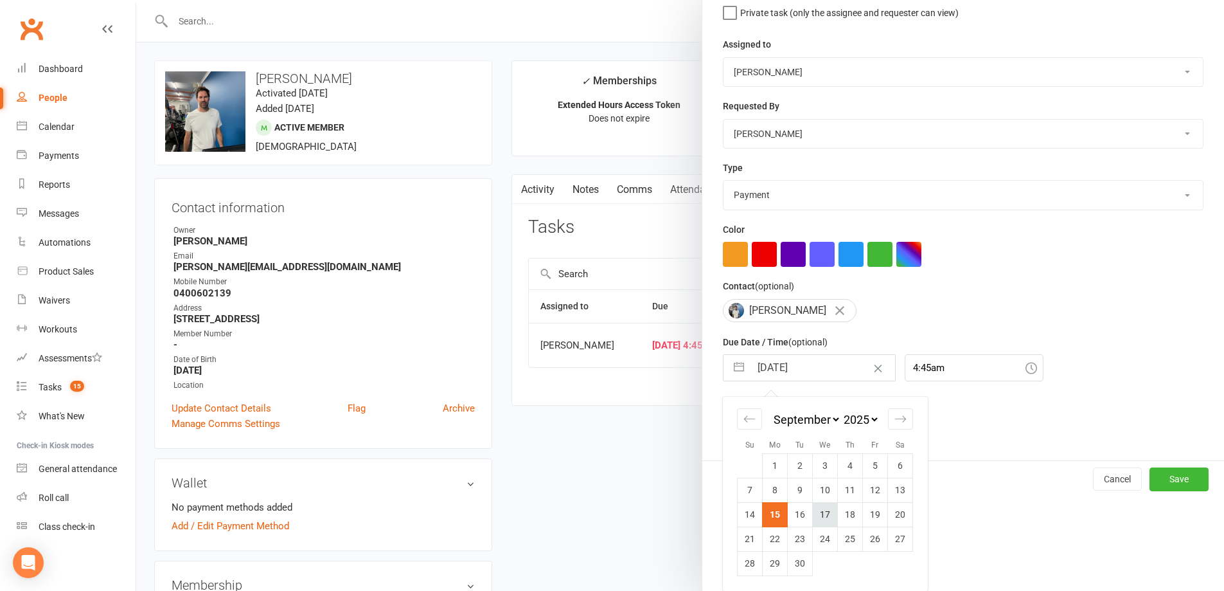
click at [815, 519] on td "17" at bounding box center [825, 514] width 25 height 24
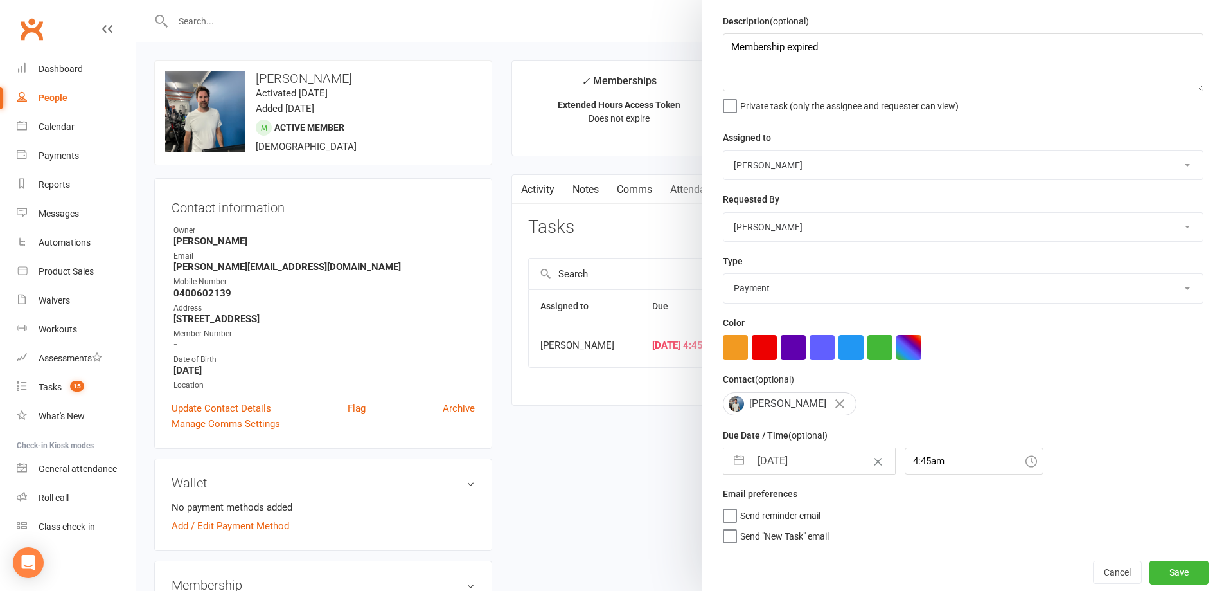
scroll to position [46, 0]
click at [1177, 573] on button "Save" at bounding box center [1179, 571] width 59 height 23
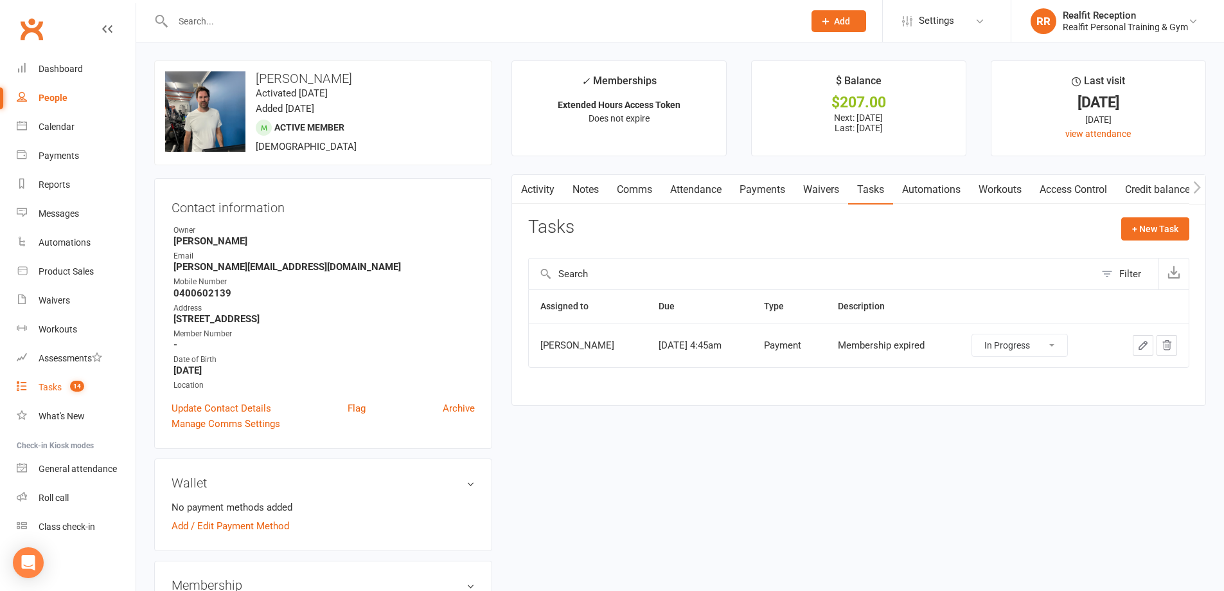
click at [43, 387] on div "Tasks" at bounding box center [50, 387] width 23 height 10
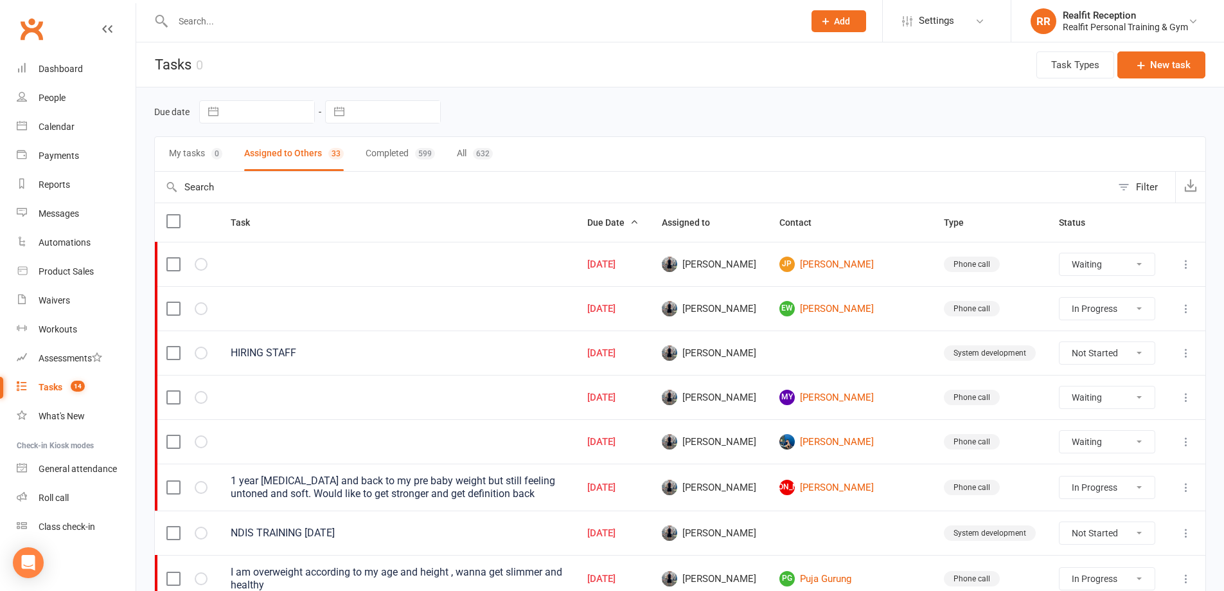
scroll to position [129, 0]
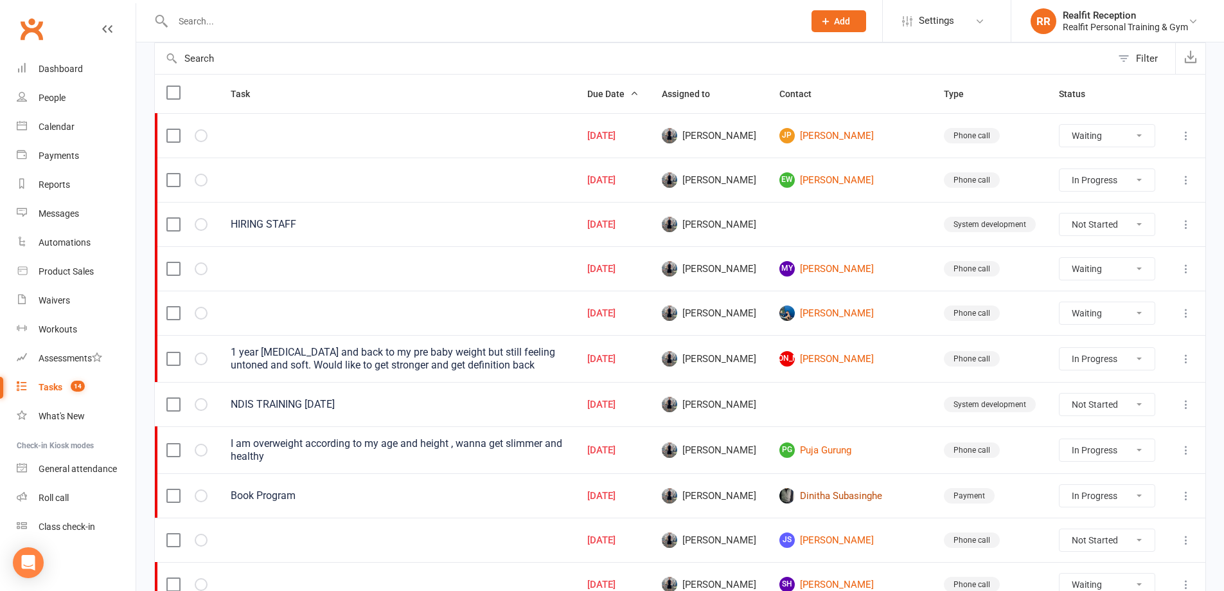
click at [867, 495] on link "Dinitha Subasinghe" at bounding box center [849, 495] width 141 height 15
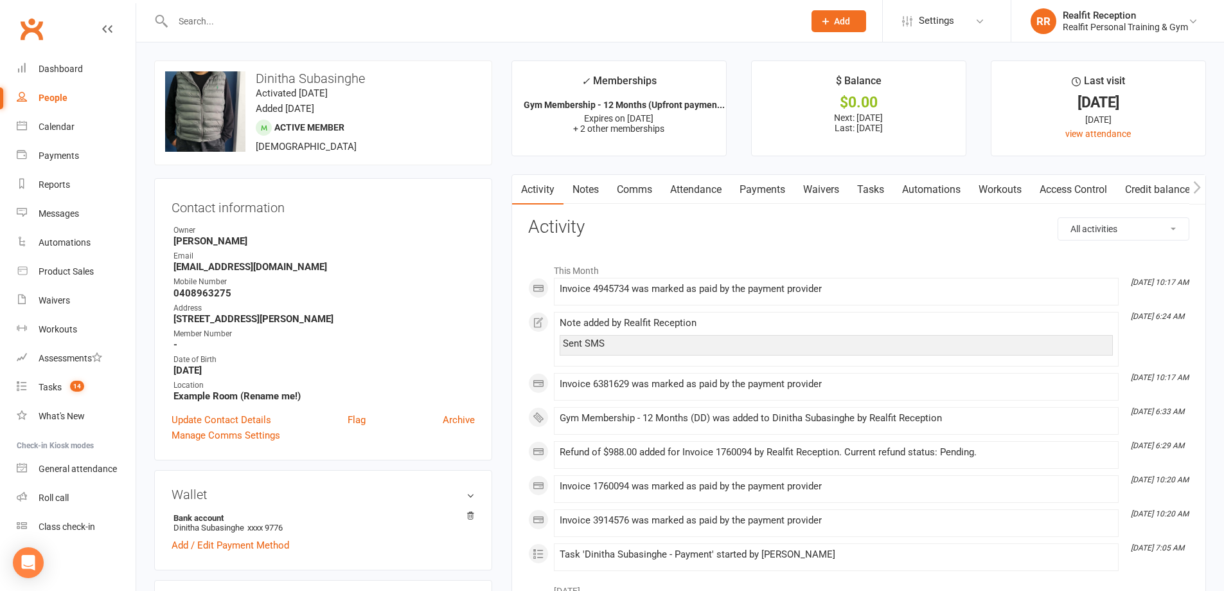
click at [771, 191] on link "Payments" at bounding box center [763, 190] width 64 height 30
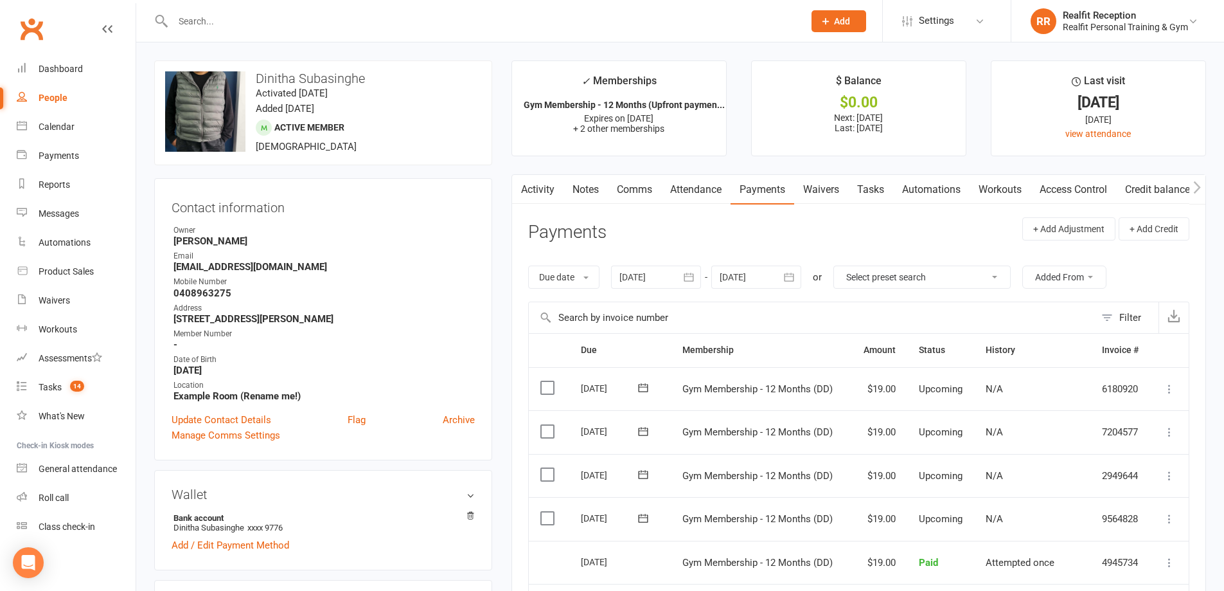
click at [595, 186] on link "Notes" at bounding box center [586, 190] width 44 height 30
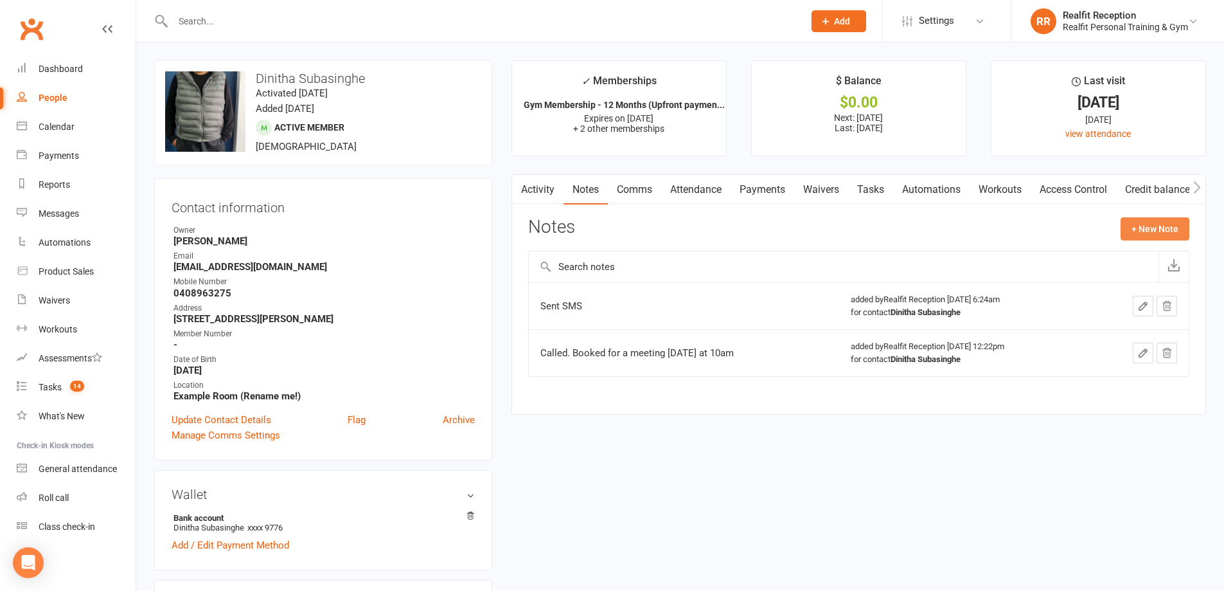
click at [1160, 226] on button "+ New Note" at bounding box center [1155, 228] width 69 height 23
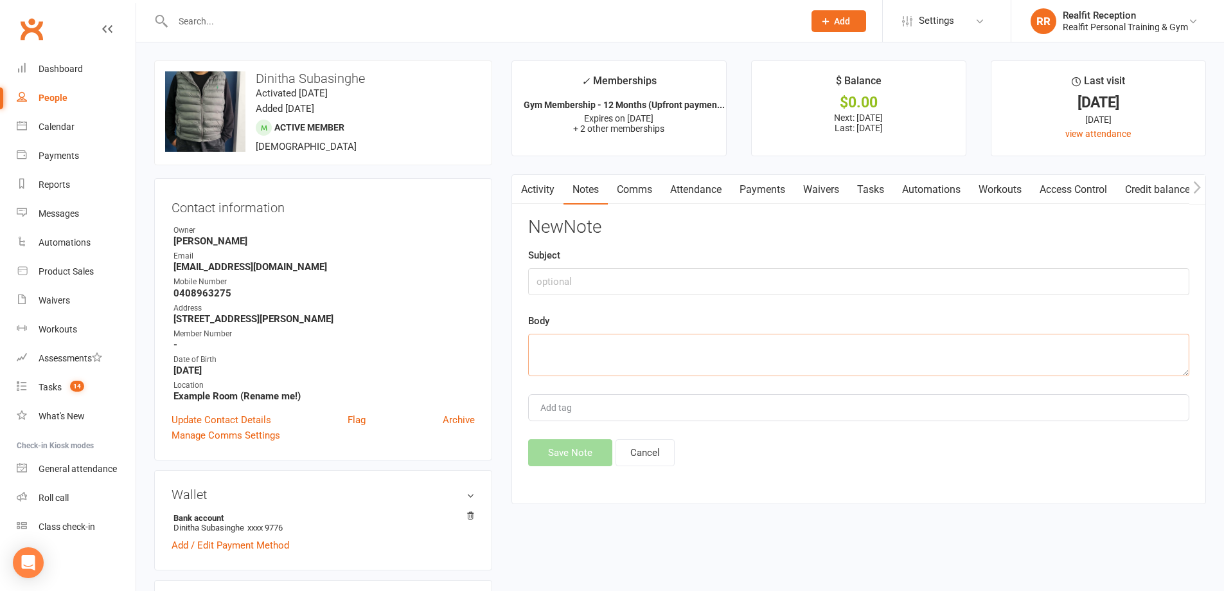
click at [600, 350] on textarea at bounding box center [858, 355] width 661 height 42
click at [598, 457] on button "Save Note" at bounding box center [570, 452] width 84 height 27
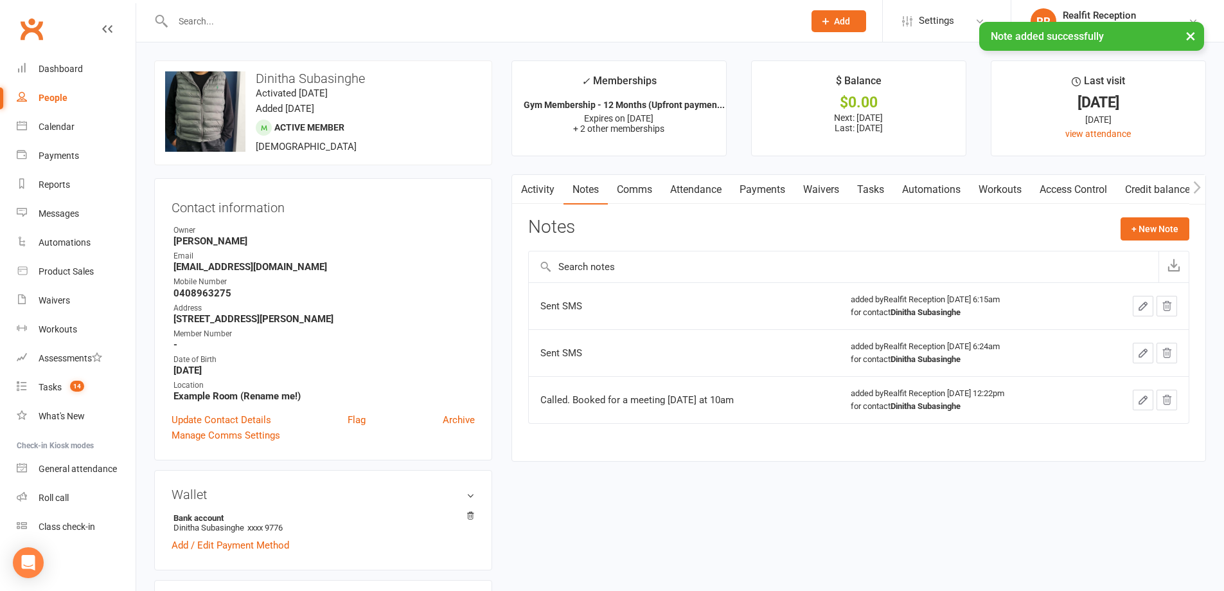
click at [771, 188] on link "Payments" at bounding box center [763, 190] width 64 height 30
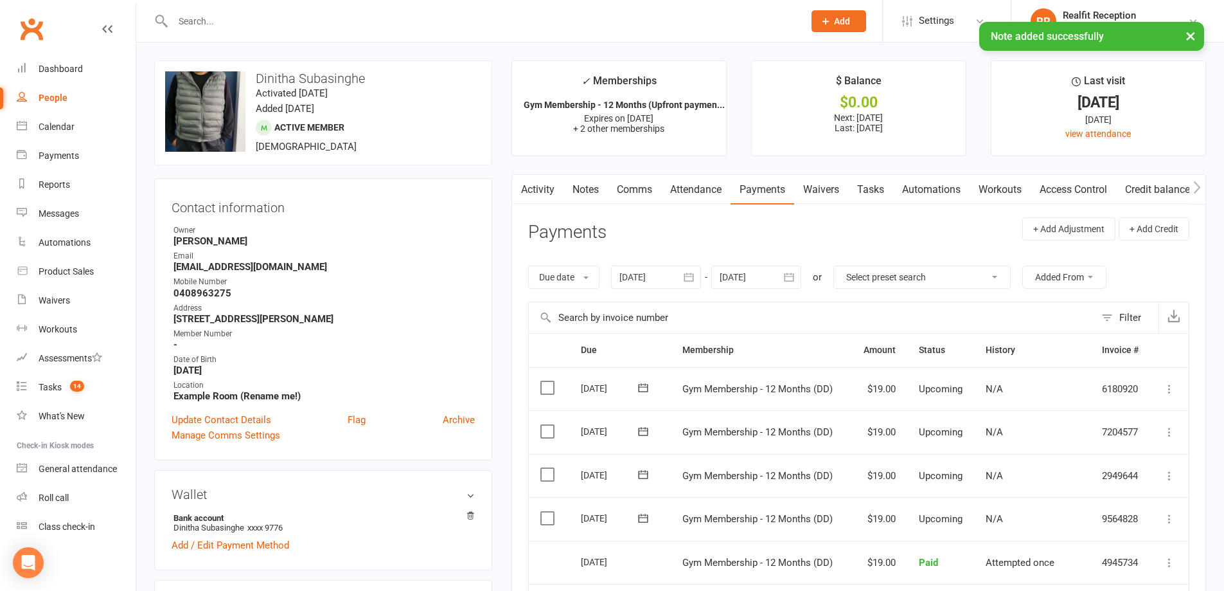
click at [867, 189] on link "Tasks" at bounding box center [870, 190] width 45 height 30
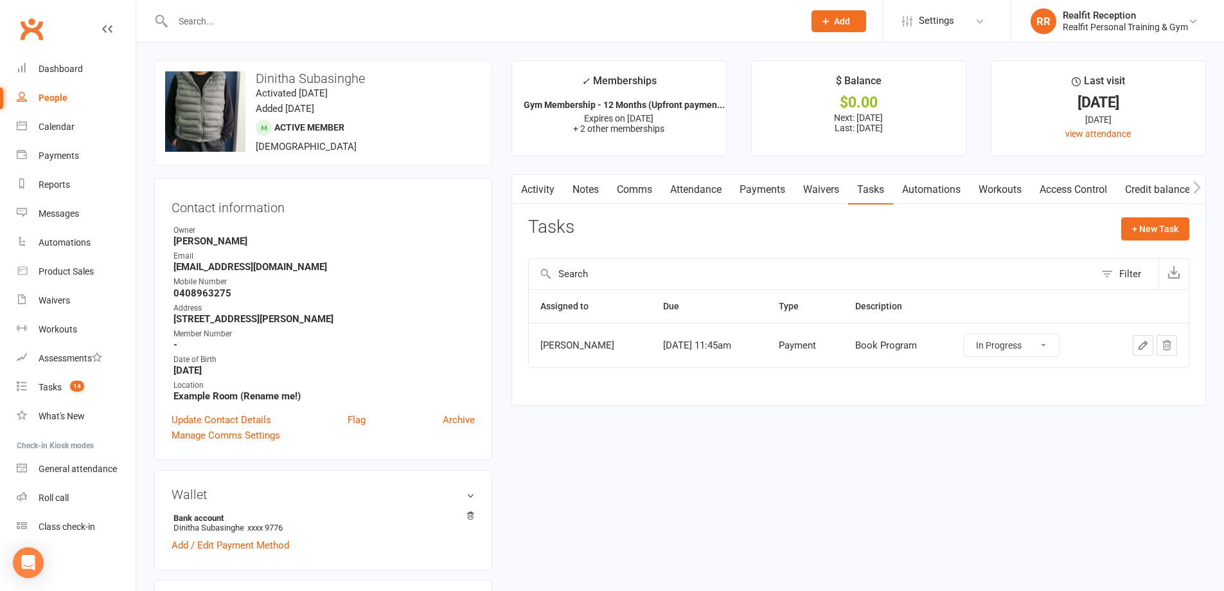
click at [1004, 346] on select "Not Started In Progress Waiting Complete" at bounding box center [1011, 345] width 95 height 22
click at [974, 334] on select "Not Started In Progress Waiting Complete" at bounding box center [1011, 345] width 95 height 22
click at [1139, 346] on icon "button" at bounding box center [1143, 345] width 12 height 12
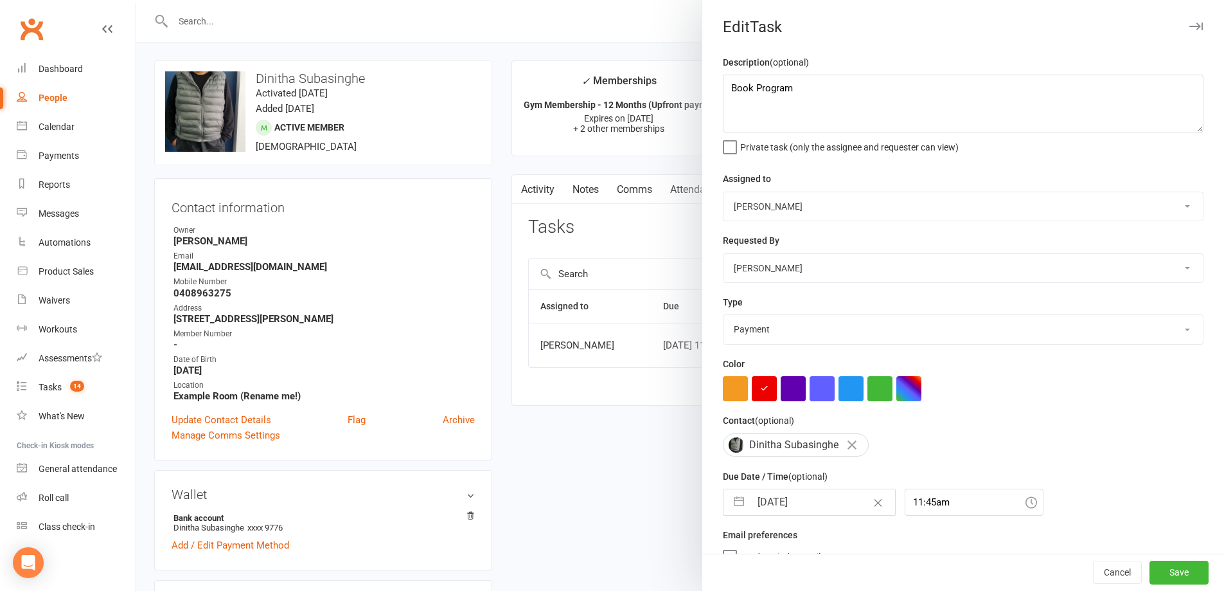
click at [782, 334] on select "Building maintenance E-mail Gym floor Incident process and management Meeting P…" at bounding box center [963, 329] width 479 height 28
click at [724, 317] on select "Building maintenance E-mail Gym floor Incident process and management Meeting P…" at bounding box center [963, 329] width 479 height 28
click at [814, 504] on input "[DATE]" at bounding box center [823, 502] width 145 height 26
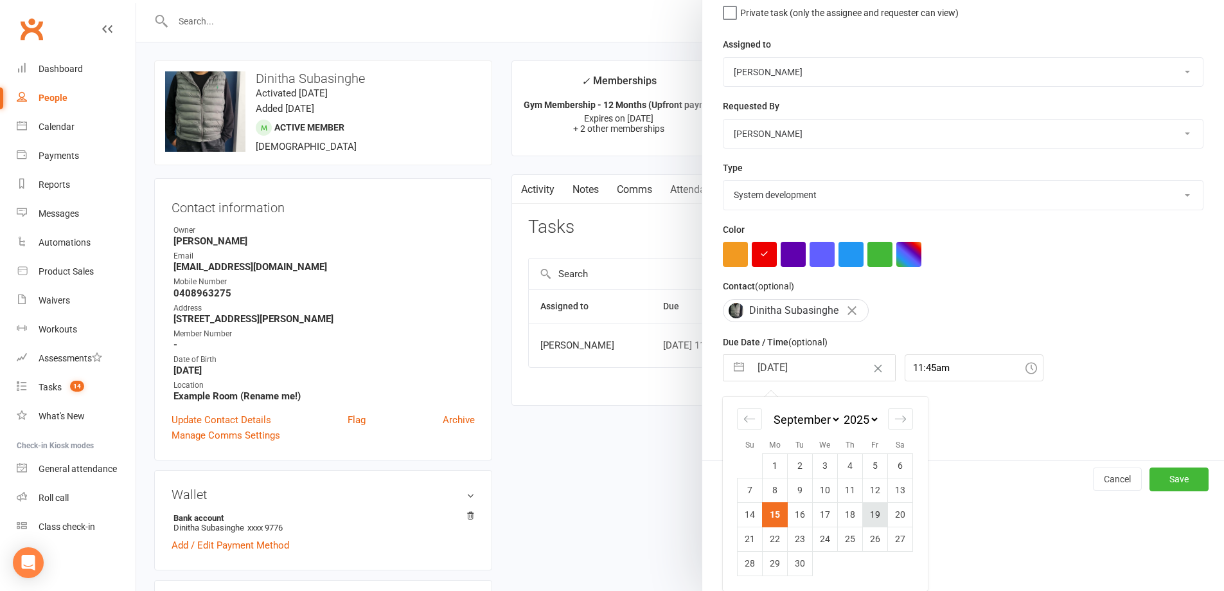
click at [864, 512] on td "19" at bounding box center [875, 514] width 25 height 24
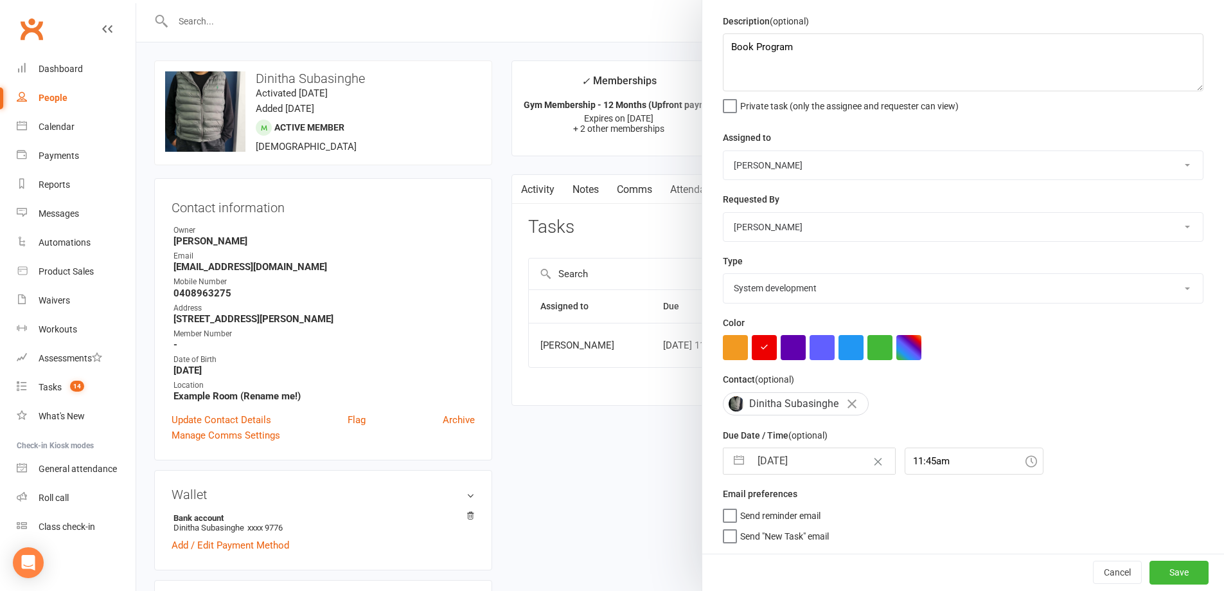
scroll to position [46, 0]
click at [1150, 567] on button "Save" at bounding box center [1179, 571] width 59 height 23
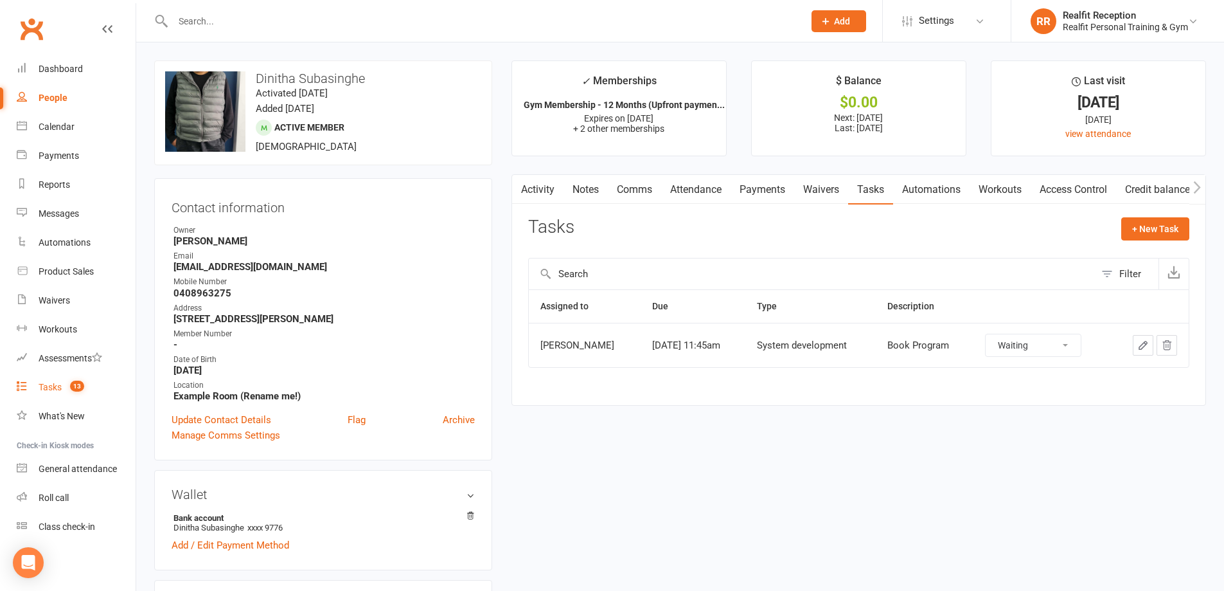
click at [42, 388] on div "Tasks" at bounding box center [50, 387] width 23 height 10
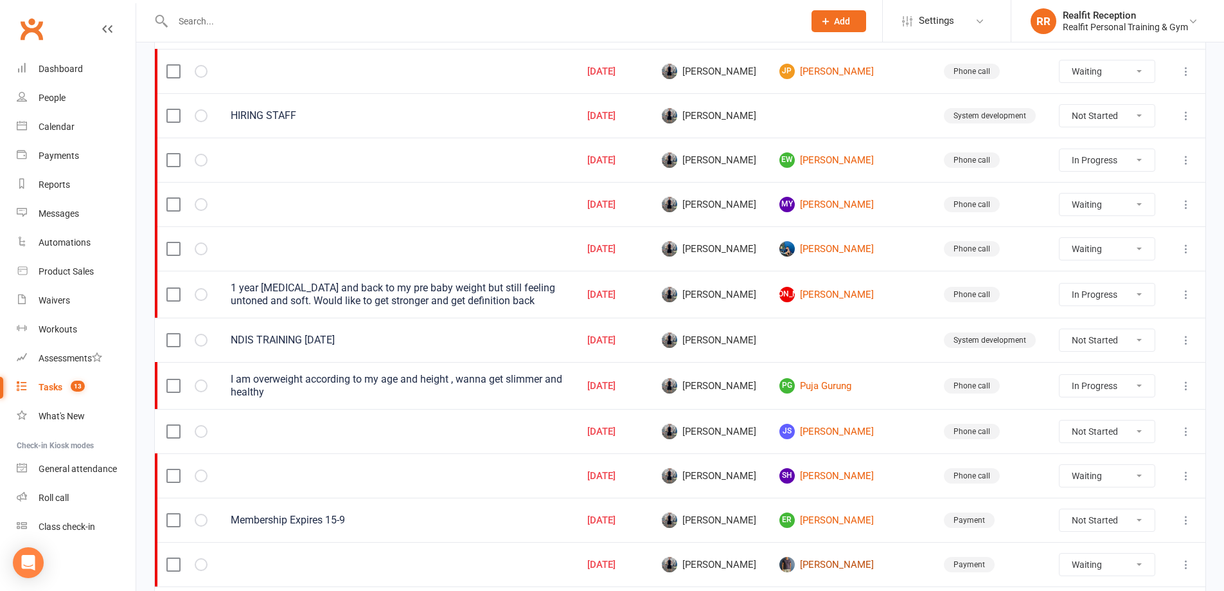
scroll to position [321, 0]
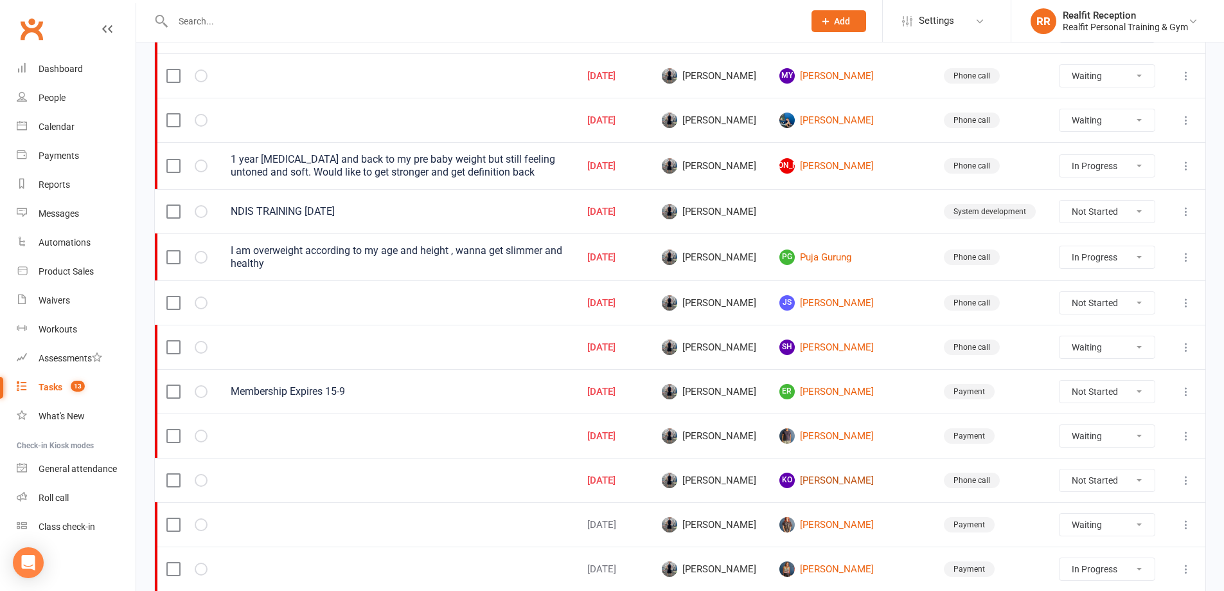
click at [872, 478] on link "KO [PERSON_NAME]" at bounding box center [849, 479] width 141 height 15
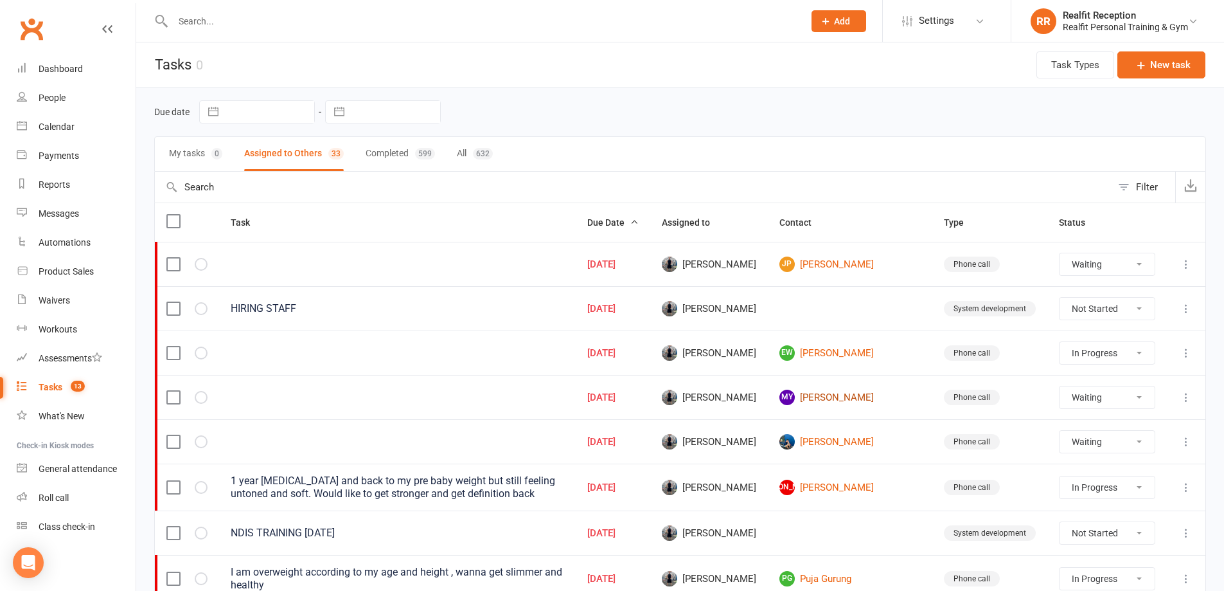
click at [868, 396] on link "MY [PERSON_NAME]" at bounding box center [849, 396] width 141 height 15
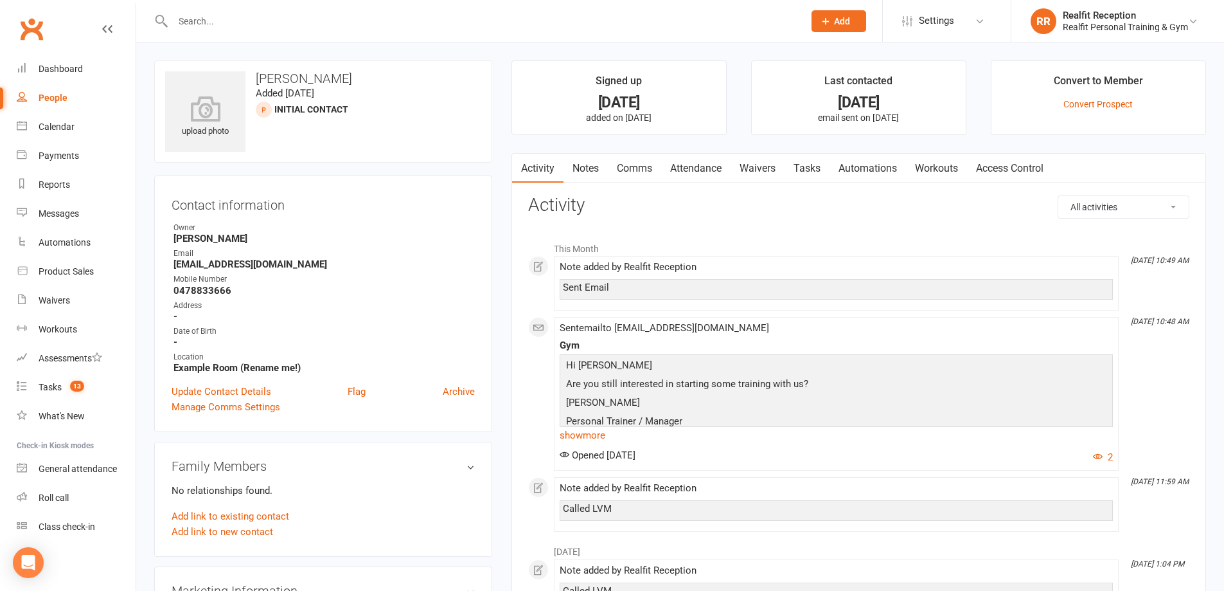
click at [801, 167] on link "Tasks" at bounding box center [807, 169] width 45 height 30
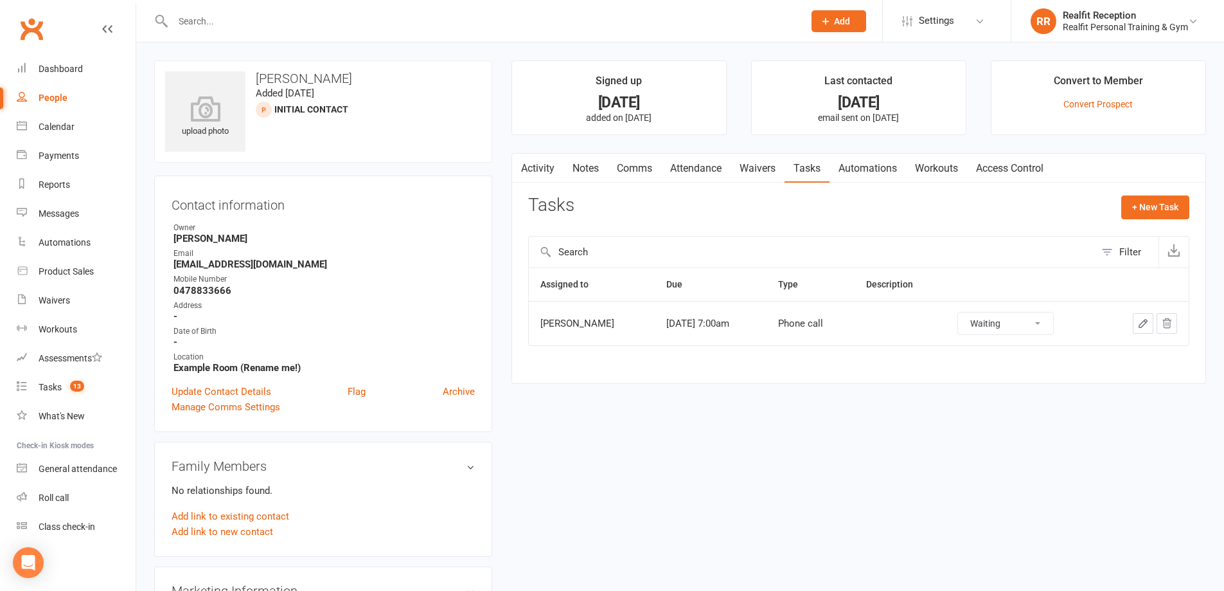
click at [1018, 328] on select "Not Started In Progress Waiting Complete" at bounding box center [1005, 323] width 95 height 22
click at [968, 312] on select "Not Started In Progress Waiting Complete" at bounding box center [1005, 323] width 95 height 22
click at [44, 387] on div "Tasks" at bounding box center [50, 387] width 23 height 10
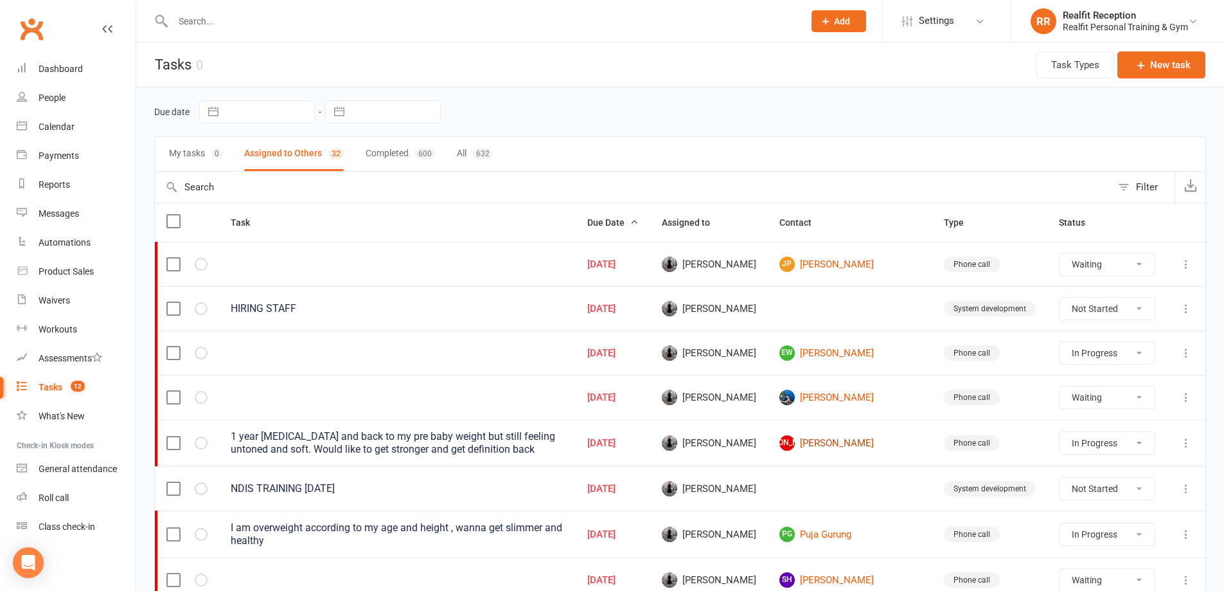
click at [880, 444] on link "[PERSON_NAME]" at bounding box center [849, 442] width 141 height 15
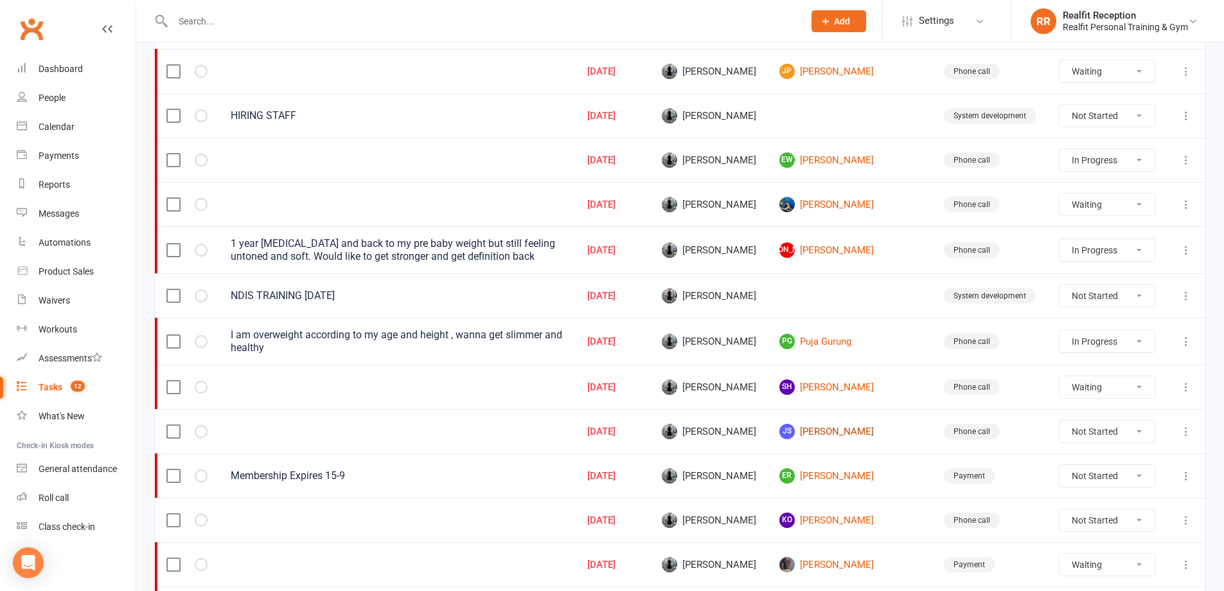
click at [892, 426] on link "JS [PERSON_NAME]" at bounding box center [849, 430] width 141 height 15
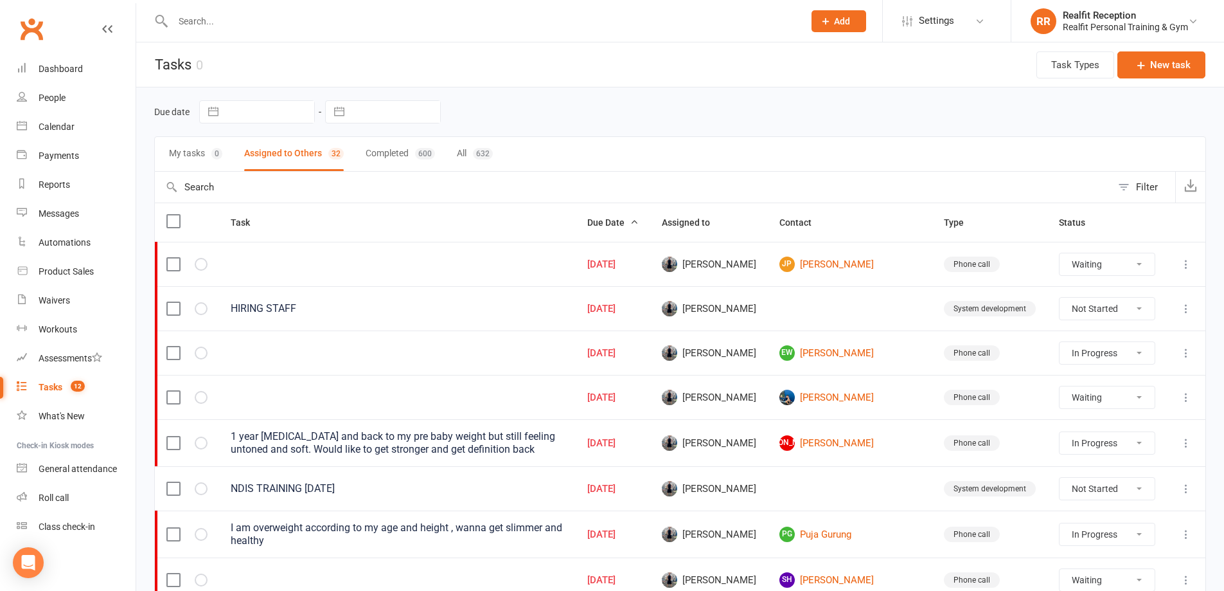
scroll to position [257, 0]
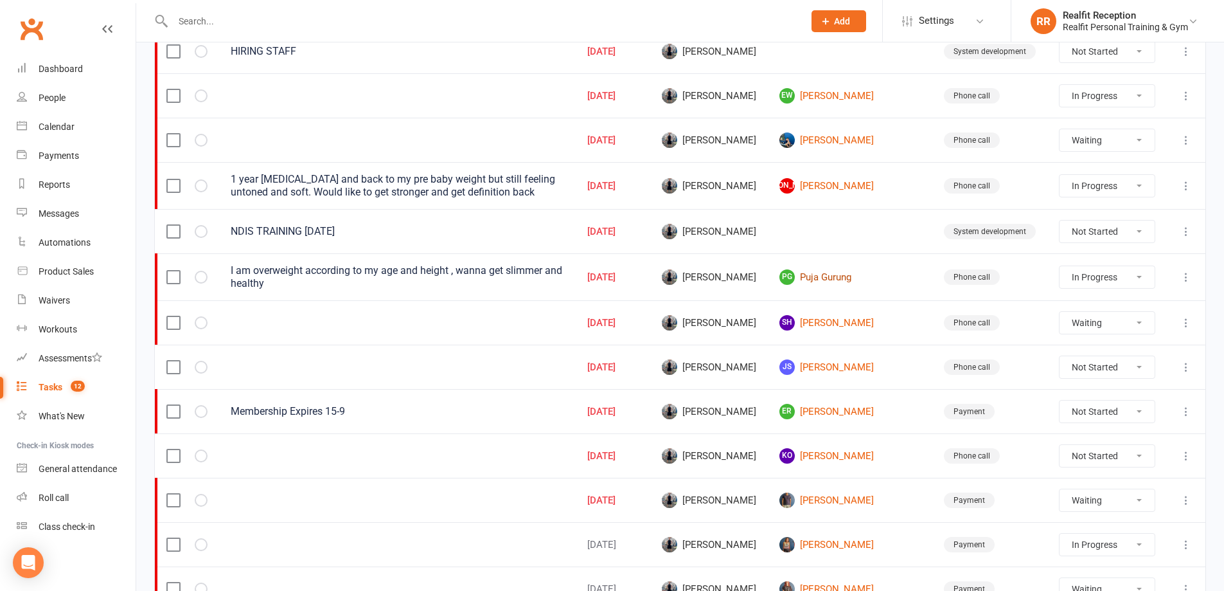
click at [875, 282] on link "PG Puja Gurung" at bounding box center [849, 276] width 141 height 15
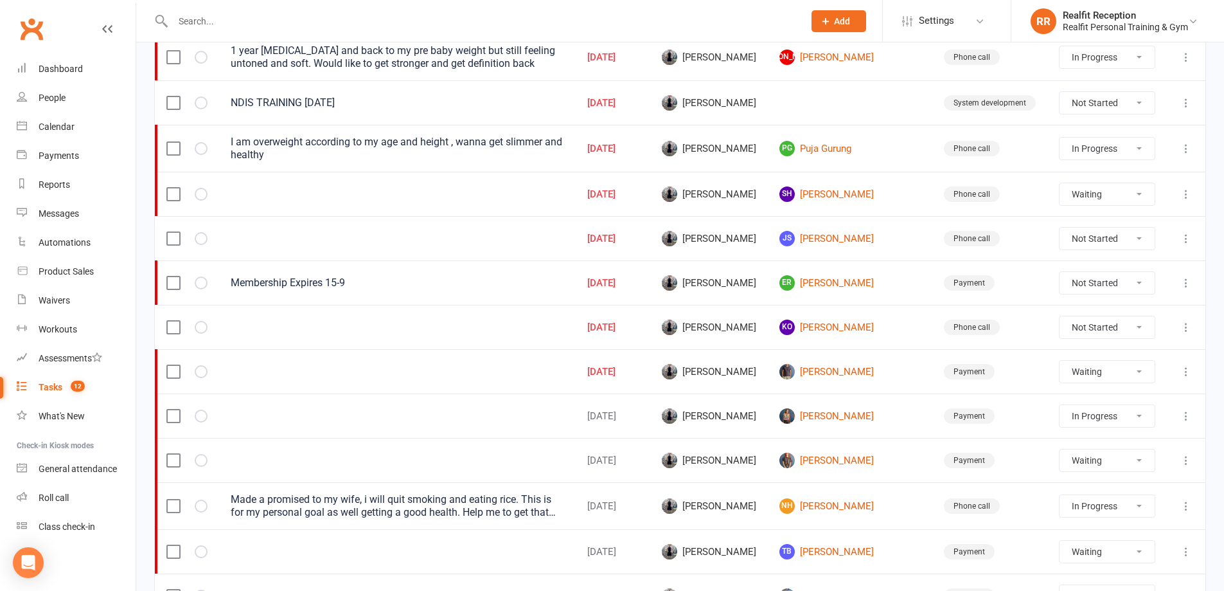
scroll to position [129, 0]
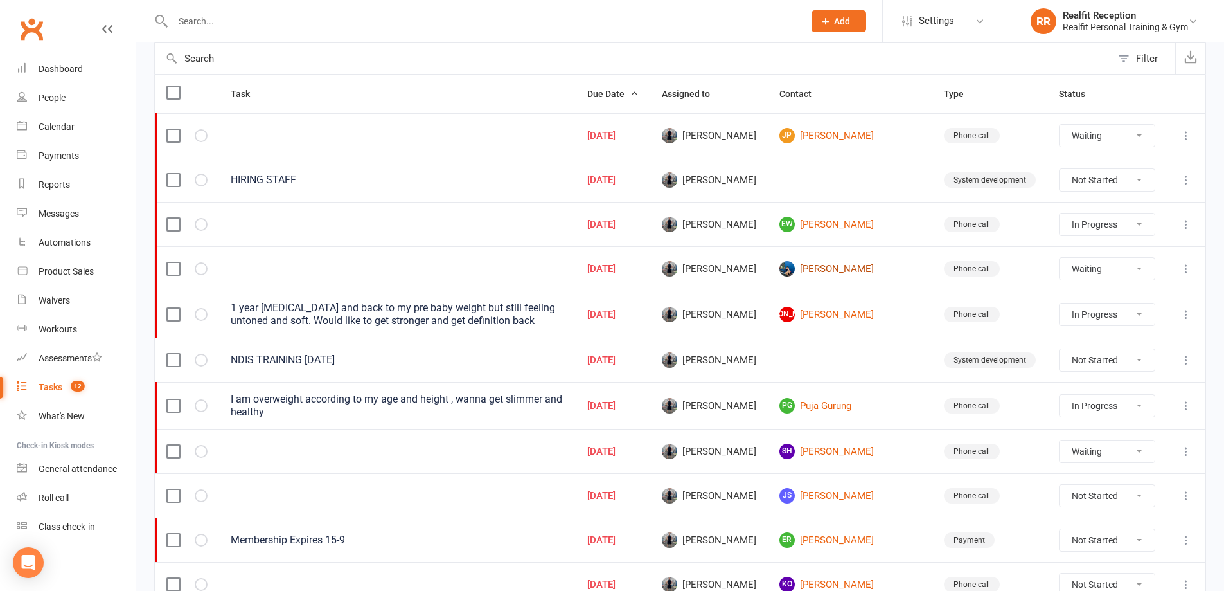
click at [889, 269] on link "[PERSON_NAME]" at bounding box center [849, 268] width 141 height 15
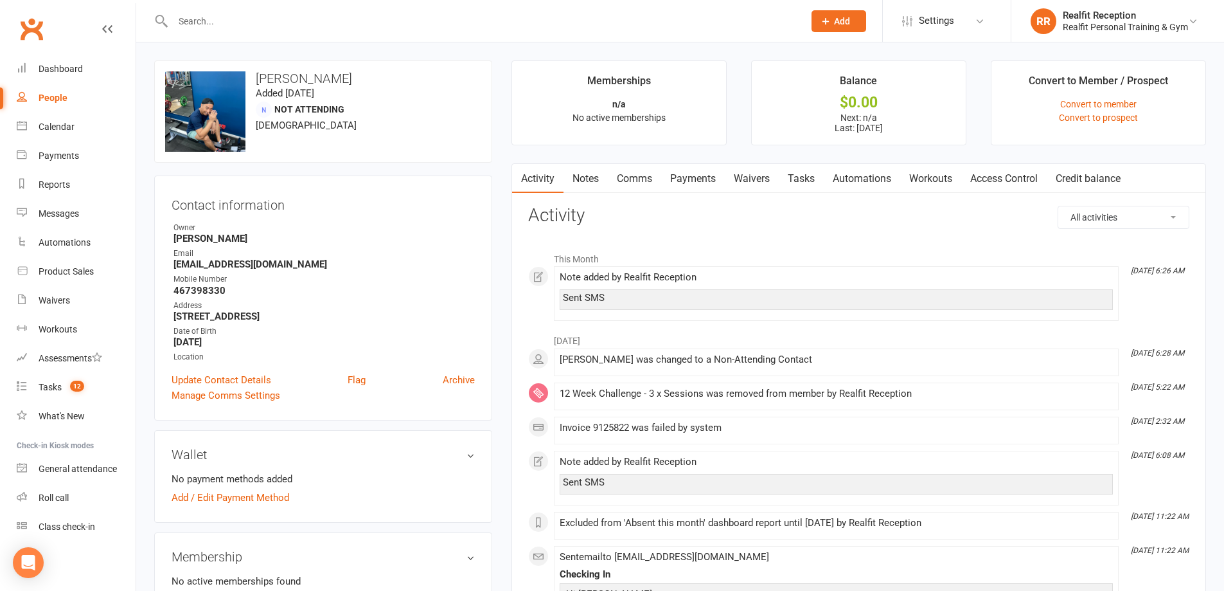
click at [260, 25] on input "text" at bounding box center [482, 21] width 626 height 18
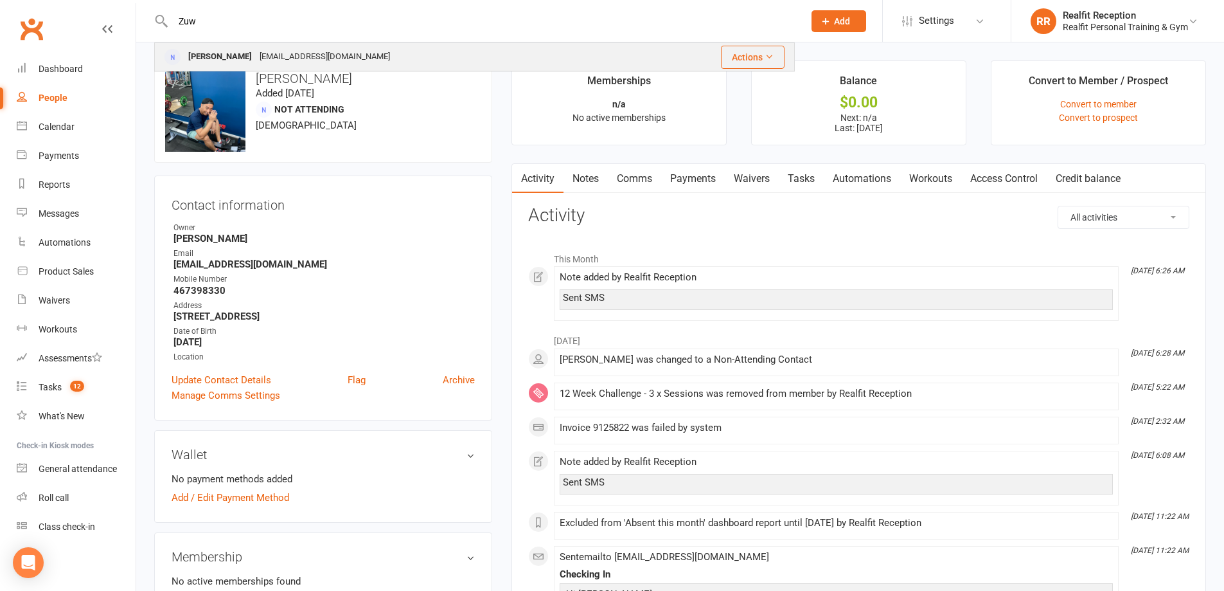
click at [251, 46] on div "[PERSON_NAME] [PERSON_NAME][EMAIL_ADDRESS][DOMAIN_NAME]" at bounding box center [401, 57] width 490 height 26
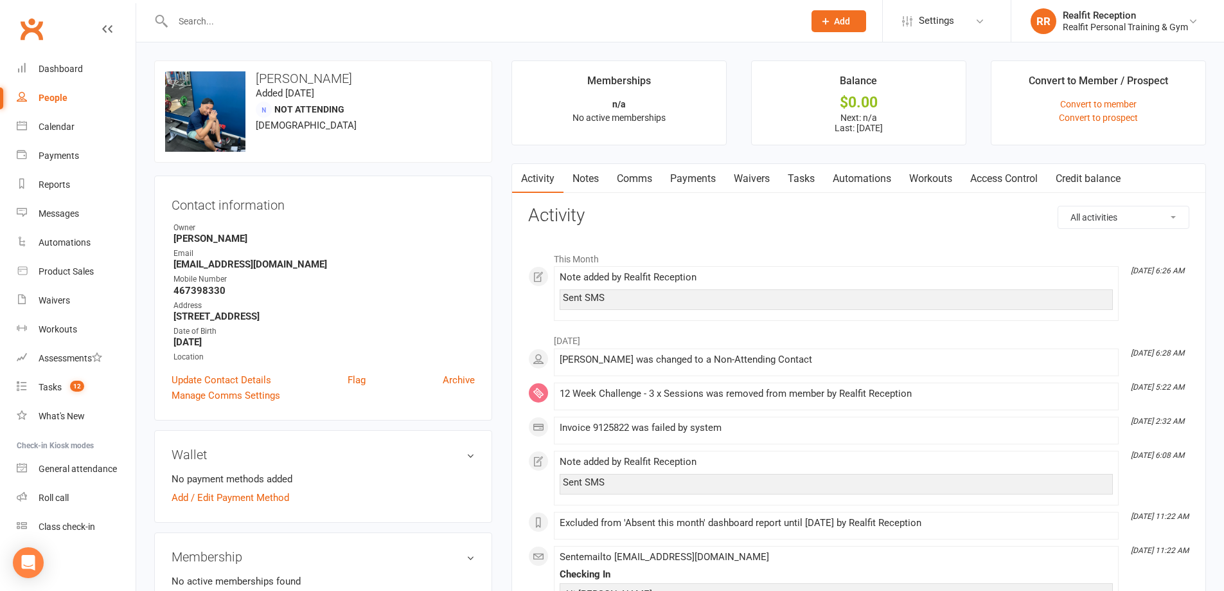
click at [588, 185] on link "Notes" at bounding box center [586, 179] width 44 height 30
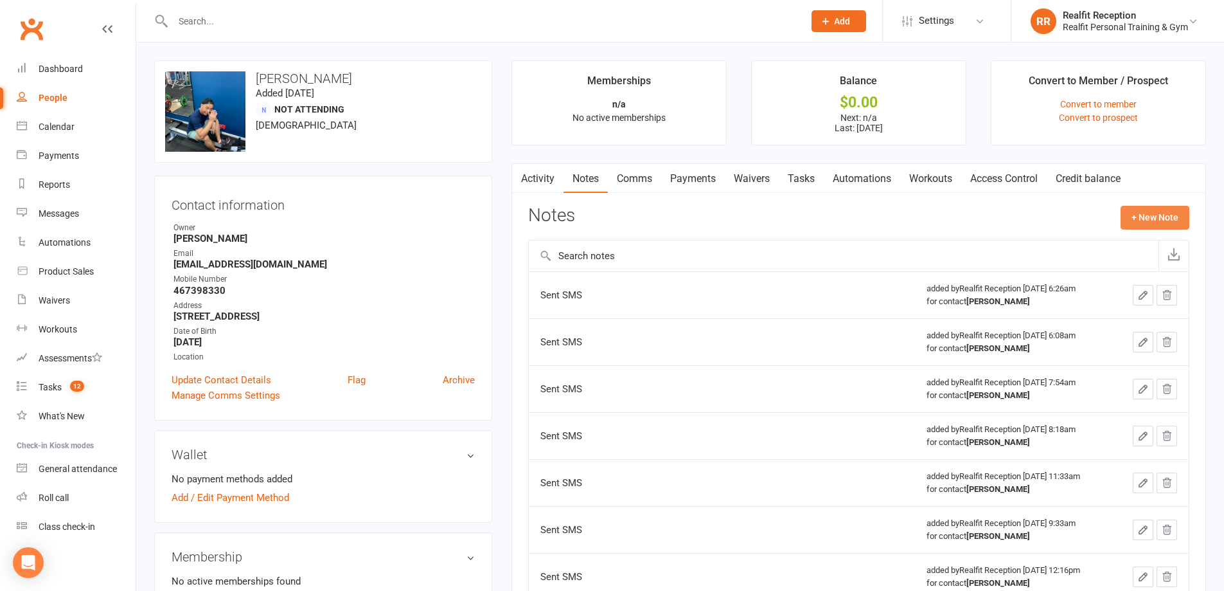
click at [1139, 222] on button "+ New Note" at bounding box center [1155, 217] width 69 height 23
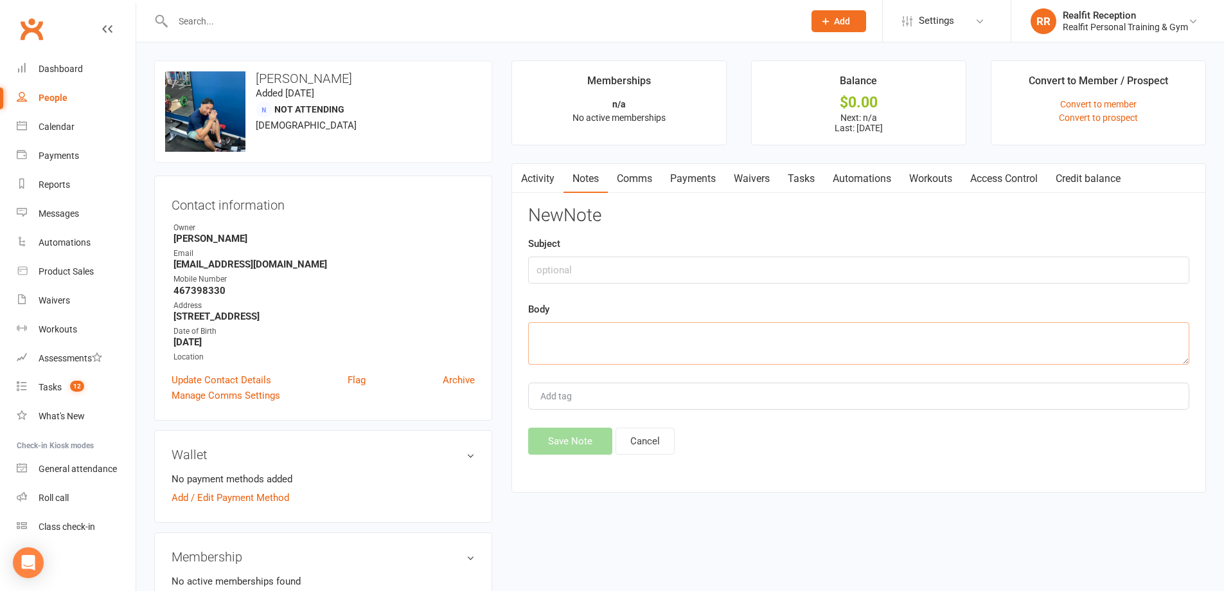
click at [565, 323] on textarea at bounding box center [858, 343] width 661 height 42
click at [558, 447] on button "Save Note" at bounding box center [570, 440] width 84 height 27
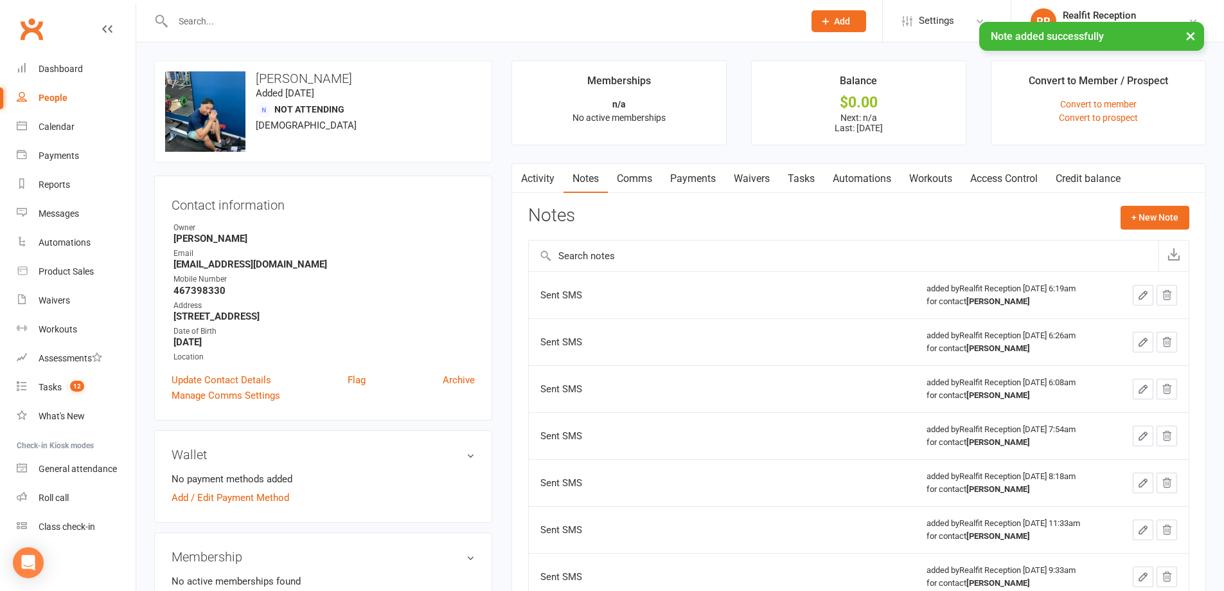
click at [815, 181] on link "Tasks" at bounding box center [801, 179] width 45 height 30
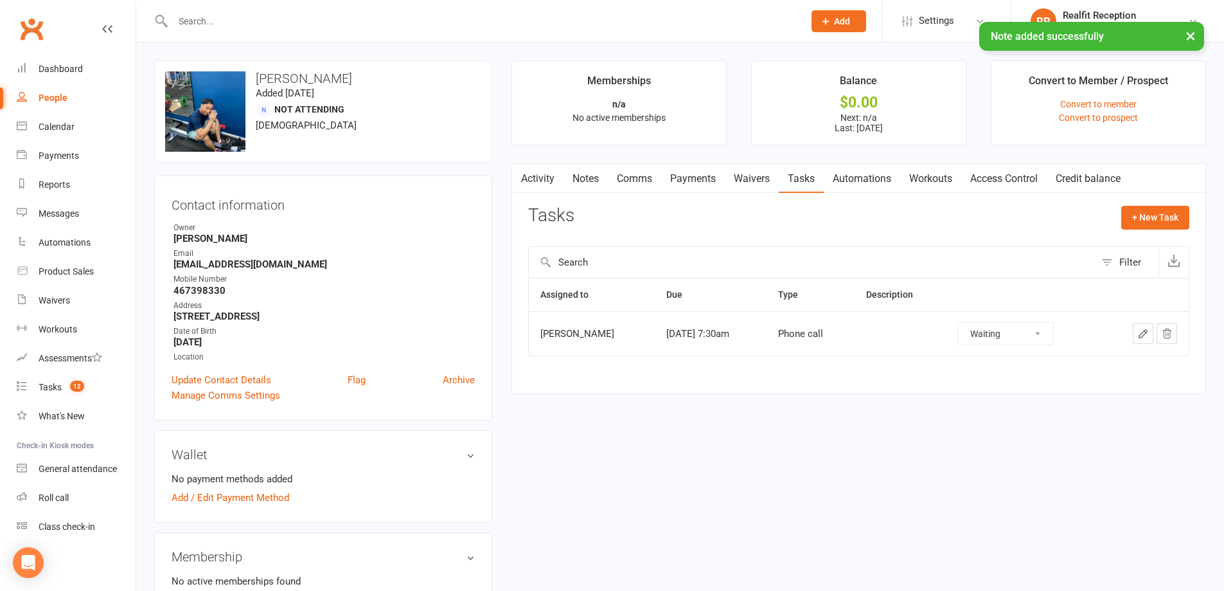
click at [1134, 334] on button "button" at bounding box center [1143, 333] width 21 height 21
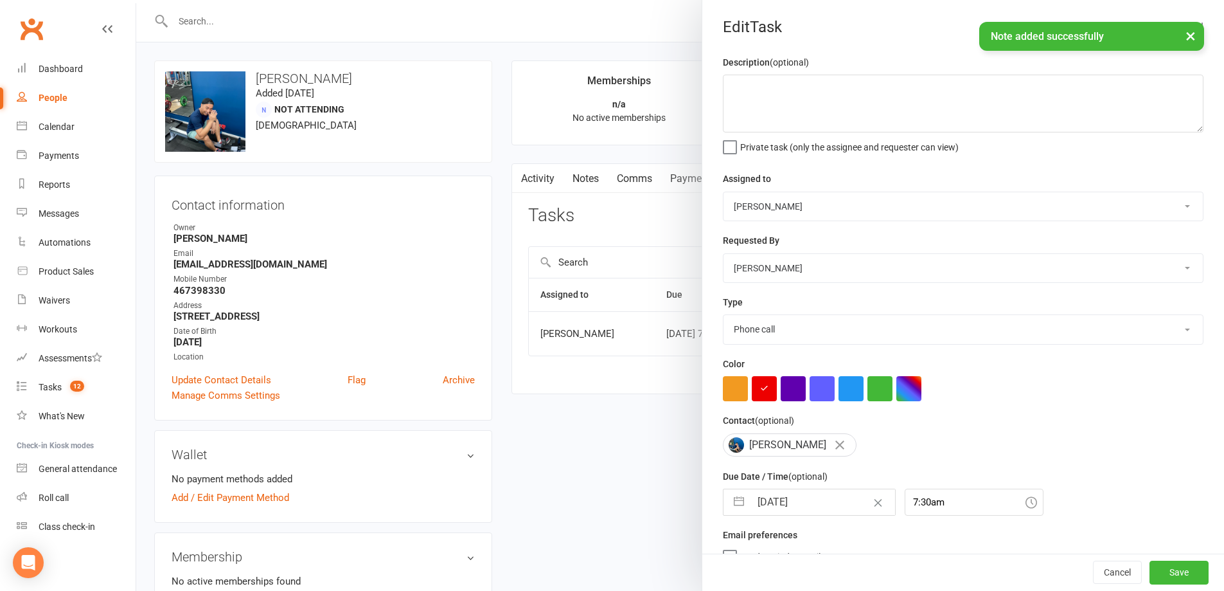
click at [825, 506] on input "[DATE]" at bounding box center [823, 502] width 145 height 26
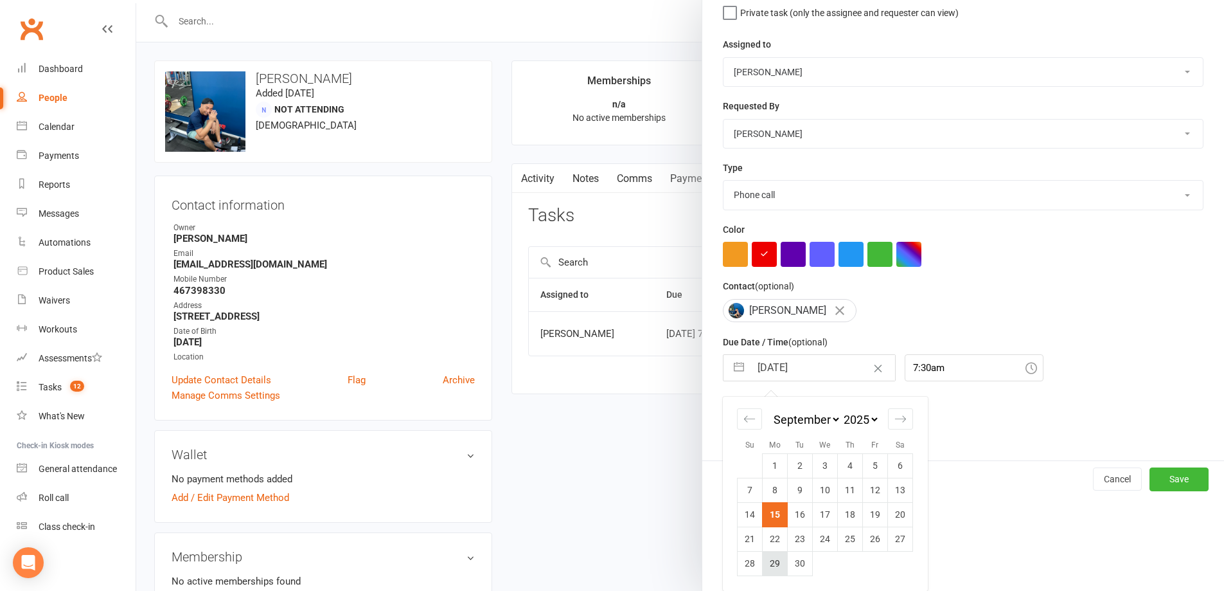
click at [767, 563] on td "29" at bounding box center [775, 563] width 25 height 24
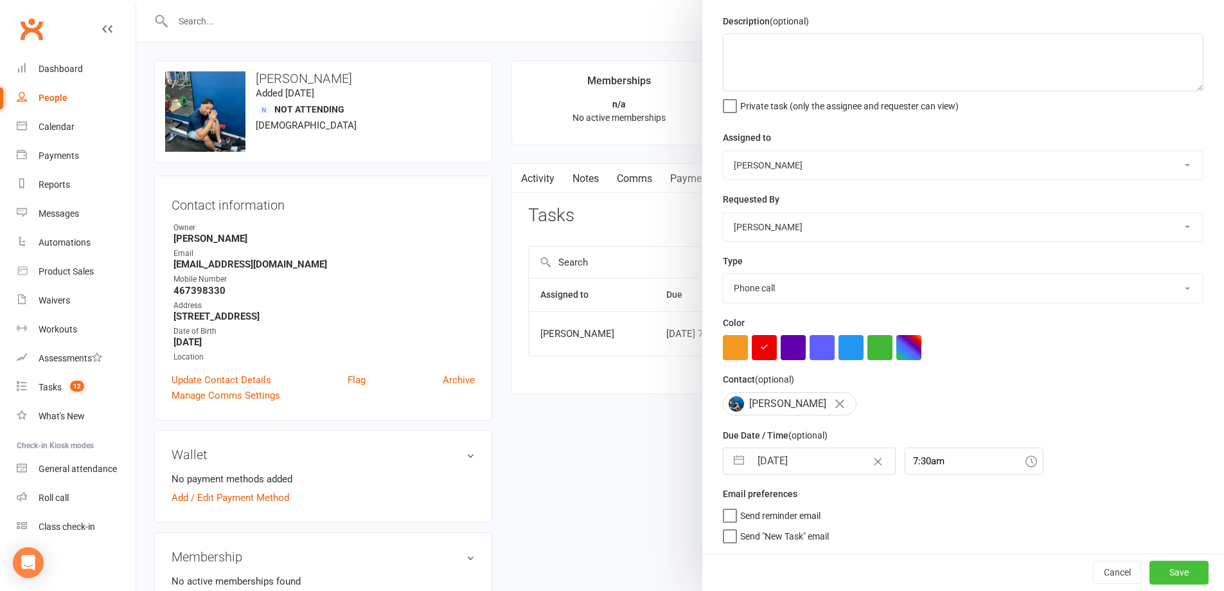
click at [1150, 566] on button "Save" at bounding box center [1179, 571] width 59 height 23
